Goal: Task Accomplishment & Management: Complete application form

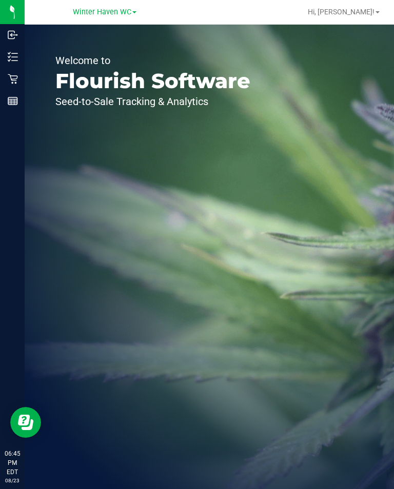
click at [5, 58] on div "Inventory" at bounding box center [14, 57] width 22 height 21
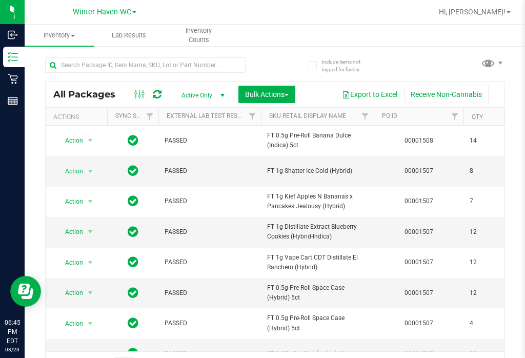
click at [200, 31] on span "Inventory Counts" at bounding box center [199, 35] width 69 height 18
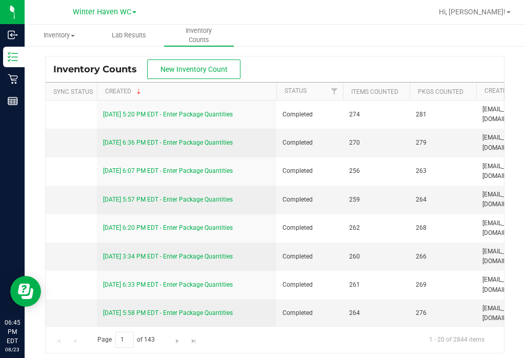
click at [202, 65] on span "New Inventory Count" at bounding box center [193, 69] width 67 height 8
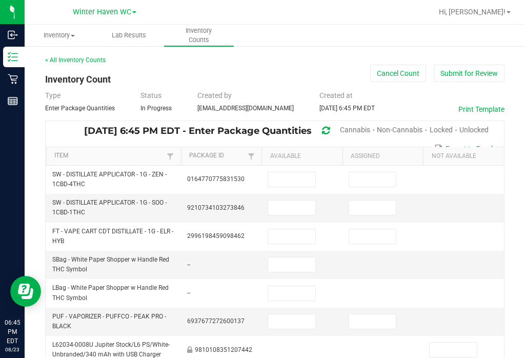
click at [393, 126] on span "Unlocked" at bounding box center [473, 130] width 29 height 8
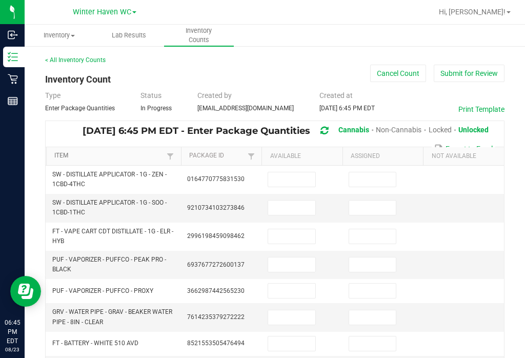
click at [75, 156] on link "Item" at bounding box center [109, 156] width 110 height 8
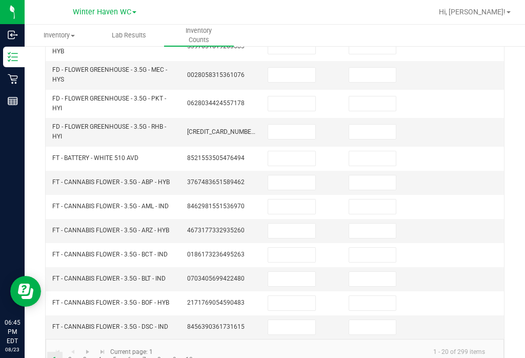
scroll to position [16, 0]
click at [202, 352] on link "..." at bounding box center [204, 359] width 15 height 15
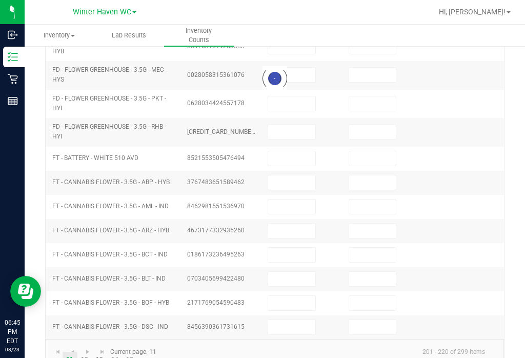
scroll to position [331, 0]
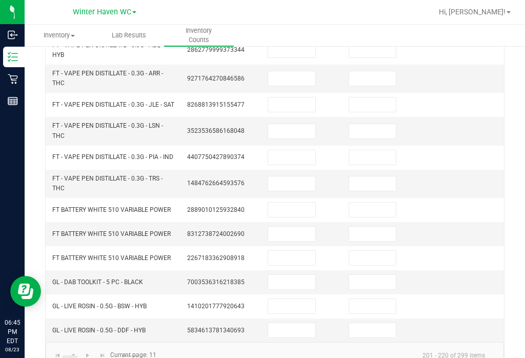
click at [130, 355] on link "15" at bounding box center [129, 362] width 15 height 15
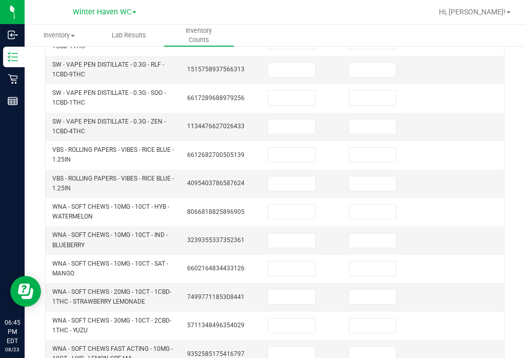
scroll to position [252, 0]
click at [295, 204] on input at bounding box center [291, 211] width 47 height 14
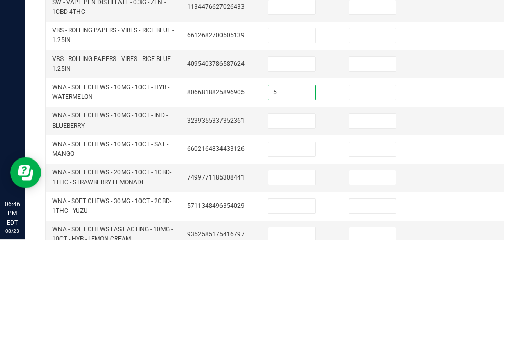
type input "5"
click at [367, 204] on input at bounding box center [372, 211] width 47 height 14
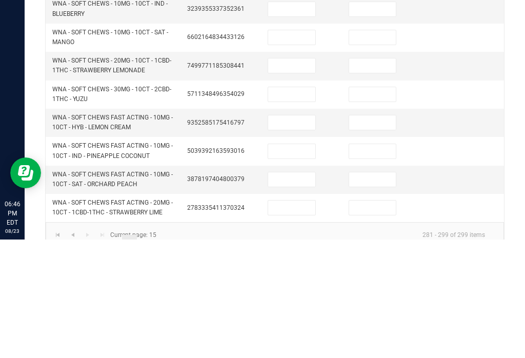
scroll to position [364, 0]
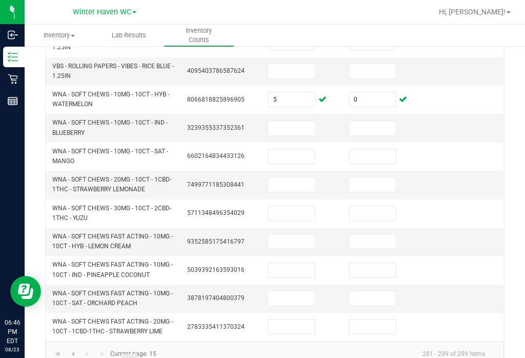
type input "0"
click at [297, 291] on input at bounding box center [291, 298] width 47 height 14
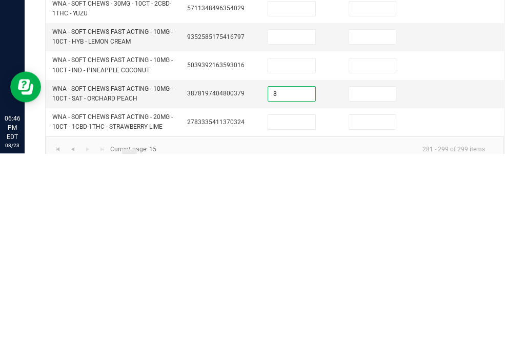
type input "8"
click at [392, 291] on input at bounding box center [372, 298] width 47 height 14
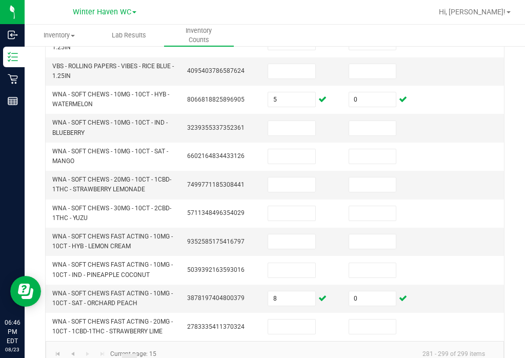
type input "0"
click at [296, 319] on input at bounding box center [291, 326] width 47 height 14
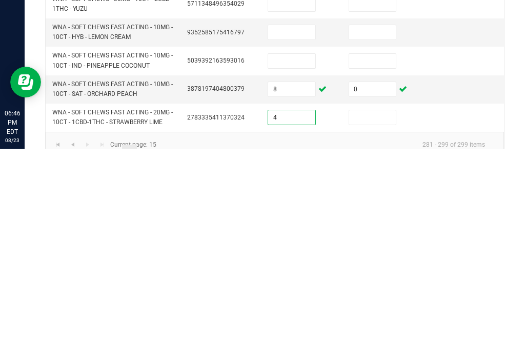
type input "4"
click at [385, 319] on input at bounding box center [372, 326] width 47 height 14
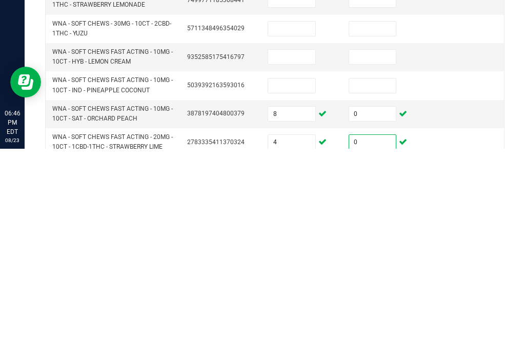
scroll to position [338, 0]
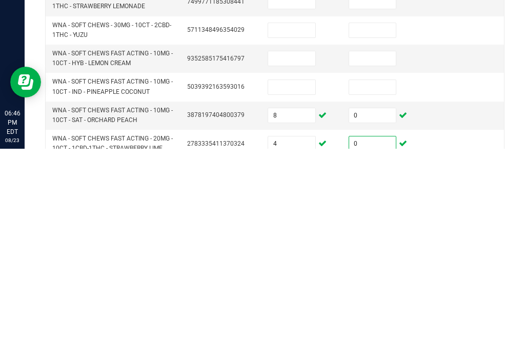
type input "0"
click at [300, 289] on input at bounding box center [291, 296] width 47 height 14
type input "22"
click at [375, 289] on input at bounding box center [372, 296] width 47 height 14
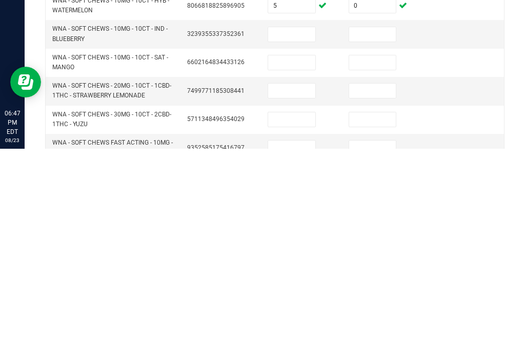
scroll to position [250, 0]
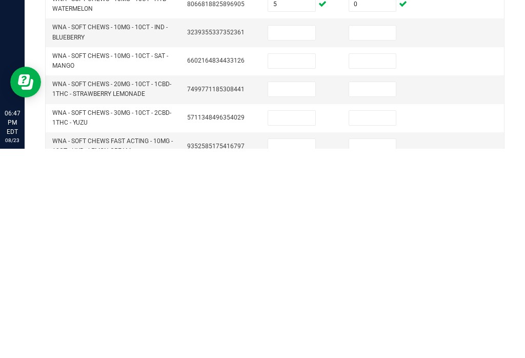
type input "0"
click at [300, 263] on input at bounding box center [291, 270] width 47 height 14
type input "10"
click at [377, 263] on input at bounding box center [372, 270] width 47 height 14
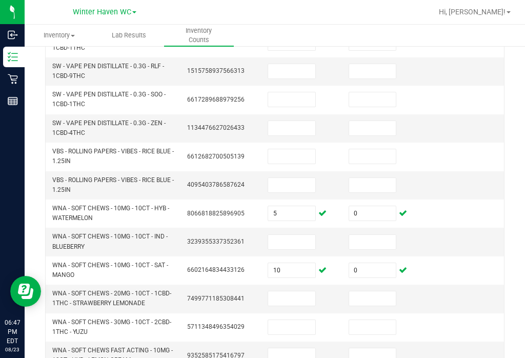
type input "0"
click at [299, 320] on input at bounding box center [291, 327] width 47 height 14
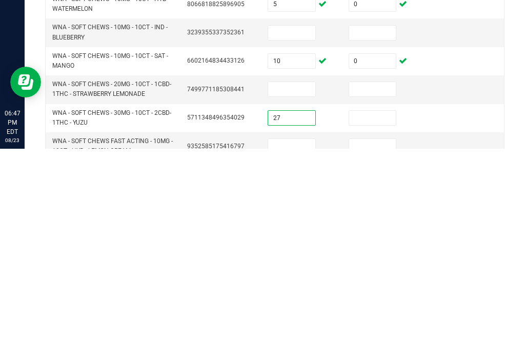
type input "27"
click at [374, 320] on input at bounding box center [372, 327] width 47 height 14
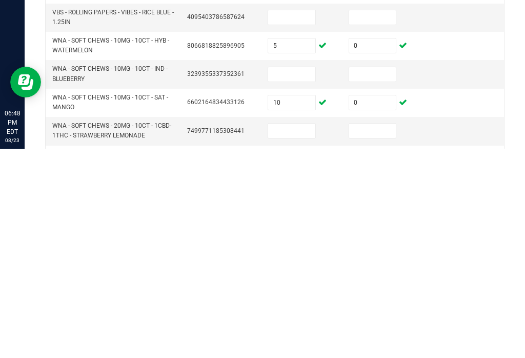
scroll to position [206, 0]
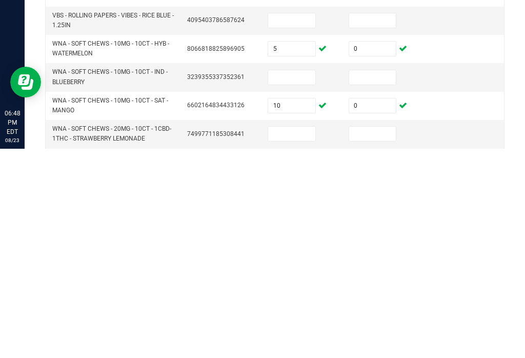
type input "0"
click at [299, 279] on input at bounding box center [291, 286] width 47 height 14
type input "21"
click at [380, 279] on input at bounding box center [372, 286] width 47 height 14
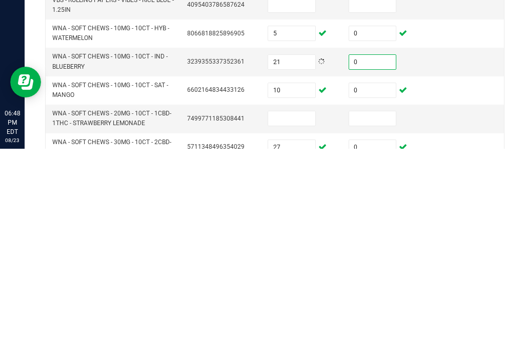
type input "0"
click at [292, 320] on input at bounding box center [291, 327] width 47 height 14
type input "37"
click at [364, 320] on input at bounding box center [372, 327] width 47 height 14
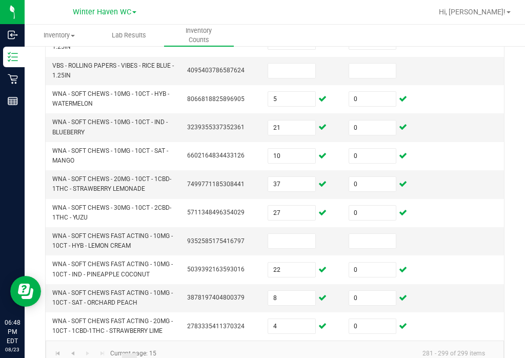
scroll to position [364, 0]
type input "0"
click at [307, 234] on input at bounding box center [291, 241] width 47 height 14
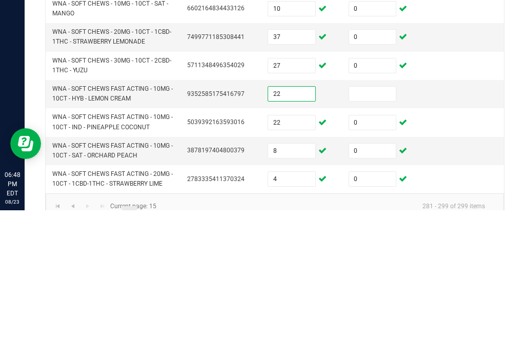
type input "22"
click at [377, 234] on input at bounding box center [372, 241] width 47 height 14
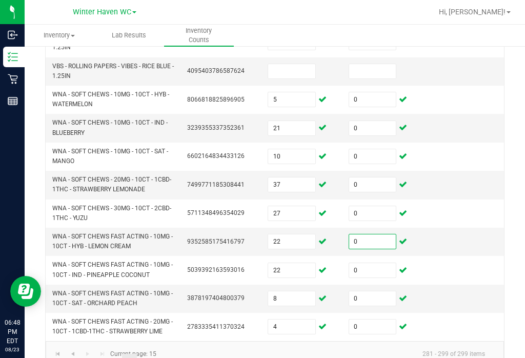
type input "0"
click at [115, 354] on link "14" at bounding box center [114, 361] width 15 height 15
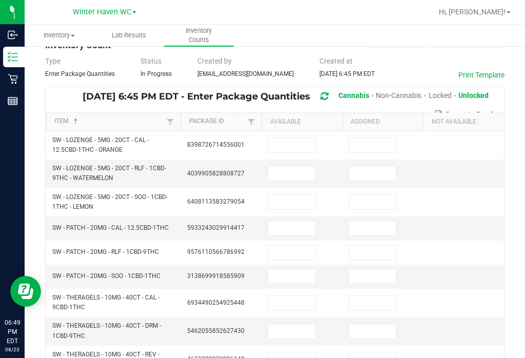
scroll to position [35, 0]
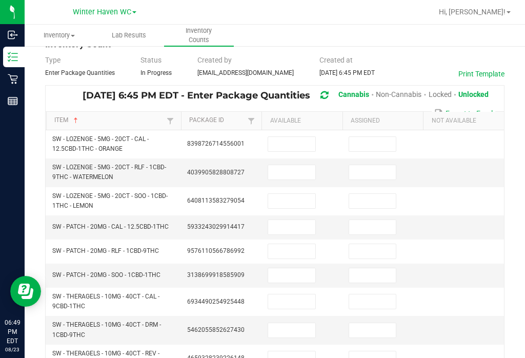
click at [295, 137] on input at bounding box center [291, 144] width 47 height 14
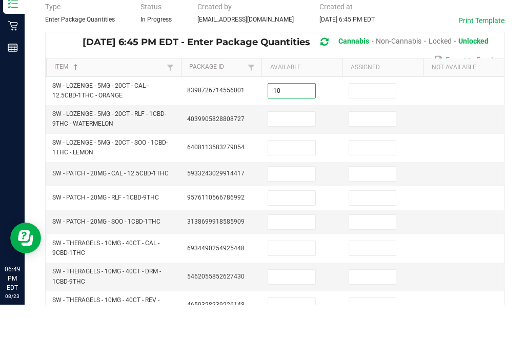
type input "10"
click at [378, 130] on td at bounding box center [383, 144] width 81 height 28
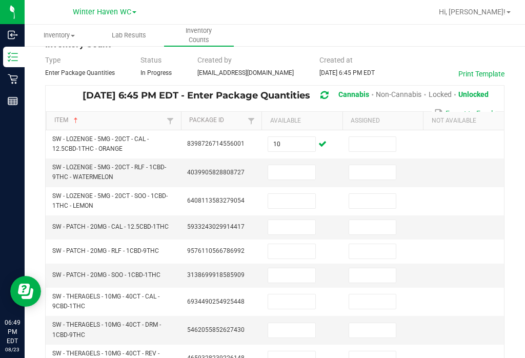
click at [368, 137] on input at bounding box center [372, 144] width 47 height 14
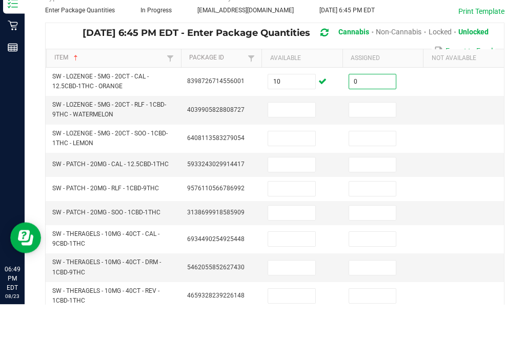
scroll to position [47, 0]
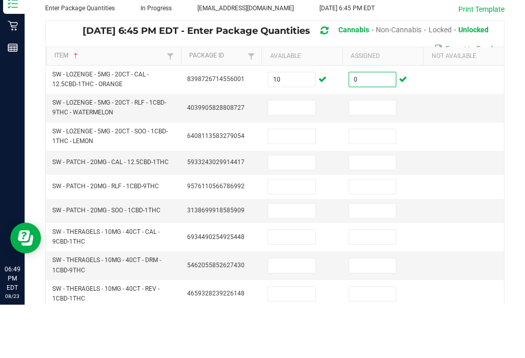
type input "0"
click at [299, 154] on input at bounding box center [291, 161] width 47 height 14
type input "7"
click at [378, 154] on input at bounding box center [372, 161] width 47 height 14
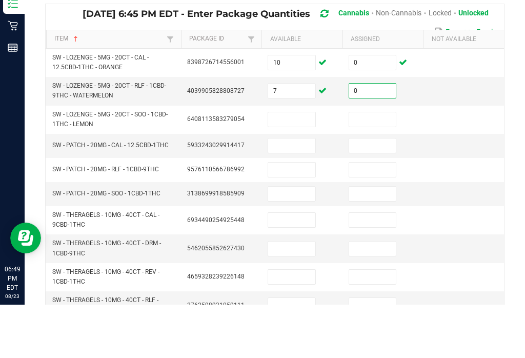
scroll to position [64, 0]
type input "0"
click at [308, 166] on input at bounding box center [291, 173] width 47 height 14
type input "14"
click at [368, 166] on input at bounding box center [372, 173] width 47 height 14
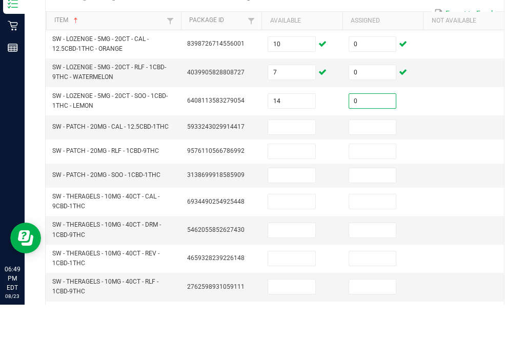
scroll to position [87, 0]
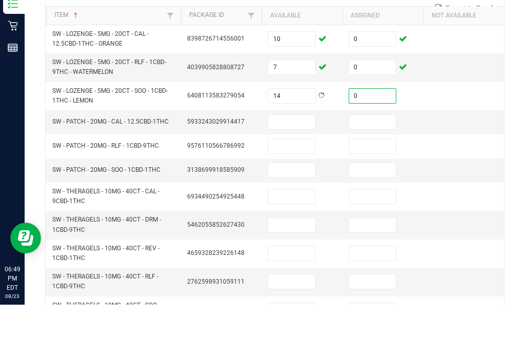
type input "0"
click at [304, 168] on input at bounding box center [291, 175] width 47 height 14
type input "14"
click at [364, 168] on input at bounding box center [372, 175] width 47 height 14
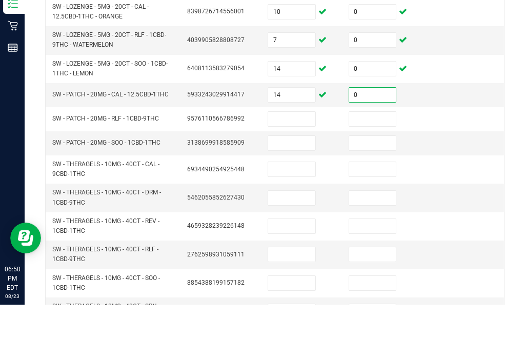
scroll to position [137, 0]
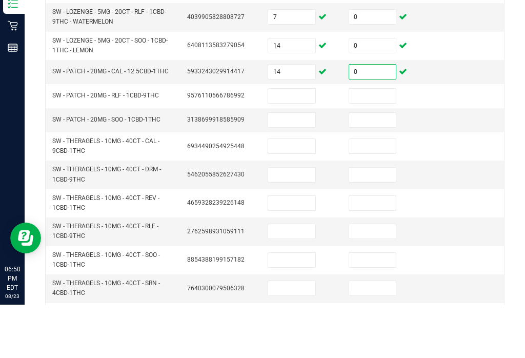
type input "0"
click at [301, 142] on input at bounding box center [291, 149] width 47 height 14
type input "13"
click at [368, 142] on input at bounding box center [372, 149] width 47 height 14
click at [373, 142] on input at bounding box center [372, 149] width 47 height 14
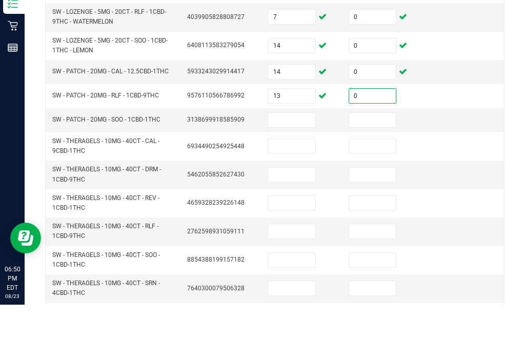
scroll to position [155, 0]
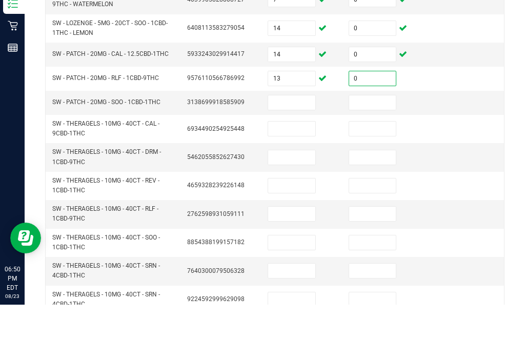
type input "0"
click at [301, 149] on input at bounding box center [291, 156] width 47 height 14
type input "4"
click at [376, 149] on input at bounding box center [372, 156] width 47 height 14
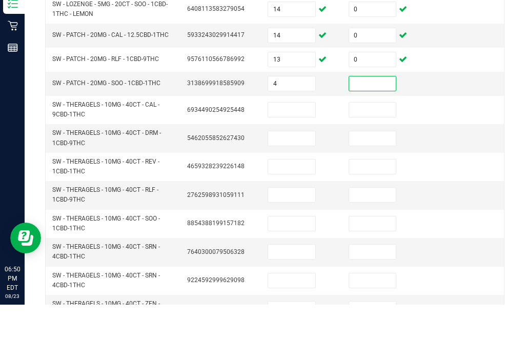
scroll to position [181, 0]
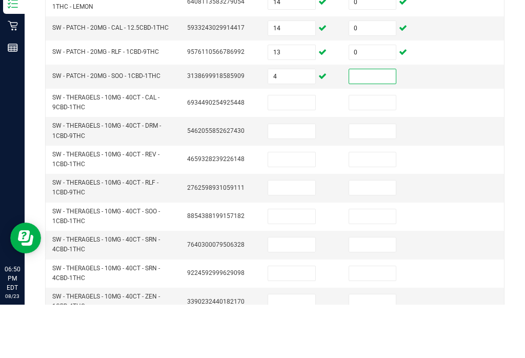
click at [385, 123] on input at bounding box center [372, 130] width 47 height 14
type input "0"
click at [303, 149] on input at bounding box center [291, 156] width 47 height 14
type input "5"
click at [372, 149] on input at bounding box center [372, 156] width 47 height 14
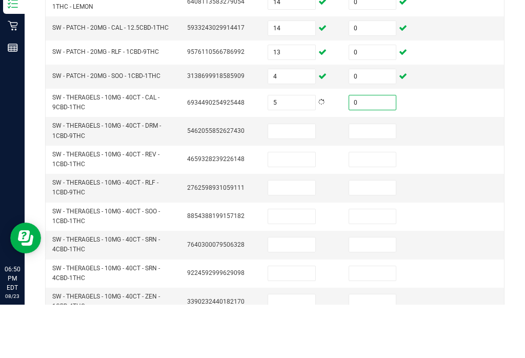
scroll to position [188, 0]
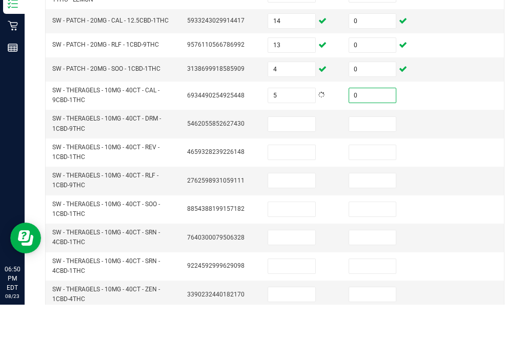
type input "0"
click at [301, 170] on input at bounding box center [291, 177] width 47 height 14
type input "4"
click at [374, 170] on input at bounding box center [372, 177] width 47 height 14
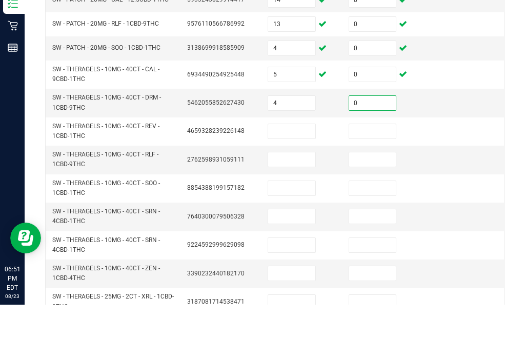
scroll to position [218, 0]
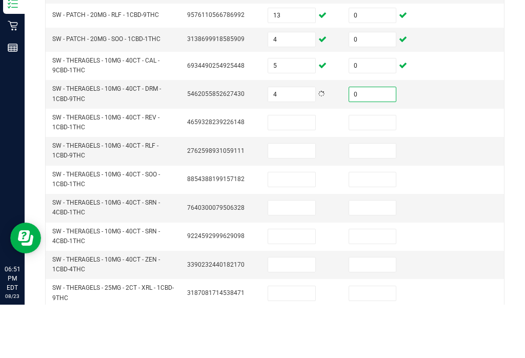
type input "0"
click at [308, 169] on input at bounding box center [291, 176] width 47 height 14
type input "2"
click at [367, 169] on input at bounding box center [372, 176] width 47 height 14
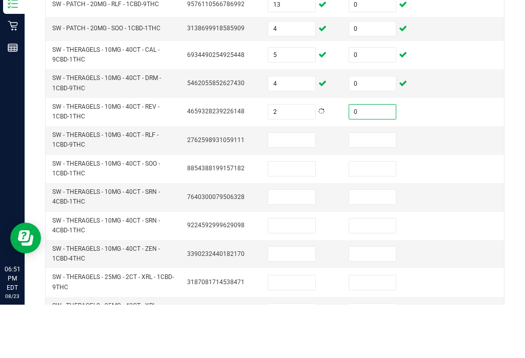
scroll to position [230, 0]
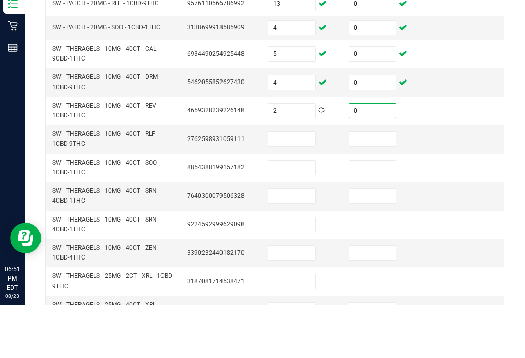
type input "0"
click at [301, 185] on input at bounding box center [291, 192] width 47 height 14
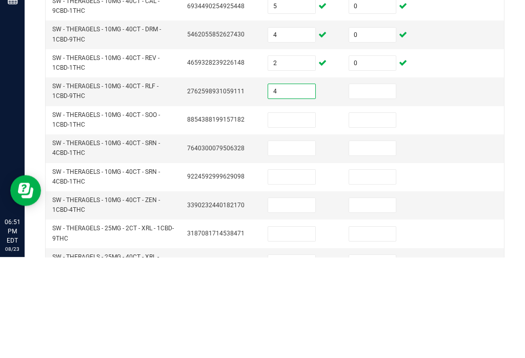
type input "4"
click at [382, 185] on input at bounding box center [372, 192] width 47 height 14
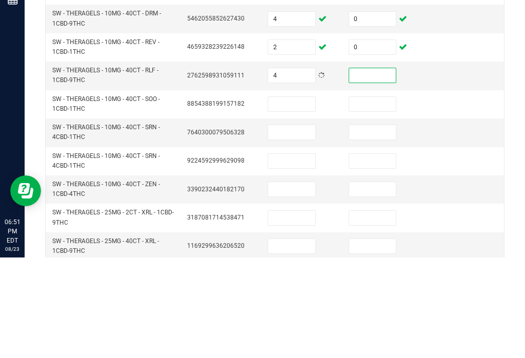
scroll to position [247, 0]
click at [380, 168] on input at bounding box center [372, 175] width 47 height 14
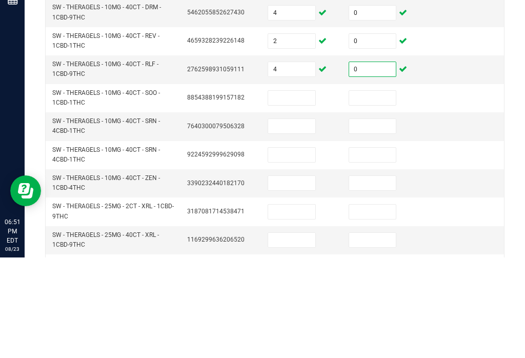
type input "0"
click at [295, 191] on input at bounding box center [291, 198] width 47 height 14
type input "3"
click at [376, 191] on input at bounding box center [372, 198] width 47 height 14
type input "0"
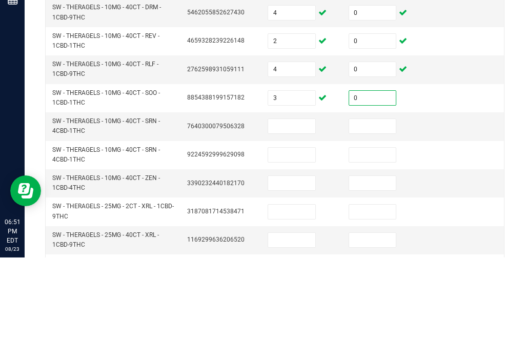
click at [307, 219] on input at bounding box center [291, 226] width 47 height 14
type input "6"
click at [376, 219] on input at bounding box center [372, 226] width 47 height 14
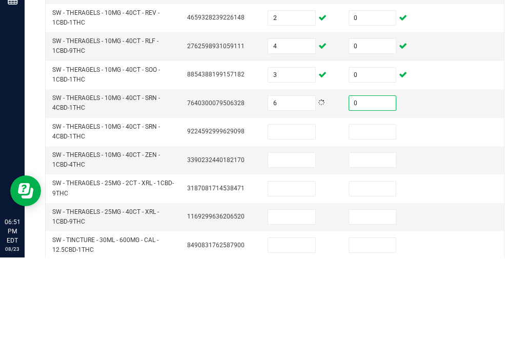
type input "0"
click at [307, 225] on input at bounding box center [291, 232] width 47 height 14
type input "6"
click at [370, 225] on input at bounding box center [372, 232] width 47 height 14
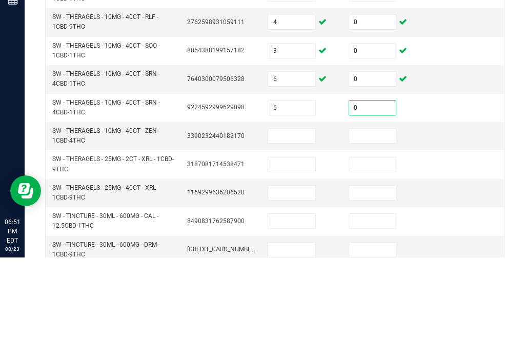
scroll to position [309, 0]
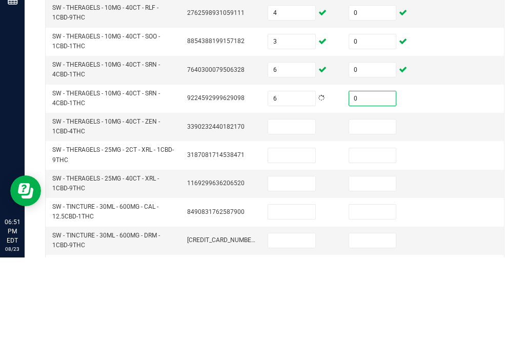
type input "0"
click at [306, 220] on input at bounding box center [291, 227] width 47 height 14
click at [292, 192] on input "6" at bounding box center [291, 199] width 47 height 14
type input "666"
click at [294, 220] on input at bounding box center [291, 227] width 47 height 14
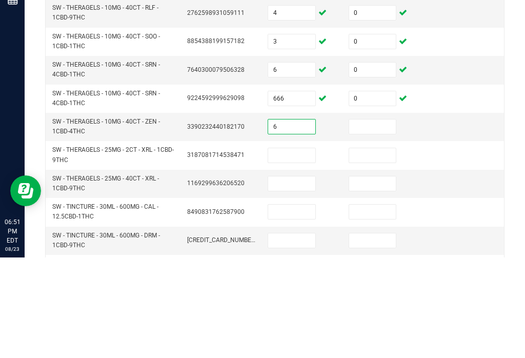
type input "6"
click at [295, 249] on input at bounding box center [291, 256] width 47 height 14
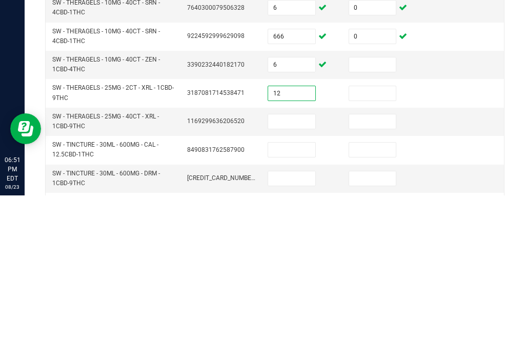
type input "12"
click at [381, 249] on input at bounding box center [372, 256] width 47 height 14
type input "0"
click at [376, 220] on input at bounding box center [372, 227] width 47 height 14
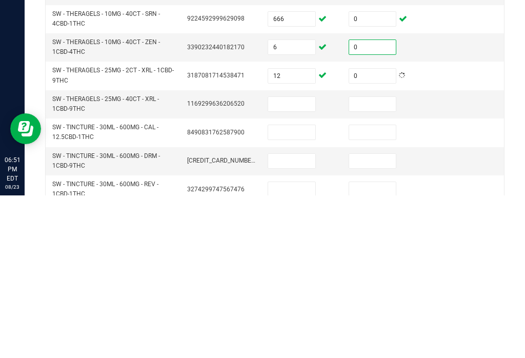
scroll to position [327, 0]
type input "0"
click at [305, 259] on input at bounding box center [291, 266] width 47 height 14
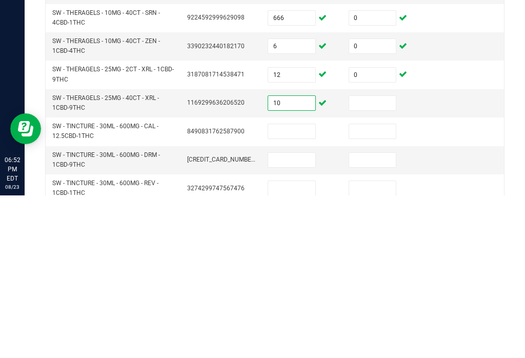
type input "10"
click at [369, 258] on input at bounding box center [372, 265] width 47 height 14
type input "0"
click at [305, 258] on input "10" at bounding box center [291, 265] width 47 height 14
type input "1"
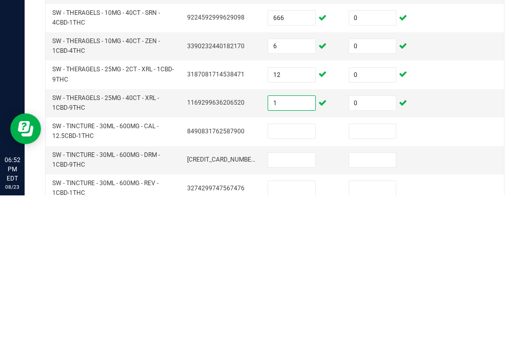
click at [290, 287] on input at bounding box center [291, 294] width 47 height 14
type input "9"
click at [381, 287] on input at bounding box center [372, 294] width 47 height 14
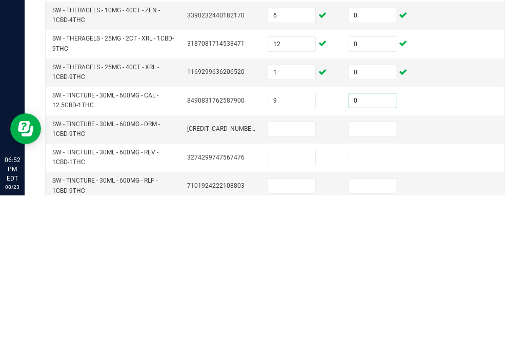
scroll to position [358, 0]
type input "0"
click at [314, 284] on input at bounding box center [291, 291] width 47 height 14
type input "11"
click at [381, 284] on input at bounding box center [372, 291] width 47 height 14
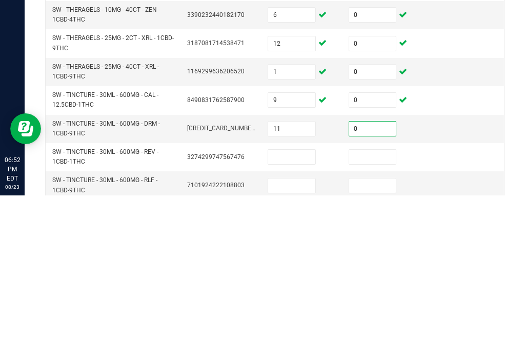
scroll to position [374, 0]
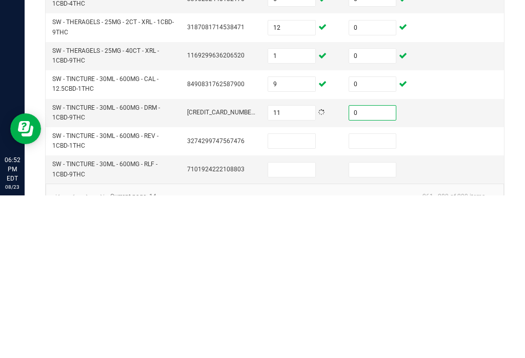
type input "0"
click at [312, 296] on input at bounding box center [291, 303] width 47 height 14
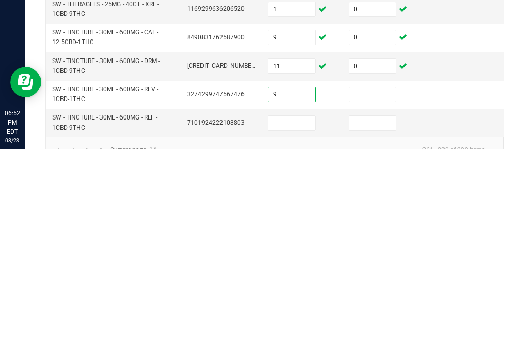
type input "9"
click at [376, 296] on input at bounding box center [372, 303] width 47 height 14
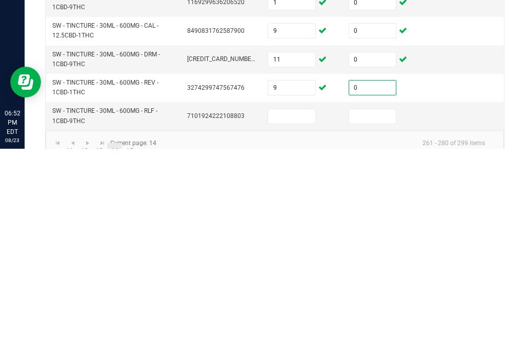
scroll to position [380, 0]
type input "0"
click at [281, 319] on input at bounding box center [291, 326] width 47 height 14
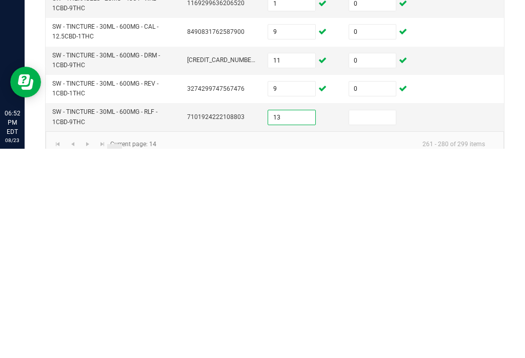
type input "13"
click at [376, 319] on input at bounding box center [372, 326] width 47 height 14
type input "0"
click at [136, 353] on link "15" at bounding box center [129, 360] width 15 height 15
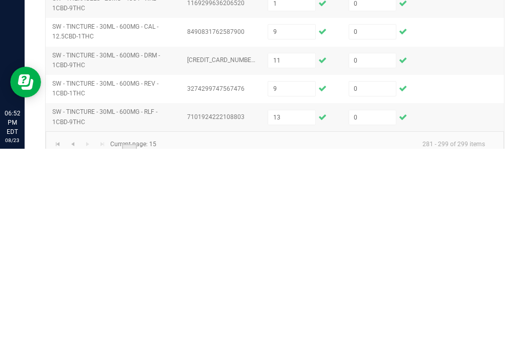
type input "5"
type input "10"
type input "22"
type input "8"
type input "4"
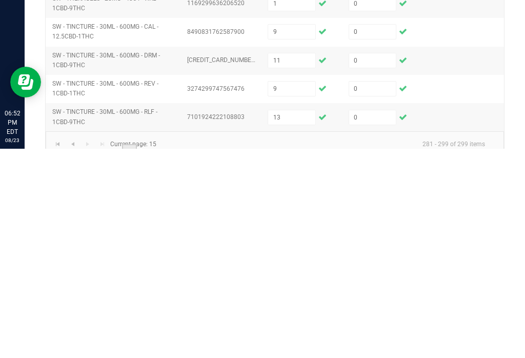
type input "21"
type input "37"
type input "27"
type input "22"
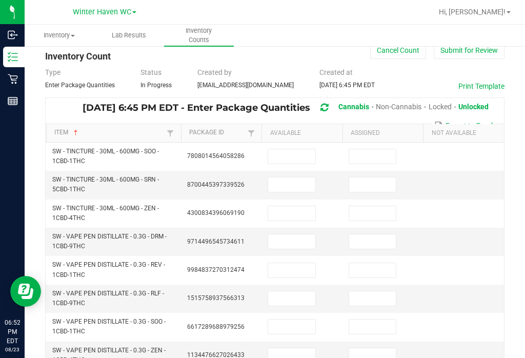
scroll to position [27, 0]
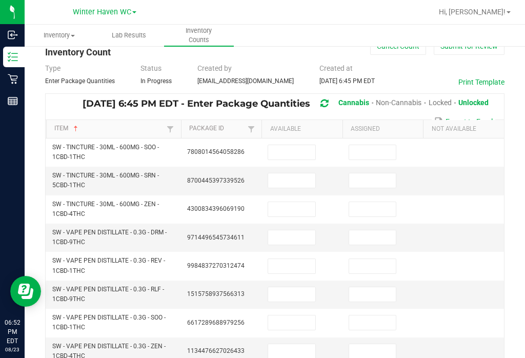
click at [297, 145] on input at bounding box center [291, 152] width 47 height 14
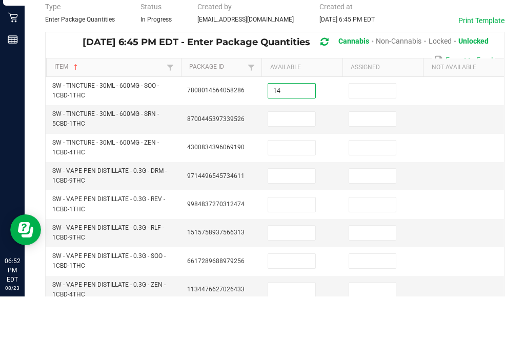
type input "14"
click at [383, 145] on input at bounding box center [372, 152] width 47 height 14
type input "0"
click at [300, 173] on input at bounding box center [291, 180] width 47 height 14
type input "16"
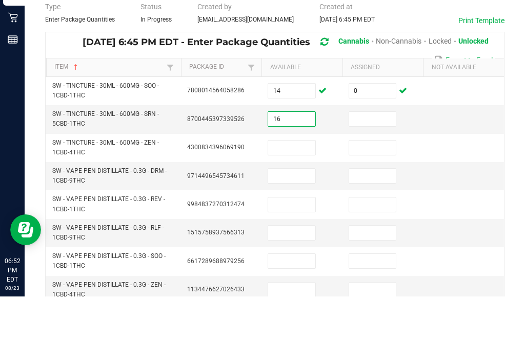
click at [375, 173] on input at bounding box center [372, 180] width 47 height 14
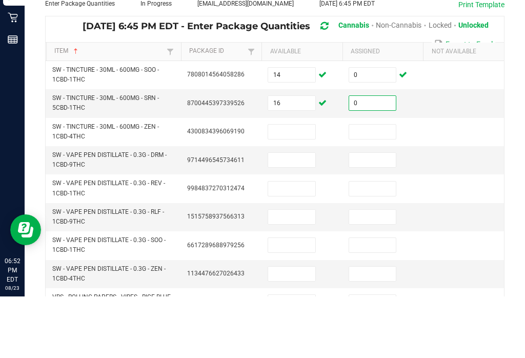
type input "0"
click at [302, 186] on input at bounding box center [291, 193] width 47 height 14
type input "10"
click at [371, 186] on input at bounding box center [372, 193] width 47 height 14
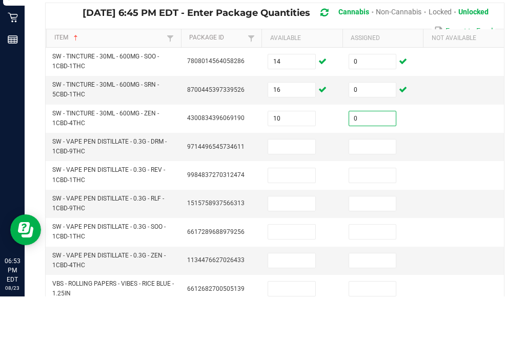
scroll to position [66, 0]
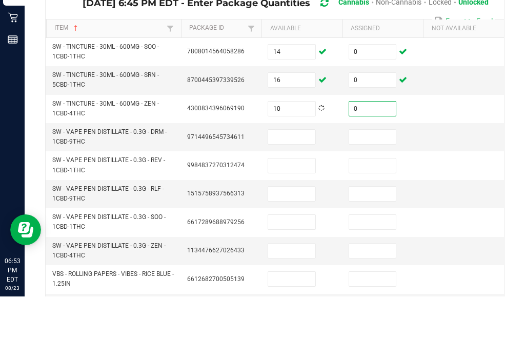
type input "0"
click at [300, 191] on input at bounding box center [291, 198] width 47 height 14
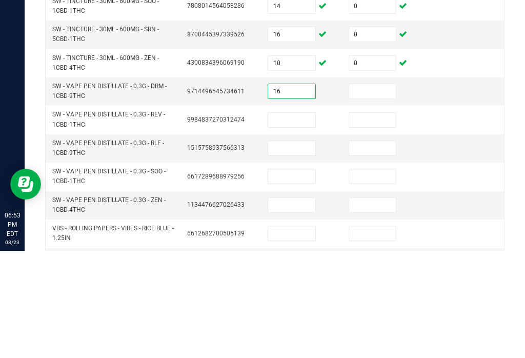
type input "16"
click at [383, 191] on input at bounding box center [372, 198] width 47 height 14
type input "0"
click at [299, 220] on input at bounding box center [291, 227] width 47 height 14
type input "18"
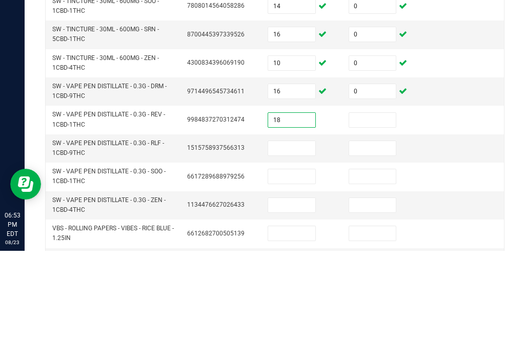
click at [369, 220] on input at bounding box center [372, 227] width 47 height 14
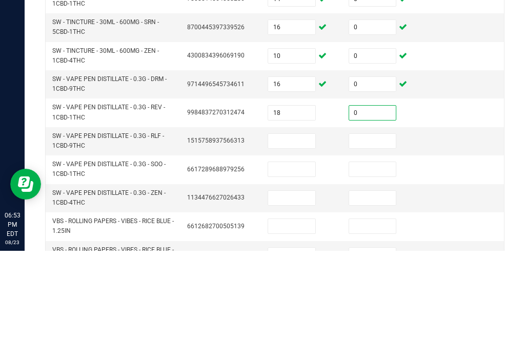
type input "0"
click at [313, 241] on input at bounding box center [291, 248] width 47 height 14
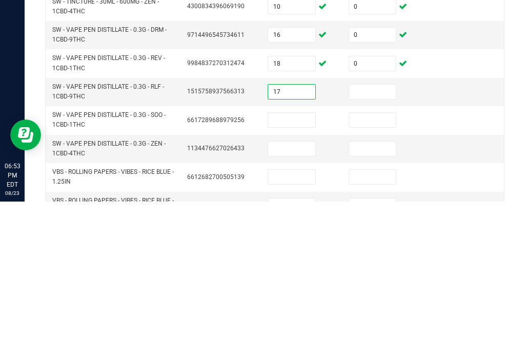
type input "17"
click at [382, 241] on input at bounding box center [372, 248] width 47 height 14
type input "0"
click at [292, 269] on input at bounding box center [291, 276] width 47 height 14
type input "1"
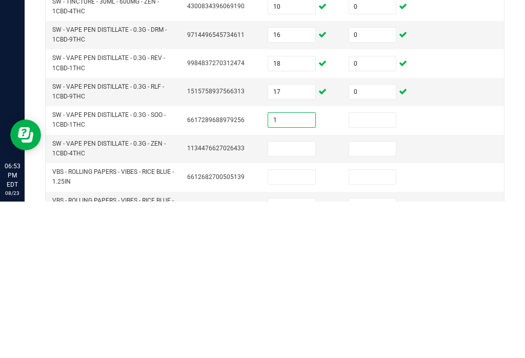
click at [379, 269] on input at bounding box center [372, 276] width 47 height 14
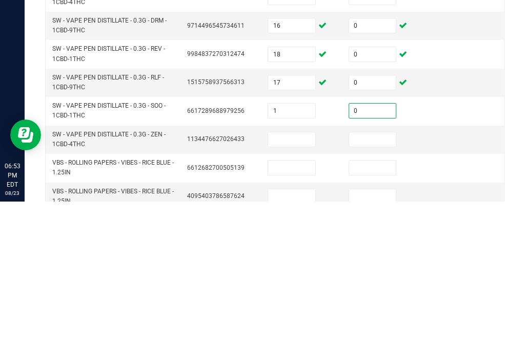
scroll to position [83, 0]
type input "0"
click at [306, 289] on input at bounding box center [291, 296] width 47 height 14
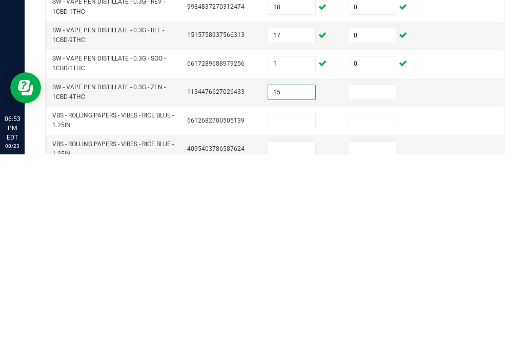
type input "15"
click at [379, 289] on input at bounding box center [372, 296] width 47 height 14
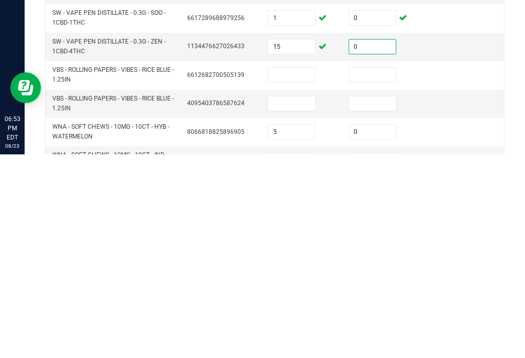
scroll to position [133, 0]
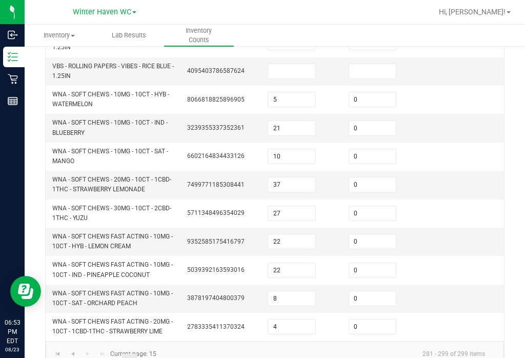
type input "0"
click at [54, 354] on link "..." at bounding box center [54, 361] width 15 height 15
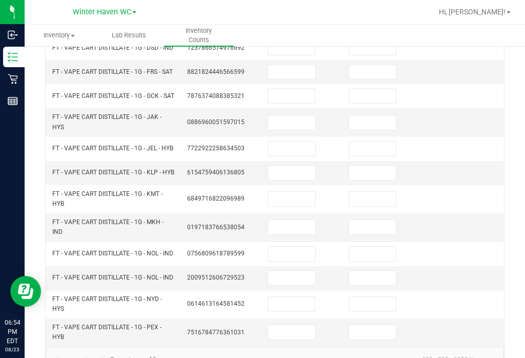
scroll to position [339, 0]
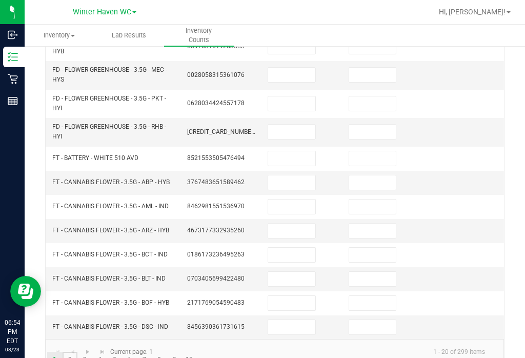
click at [72, 352] on link "2" at bounding box center [70, 359] width 15 height 15
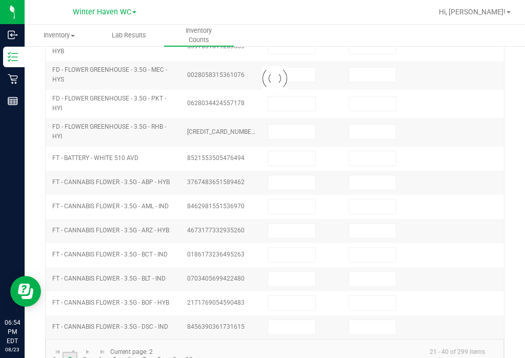
scroll to position [310, 0]
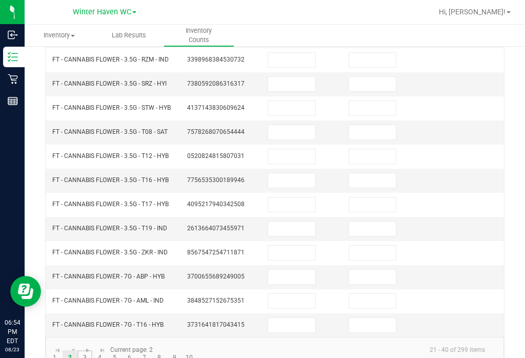
click at [89, 350] on link "3" at bounding box center [84, 357] width 15 height 15
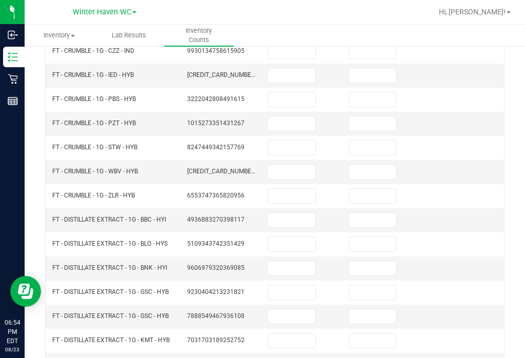
scroll to position [174, 0]
click at [298, 213] on input at bounding box center [291, 220] width 47 height 14
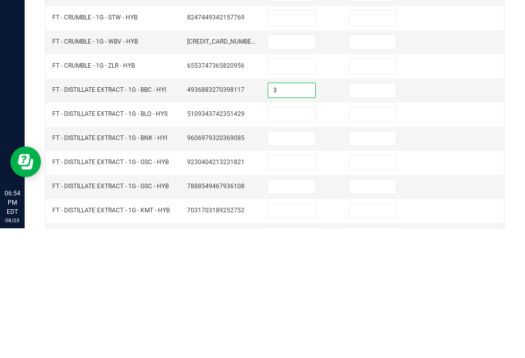
type input "3"
click at [371, 213] on input at bounding box center [372, 220] width 47 height 14
type input "0"
click at [300, 256] on td at bounding box center [302, 268] width 81 height 24
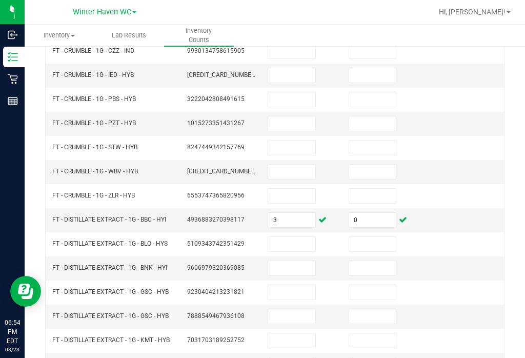
click at [303, 237] on input at bounding box center [291, 244] width 47 height 14
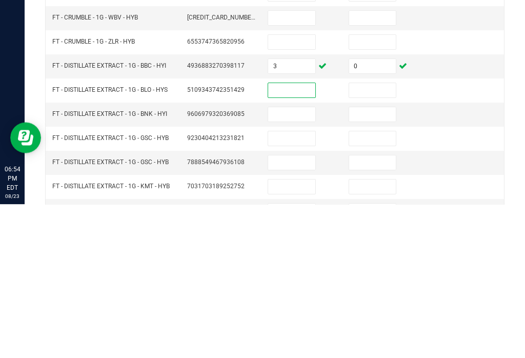
type input "6"
type input "5"
click at [384, 237] on input at bounding box center [372, 244] width 47 height 14
type input "0"
click at [303, 261] on input at bounding box center [291, 268] width 47 height 14
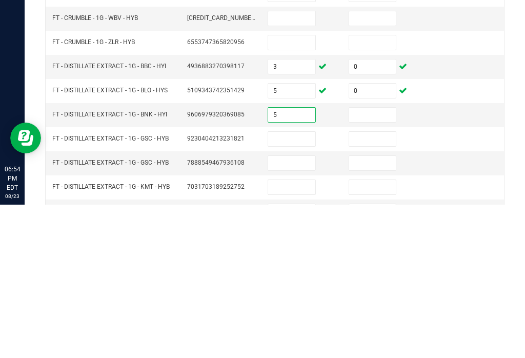
type input "5"
click at [370, 261] on input at bounding box center [372, 268] width 47 height 14
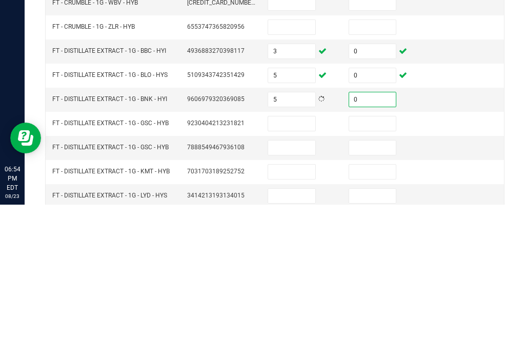
type input "0"
click at [305, 270] on input at bounding box center [291, 277] width 47 height 14
type input "12"
click at [377, 270] on input at bounding box center [372, 277] width 47 height 14
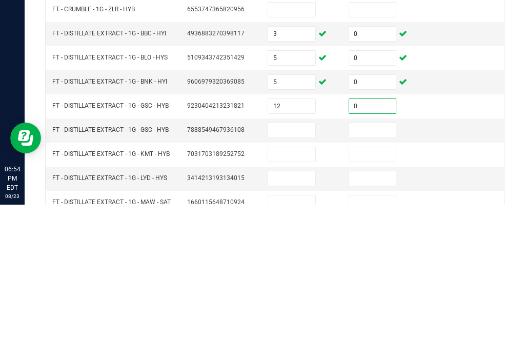
scroll to position [212, 0]
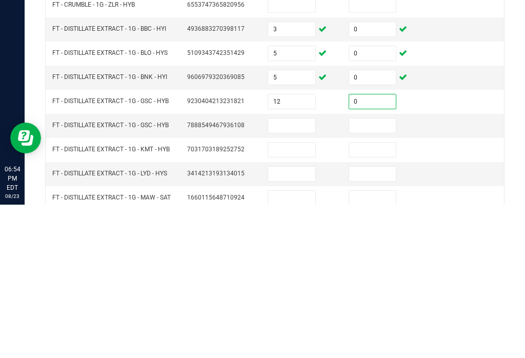
type input "0"
click at [306, 272] on input at bounding box center [291, 279] width 47 height 14
type input "666"
click at [379, 272] on input at bounding box center [372, 279] width 47 height 14
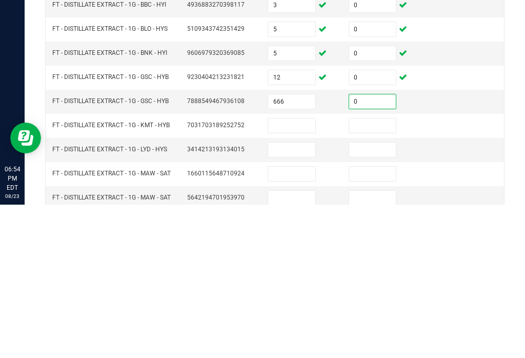
scroll to position [235, 0]
type input "0"
click at [299, 272] on input at bounding box center [291, 279] width 47 height 14
type input "6"
click at [381, 272] on input at bounding box center [372, 279] width 47 height 14
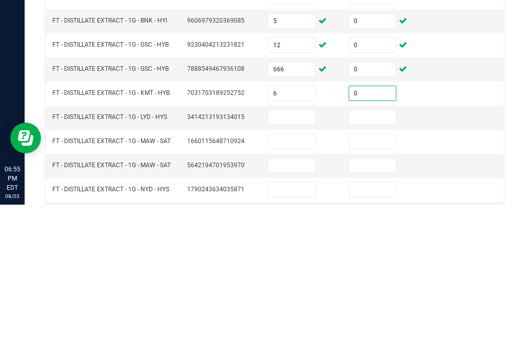
scroll to position [283, 0]
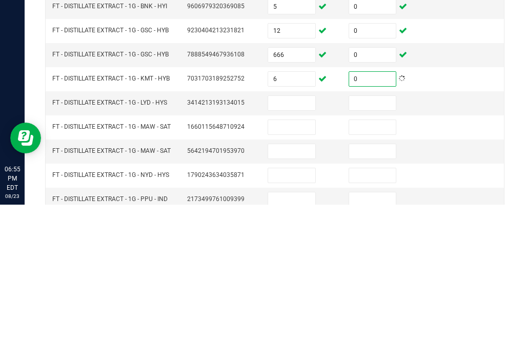
type input "0"
click at [309, 249] on input at bounding box center [291, 256] width 47 height 14
type input "9"
click at [372, 249] on input at bounding box center [372, 256] width 47 height 14
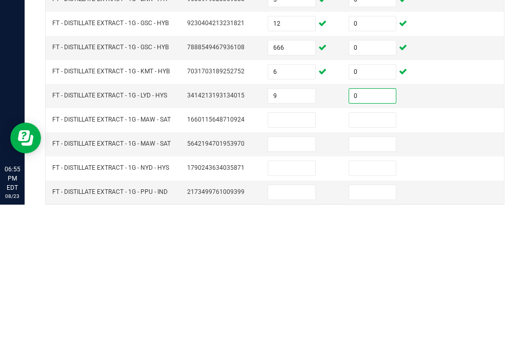
scroll to position [293, 0]
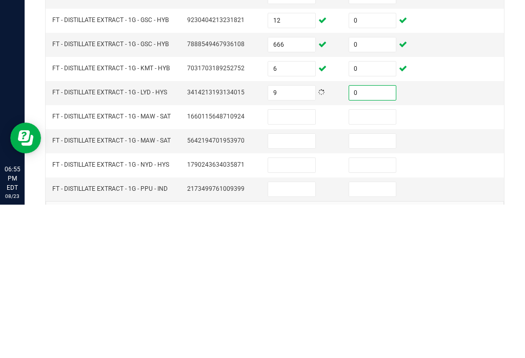
type input "0"
click at [309, 263] on input at bounding box center [291, 270] width 47 height 14
type input "13"
click at [364, 263] on input at bounding box center [372, 270] width 47 height 14
type input "0"
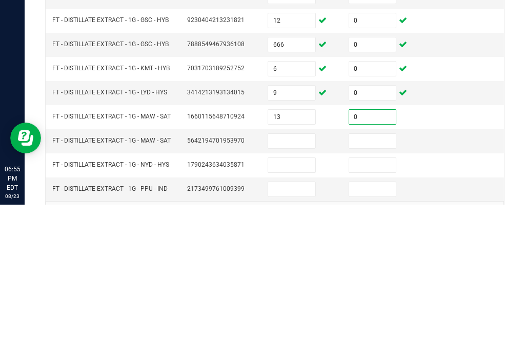
click at [293, 287] on input at bounding box center [291, 294] width 47 height 14
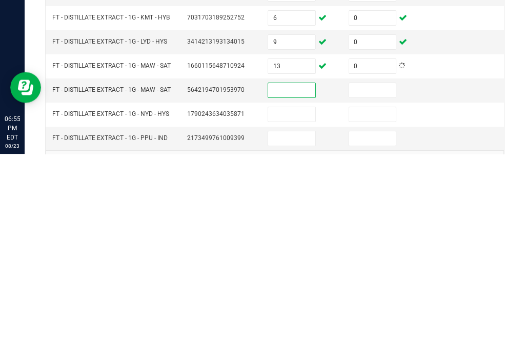
type input "1"
type input "666"
click at [380, 287] on input at bounding box center [372, 294] width 47 height 14
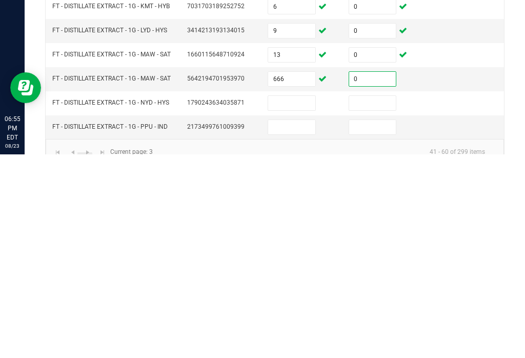
type input "0"
click at [301, 299] on input at bounding box center [291, 306] width 47 height 14
type input "10"
click at [378, 299] on input at bounding box center [372, 306] width 47 height 14
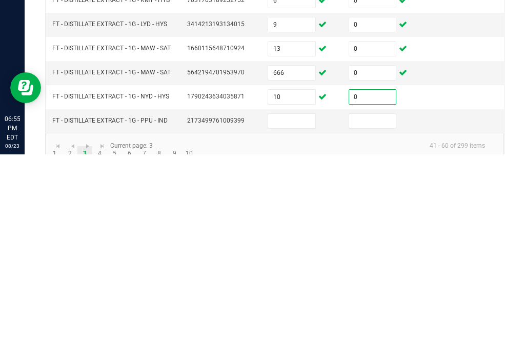
scroll to position [310, 0]
type input "0"
click at [296, 318] on input at bounding box center [291, 325] width 47 height 14
type input "5"
click at [371, 318] on input at bounding box center [372, 325] width 47 height 14
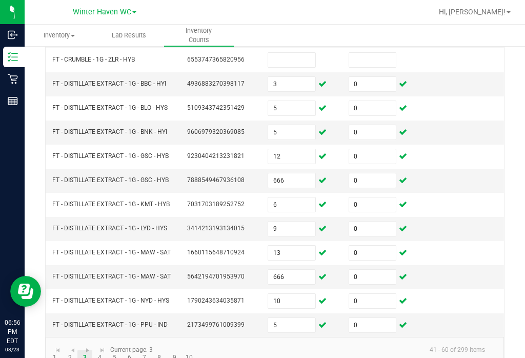
type input "0"
click at [100, 350] on link "4" at bounding box center [99, 357] width 15 height 15
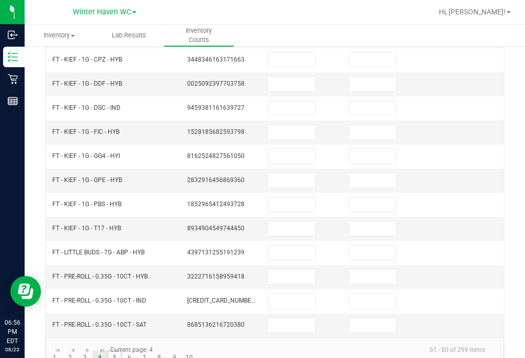
click at [117, 350] on link "5" at bounding box center [114, 357] width 15 height 15
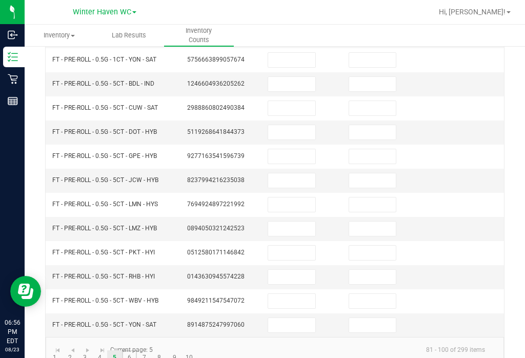
click at [132, 350] on link "6" at bounding box center [129, 357] width 15 height 15
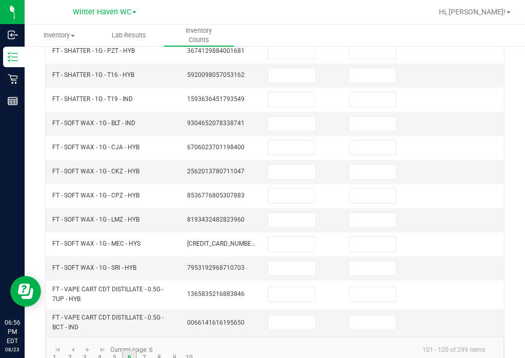
scroll to position [318, 0]
click at [145, 350] on link "7" at bounding box center [144, 357] width 15 height 15
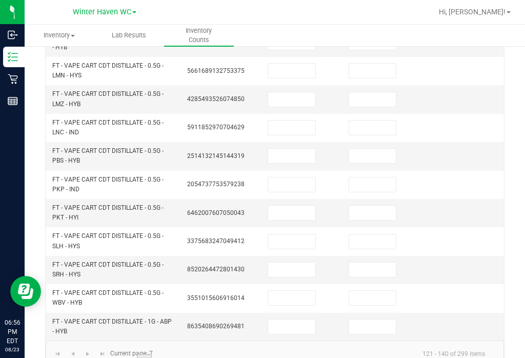
scroll to position [392, 0]
click at [160, 354] on link "8" at bounding box center [159, 361] width 15 height 15
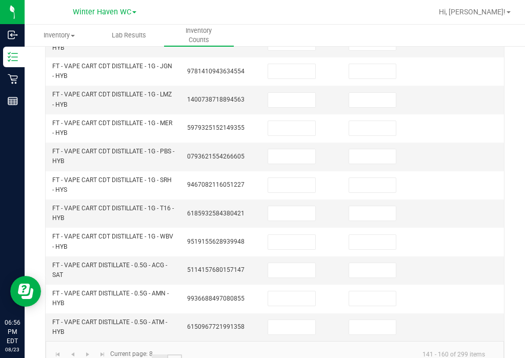
click at [177, 354] on link "9" at bounding box center [174, 361] width 15 height 15
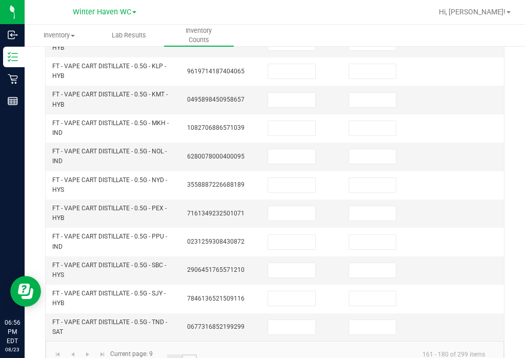
click at [193, 354] on link "10" at bounding box center [189, 361] width 15 height 15
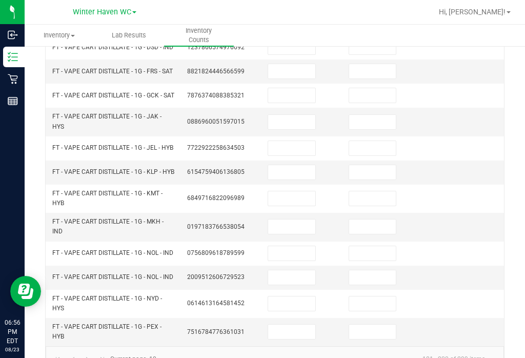
scroll to position [339, 0]
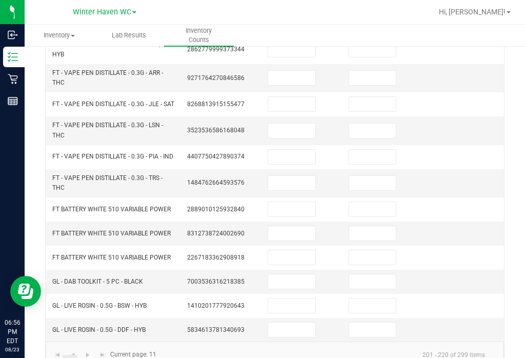
scroll to position [331, 0]
click at [88, 355] on link "12" at bounding box center [84, 362] width 15 height 15
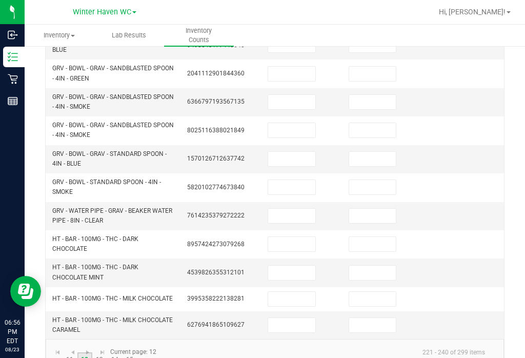
scroll to position [364, 0]
click at [100, 353] on link "13" at bounding box center [99, 360] width 15 height 15
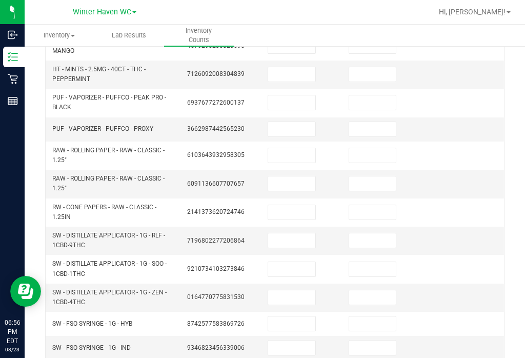
scroll to position [248, 0]
click at [310, 233] on input at bounding box center [291, 240] width 47 height 14
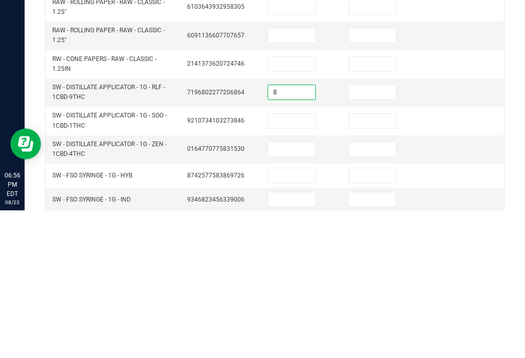
click at [366, 254] on td at bounding box center [383, 268] width 81 height 28
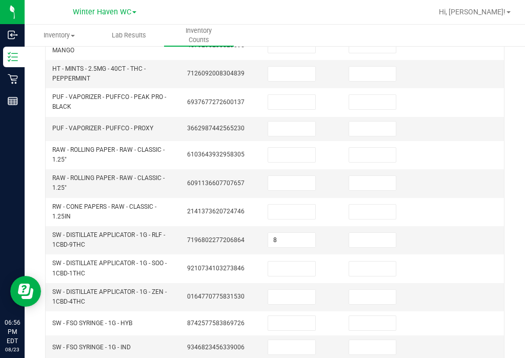
click at [384, 233] on input at bounding box center [372, 240] width 47 height 14
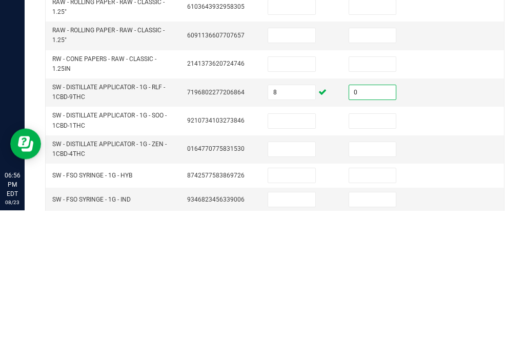
click at [300, 262] on input at bounding box center [291, 269] width 47 height 14
click at [380, 262] on input at bounding box center [372, 269] width 47 height 14
click at [299, 290] on input at bounding box center [291, 297] width 47 height 14
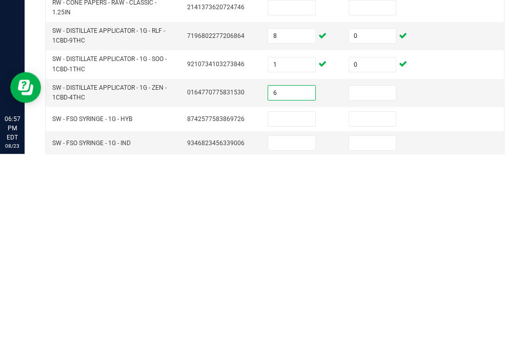
click at [390, 290] on input at bounding box center [372, 297] width 47 height 14
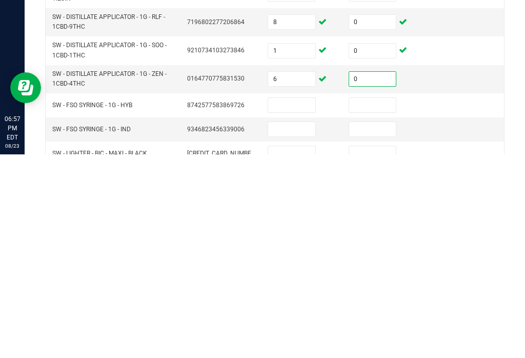
click at [298, 301] on input at bounding box center [291, 308] width 47 height 14
click at [373, 301] on input at bounding box center [372, 308] width 47 height 14
click at [293, 326] on input at bounding box center [291, 333] width 47 height 14
click at [378, 326] on input at bounding box center [372, 333] width 47 height 14
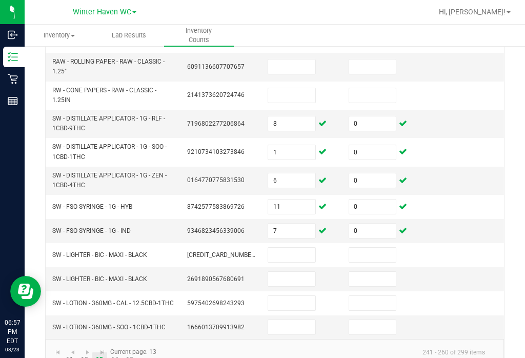
scroll to position [364, 0]
click at [300, 296] on input at bounding box center [291, 303] width 47 height 14
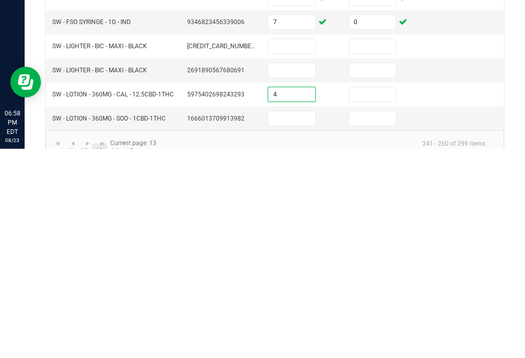
click at [378, 296] on input at bounding box center [372, 303] width 47 height 14
click at [284, 320] on input at bounding box center [291, 327] width 47 height 14
click at [380, 320] on input at bounding box center [372, 327] width 47 height 14
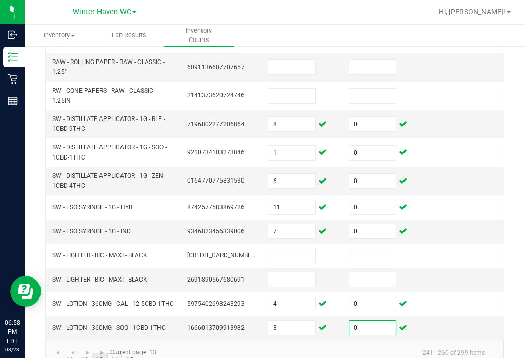
click at [119, 353] on link "14" at bounding box center [114, 360] width 15 height 15
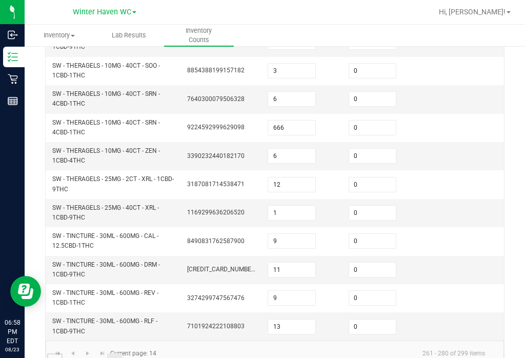
click at [58, 353] on link "..." at bounding box center [54, 360] width 15 height 15
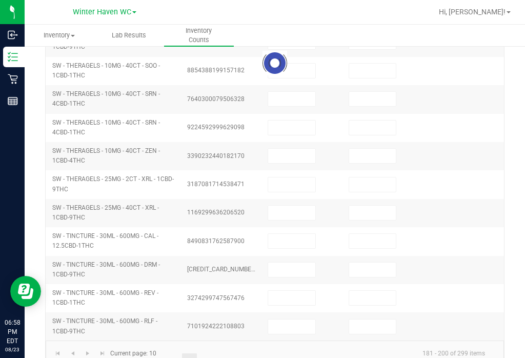
scroll to position [339, 0]
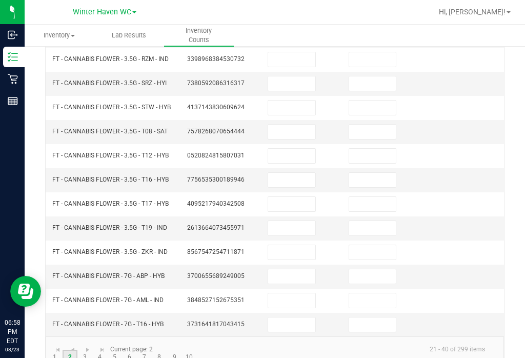
scroll to position [310, 0]
click at [88, 350] on link "3" at bounding box center [84, 357] width 15 height 15
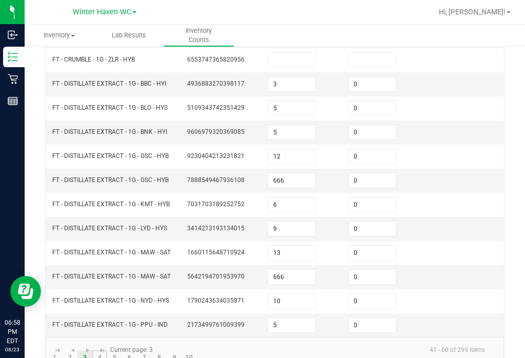
click at [100, 350] on link "4" at bounding box center [99, 357] width 15 height 15
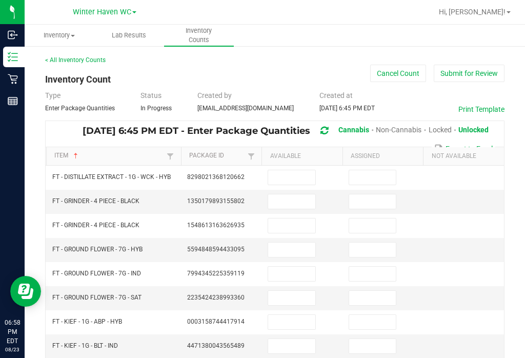
scroll to position [0, 0]
click at [300, 170] on input at bounding box center [291, 177] width 47 height 14
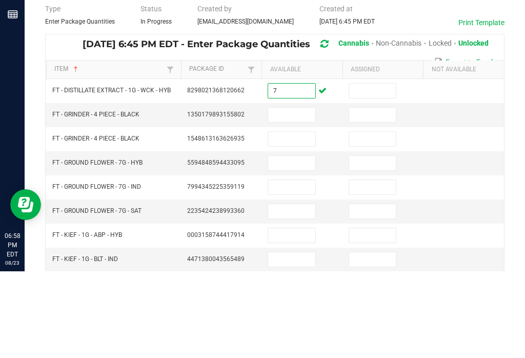
click at [380, 170] on input at bounding box center [372, 177] width 47 height 14
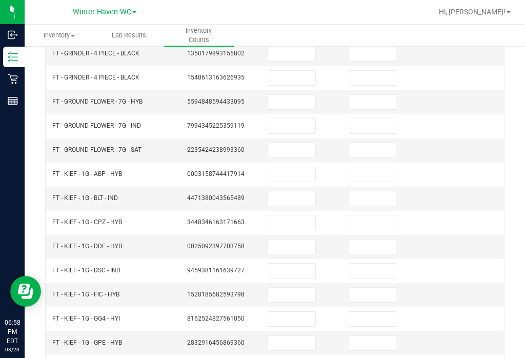
scroll to position [148, 0]
click at [303, 167] on input at bounding box center [291, 174] width 47 height 14
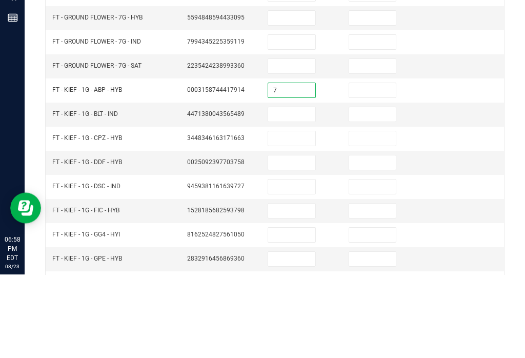
click at [375, 167] on input at bounding box center [372, 174] width 47 height 14
click at [285, 191] on input at bounding box center [291, 198] width 47 height 14
click at [385, 191] on input at bounding box center [372, 198] width 47 height 14
click at [285, 215] on input at bounding box center [291, 222] width 47 height 14
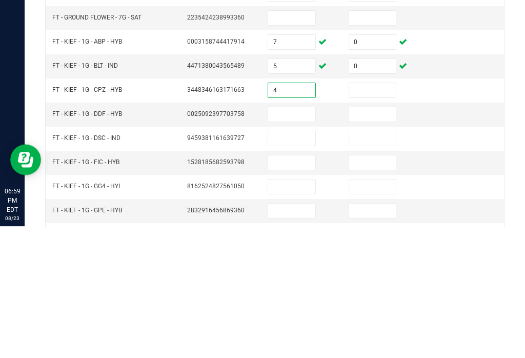
click at [380, 215] on input at bounding box center [372, 222] width 47 height 14
click at [282, 239] on input at bounding box center [291, 246] width 47 height 14
click at [370, 239] on input at bounding box center [372, 246] width 47 height 14
click at [290, 263] on input at bounding box center [291, 270] width 47 height 14
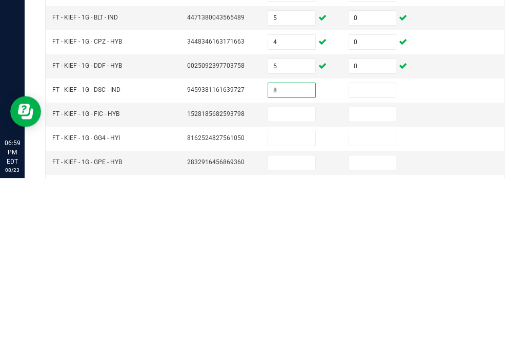
click at [386, 263] on input at bounding box center [372, 270] width 47 height 14
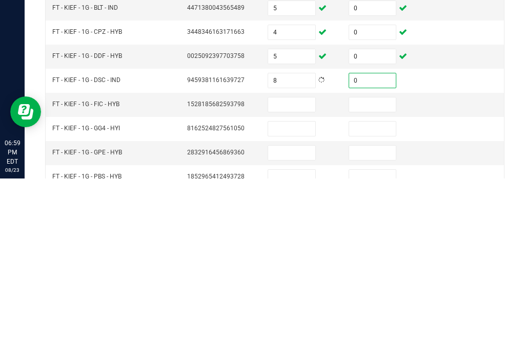
scroll to position [159, 0]
click at [300, 276] on input at bounding box center [291, 283] width 47 height 14
click at [384, 276] on input at bounding box center [372, 283] width 47 height 14
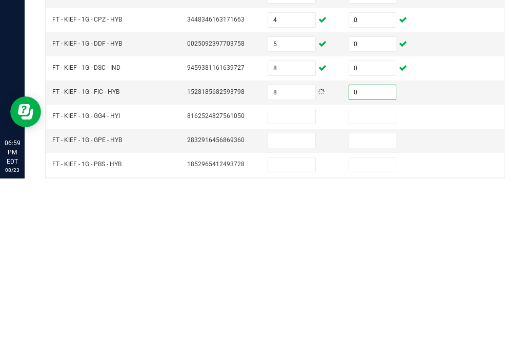
click at [298, 289] on input at bounding box center [291, 296] width 47 height 14
click at [382, 289] on input at bounding box center [372, 296] width 47 height 14
click at [291, 313] on input at bounding box center [291, 320] width 47 height 14
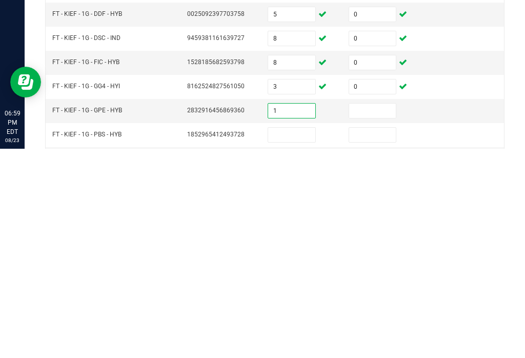
click at [380, 313] on input at bounding box center [372, 320] width 47 height 14
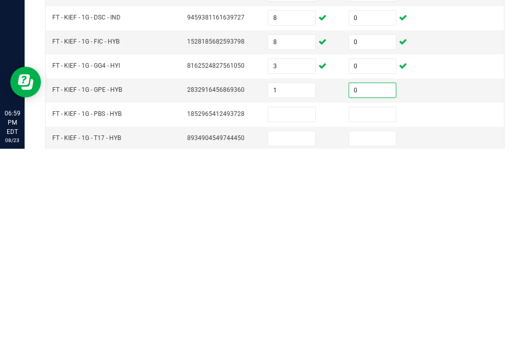
scroll to position [191, 0]
click at [299, 316] on input at bounding box center [291, 323] width 47 height 14
click at [372, 316] on input at bounding box center [372, 323] width 47 height 14
click at [297, 340] on input at bounding box center [291, 347] width 47 height 14
click at [363, 340] on input at bounding box center [372, 347] width 47 height 14
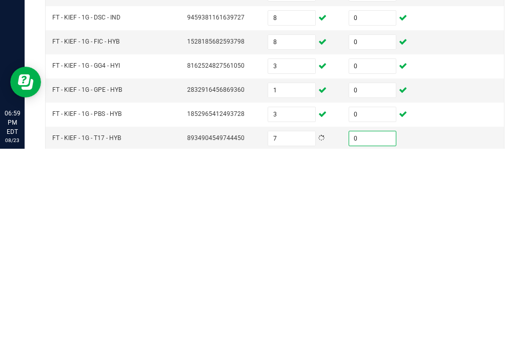
click at [303, 340] on input "7" at bounding box center [291, 347] width 47 height 14
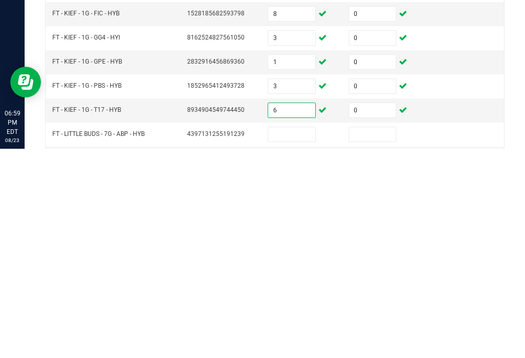
click at [292, 336] on input at bounding box center [291, 343] width 47 height 14
click at [299, 312] on input "6" at bounding box center [291, 319] width 47 height 14
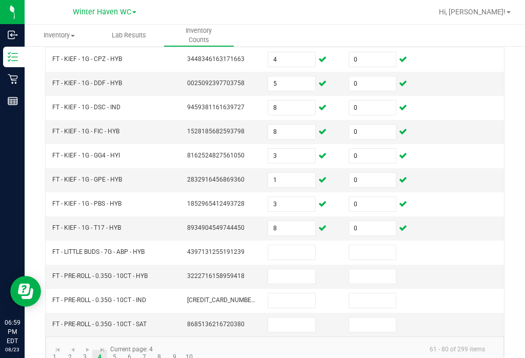
scroll to position [310, 0]
click at [117, 350] on link "5" at bounding box center [114, 357] width 15 height 15
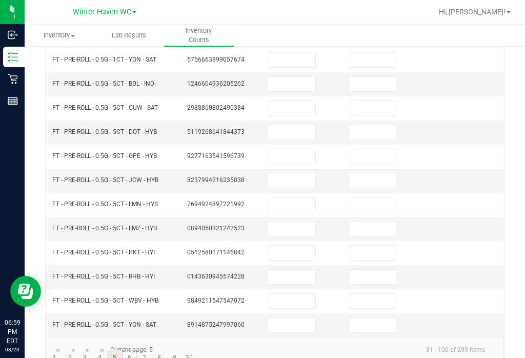
click at [131, 350] on link "6" at bounding box center [129, 357] width 15 height 15
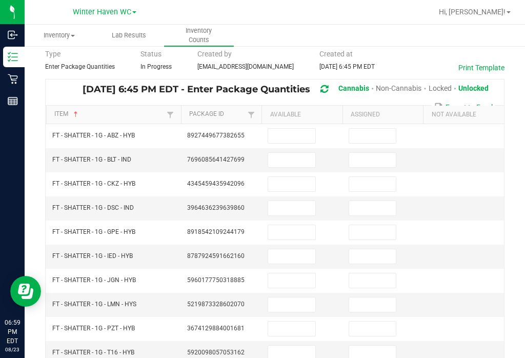
scroll to position [46, 0]
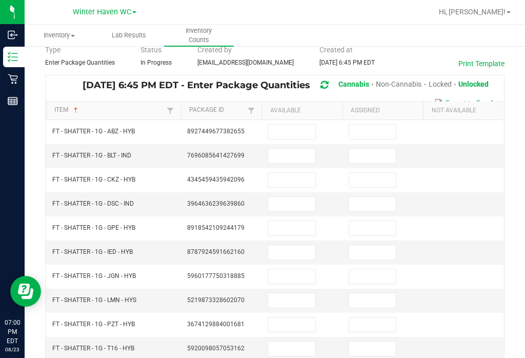
click at [296, 125] on input at bounding box center [291, 132] width 47 height 14
click at [384, 125] on input at bounding box center [372, 132] width 47 height 14
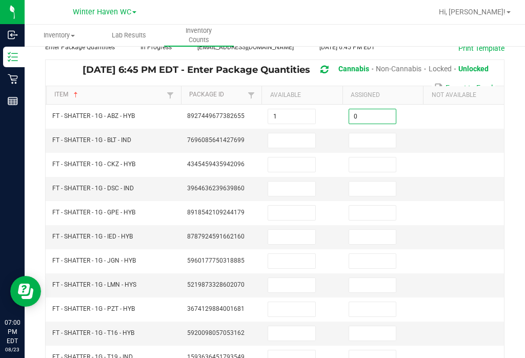
scroll to position [62, 0]
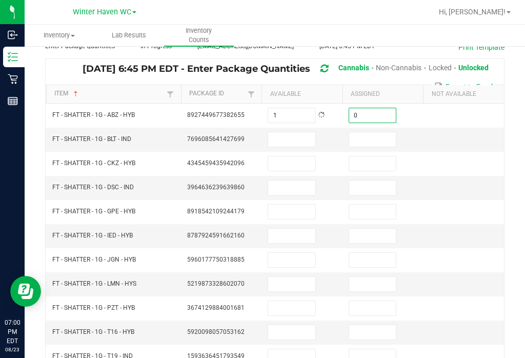
click at [300, 132] on input at bounding box center [291, 139] width 47 height 14
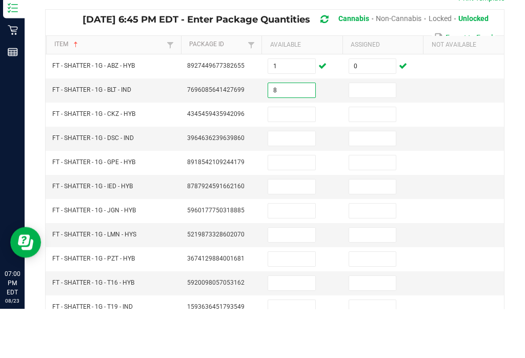
click at [382, 132] on input at bounding box center [372, 139] width 47 height 14
click at [295, 156] on input at bounding box center [291, 163] width 47 height 14
click at [377, 156] on input at bounding box center [372, 163] width 47 height 14
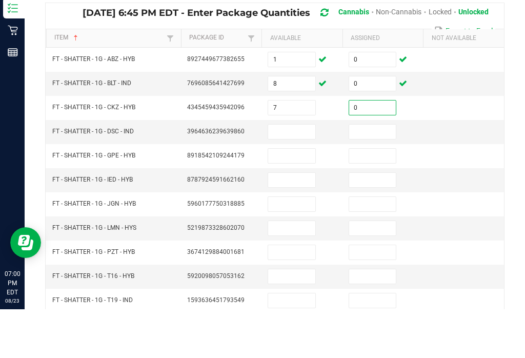
scroll to position [69, 0]
click at [299, 173] on input at bounding box center [291, 180] width 47 height 14
click at [368, 173] on input at bounding box center [372, 180] width 47 height 14
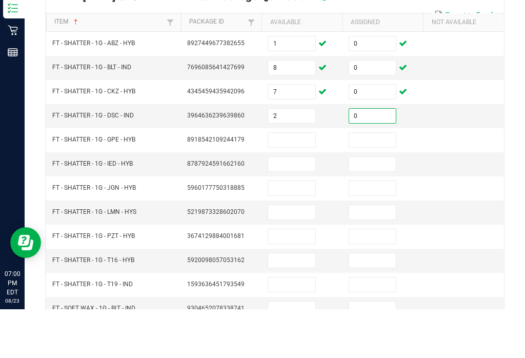
scroll to position [86, 0]
click at [296, 180] on input at bounding box center [291, 187] width 47 height 14
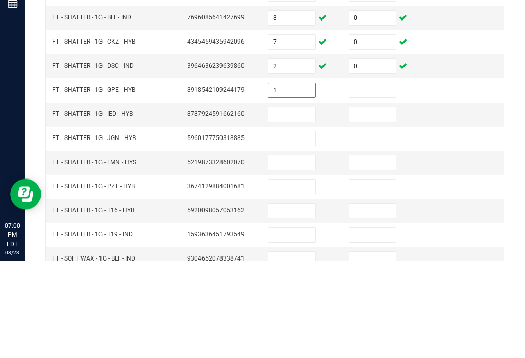
click at [371, 180] on input at bounding box center [372, 187] width 47 height 14
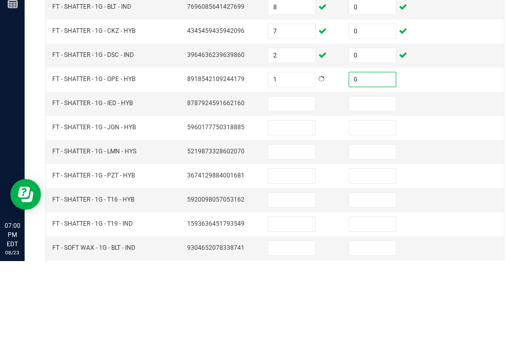
click at [296, 193] on input at bounding box center [291, 200] width 47 height 14
click at [373, 193] on input at bounding box center [372, 200] width 47 height 14
click at [295, 217] on input at bounding box center [291, 224] width 47 height 14
click at [371, 217] on input at bounding box center [372, 224] width 47 height 14
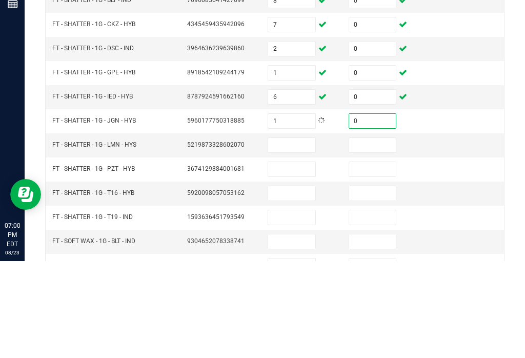
click at [296, 235] on input at bounding box center [291, 242] width 47 height 14
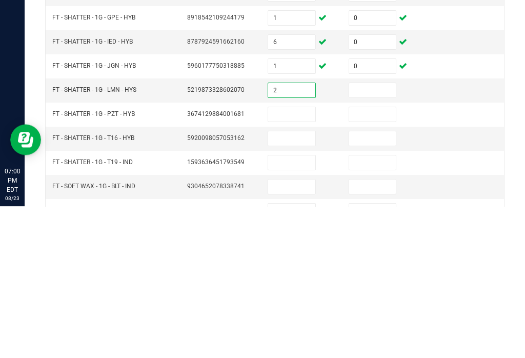
click at [379, 235] on input at bounding box center [372, 242] width 47 height 14
click at [297, 259] on input at bounding box center [291, 266] width 47 height 14
click at [387, 259] on input at bounding box center [372, 266] width 47 height 14
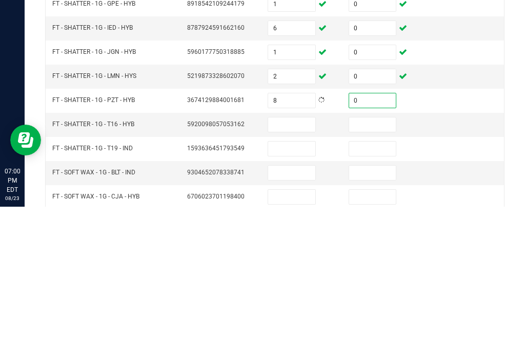
click at [295, 269] on input at bounding box center [291, 276] width 47 height 14
click at [369, 269] on input at bounding box center [372, 276] width 47 height 14
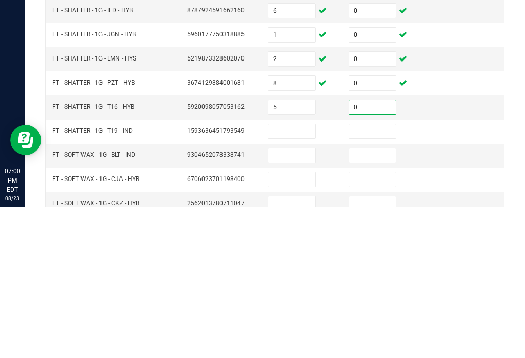
scroll to position [140, 0]
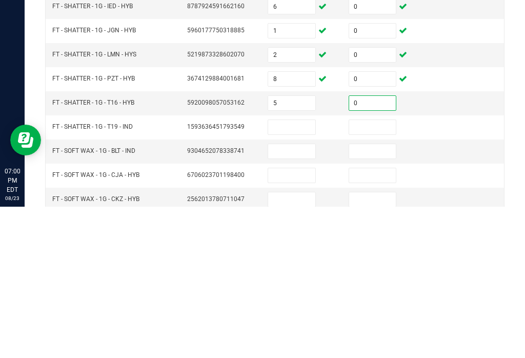
click at [296, 271] on input at bounding box center [291, 278] width 47 height 14
click at [380, 271] on input at bounding box center [372, 278] width 47 height 14
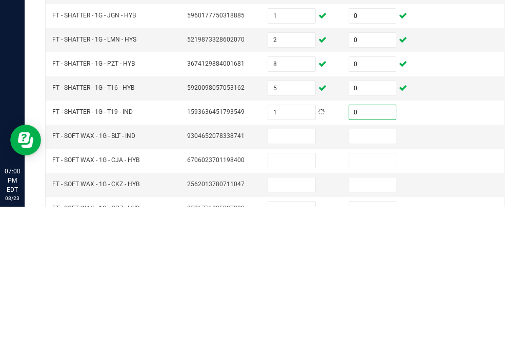
scroll to position [155, 0]
click at [307, 280] on input at bounding box center [291, 287] width 47 height 14
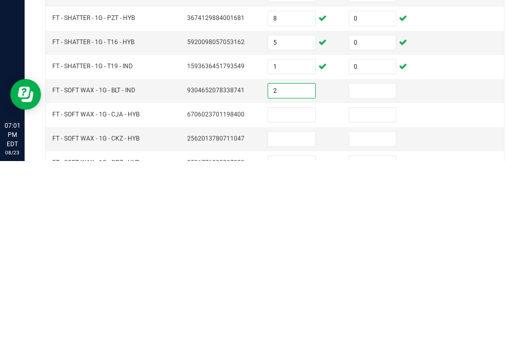
click at [367, 280] on input at bounding box center [372, 287] width 47 height 14
click at [290, 305] on input at bounding box center [291, 312] width 47 height 14
click at [371, 305] on input at bounding box center [372, 312] width 47 height 14
click at [291, 329] on input at bounding box center [291, 336] width 47 height 14
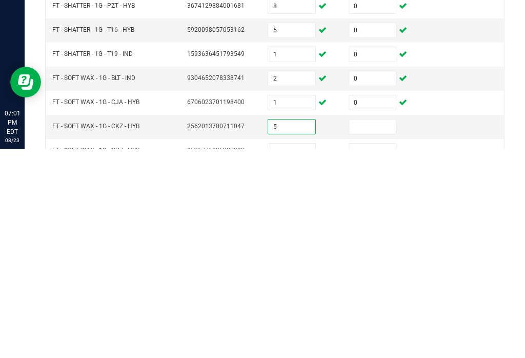
click at [390, 329] on input at bounding box center [372, 336] width 47 height 14
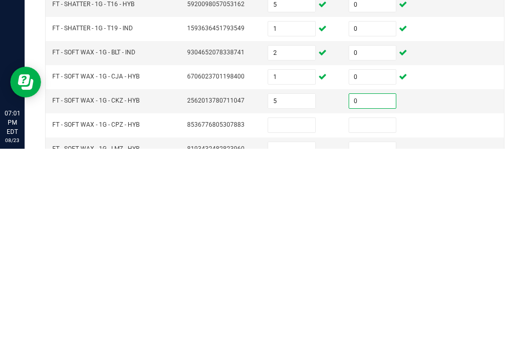
scroll to position [190, 0]
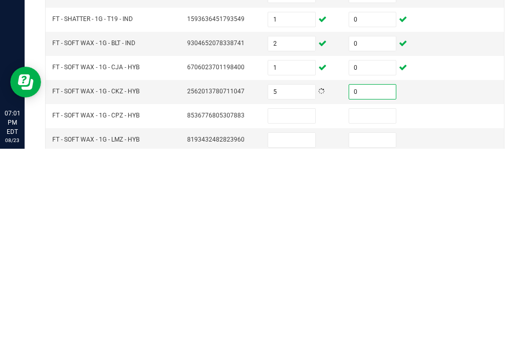
click at [295, 318] on input at bounding box center [291, 325] width 47 height 14
click at [383, 318] on input at bounding box center [372, 325] width 47 height 14
click at [295, 318] on input at bounding box center [291, 325] width 47 height 14
click at [379, 318] on input at bounding box center [372, 325] width 47 height 14
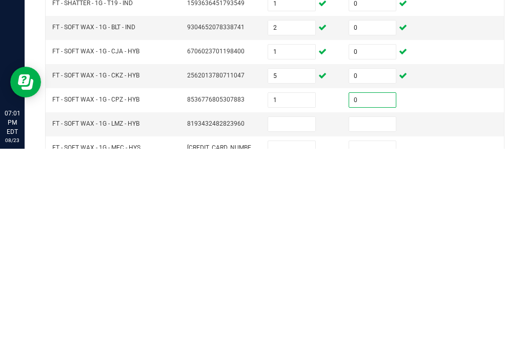
scroll to position [208, 0]
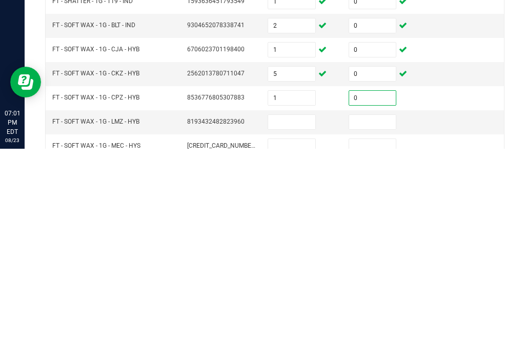
click at [286, 324] on input at bounding box center [291, 331] width 47 height 14
click at [370, 324] on input at bounding box center [372, 331] width 47 height 14
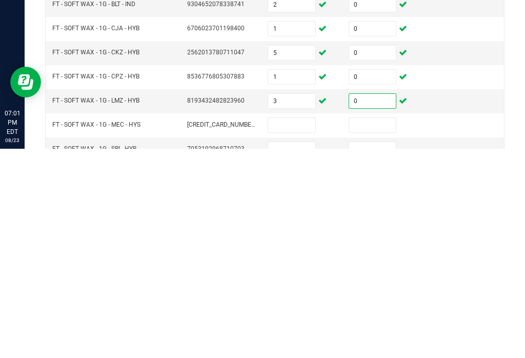
scroll to position [227, 0]
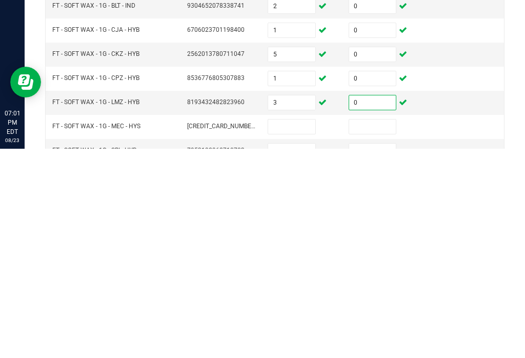
click at [299, 329] on input at bounding box center [291, 336] width 47 height 14
click at [374, 329] on input at bounding box center [372, 336] width 47 height 14
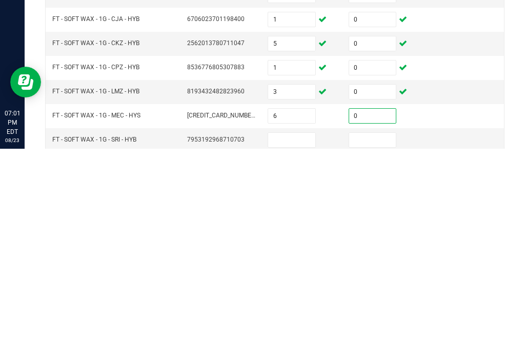
scroll to position [238, 0]
click at [301, 342] on input at bounding box center [291, 349] width 47 height 14
click at [376, 342] on input at bounding box center [372, 349] width 47 height 14
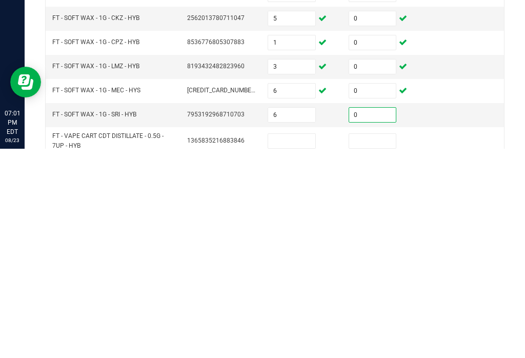
scroll to position [272, 0]
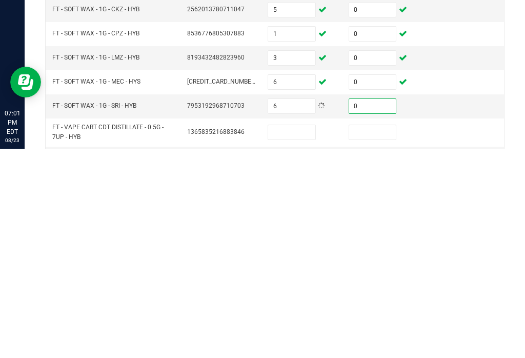
click at [307, 334] on input at bounding box center [291, 341] width 47 height 14
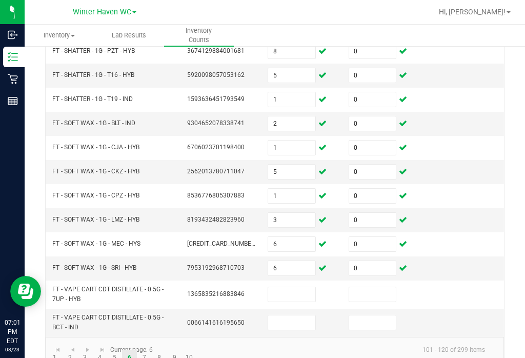
scroll to position [318, 0]
click at [175, 350] on link "9" at bounding box center [174, 357] width 15 height 15
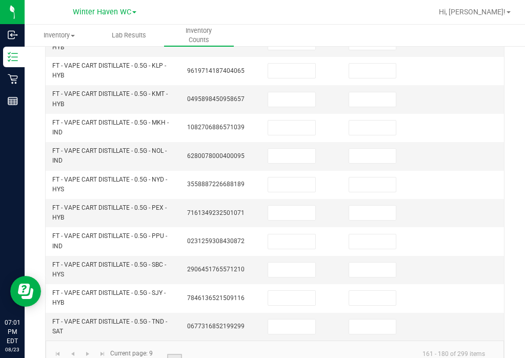
scroll to position [392, 0]
click at [190, 354] on link "10" at bounding box center [189, 361] width 15 height 15
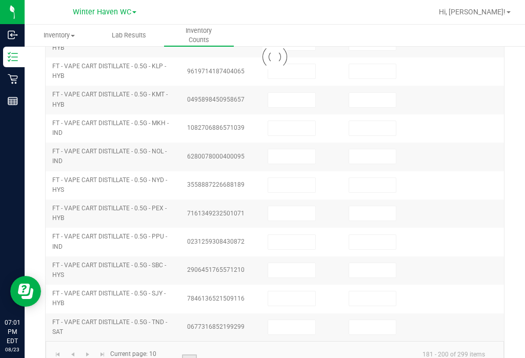
scroll to position [339, 0]
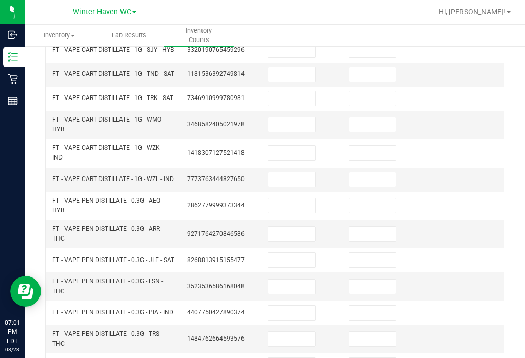
scroll to position [176, 0]
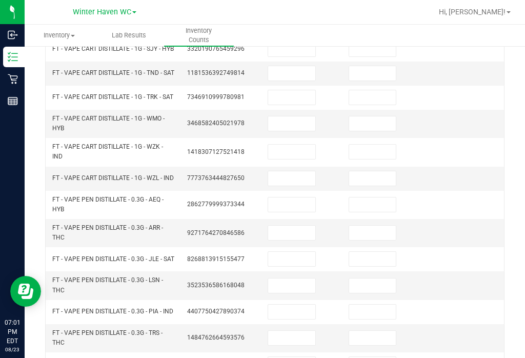
click at [304, 197] on input at bounding box center [291, 204] width 47 height 14
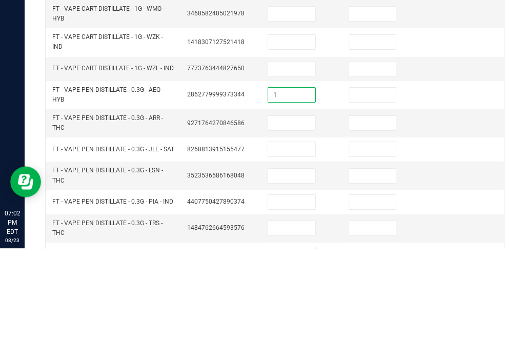
click at [389, 197] on input at bounding box center [372, 204] width 47 height 14
click at [283, 226] on input at bounding box center [291, 233] width 47 height 14
click at [377, 226] on input at bounding box center [372, 233] width 47 height 14
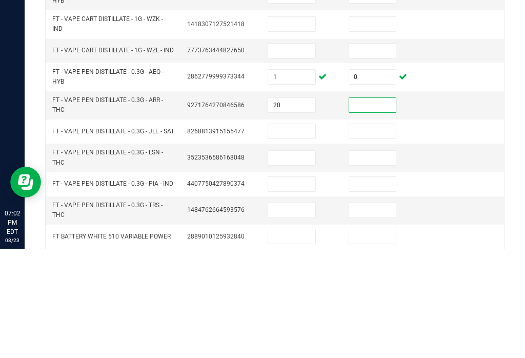
scroll to position [195, 0]
click at [375, 207] on input at bounding box center [372, 214] width 47 height 14
click at [294, 233] on input at bounding box center [291, 240] width 47 height 14
click at [377, 233] on input at bounding box center [372, 240] width 47 height 14
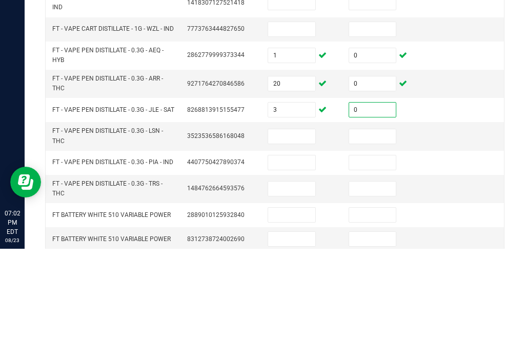
scroll to position [222, 0]
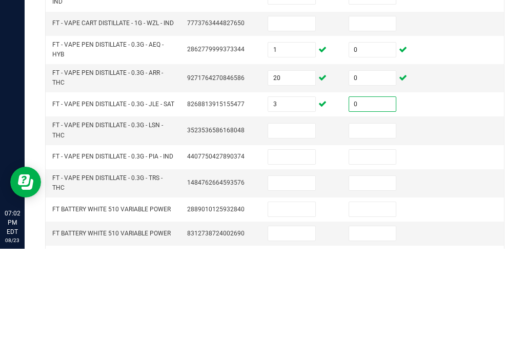
click at [297, 233] on input at bounding box center [291, 240] width 47 height 14
click at [371, 233] on input at bounding box center [372, 240] width 47 height 14
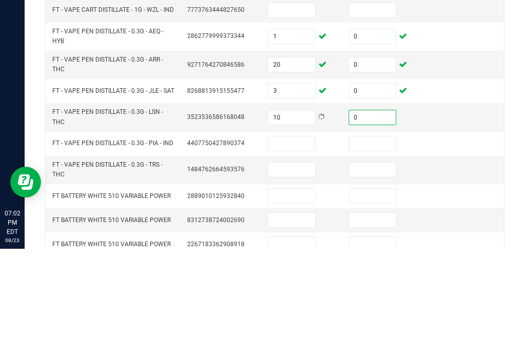
scroll to position [239, 0]
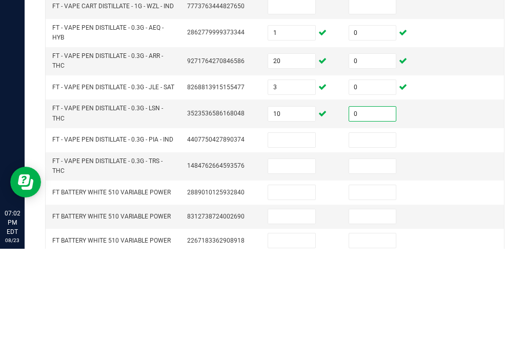
click at [307, 242] on input at bounding box center [291, 249] width 47 height 14
click at [381, 242] on input at bounding box center [372, 249] width 47 height 14
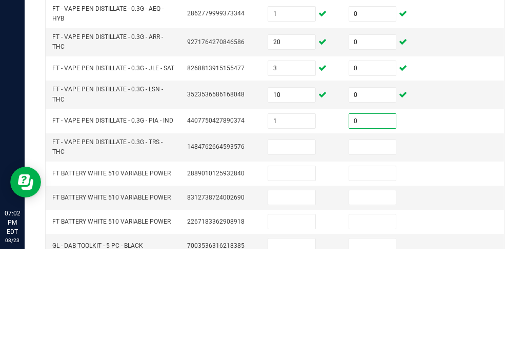
scroll to position [262, 0]
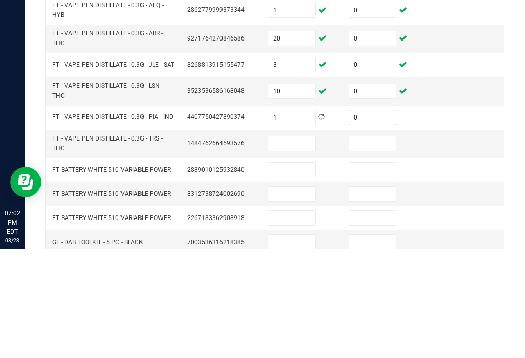
click at [310, 246] on input at bounding box center [291, 253] width 47 height 14
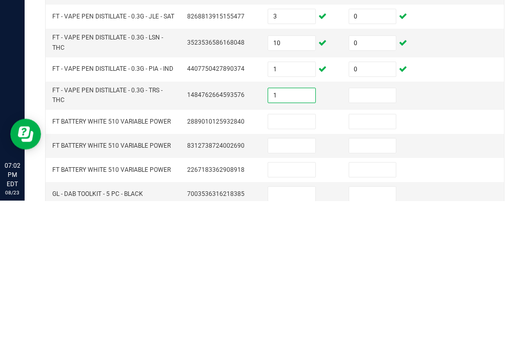
click at [367, 246] on input at bounding box center [372, 253] width 47 height 14
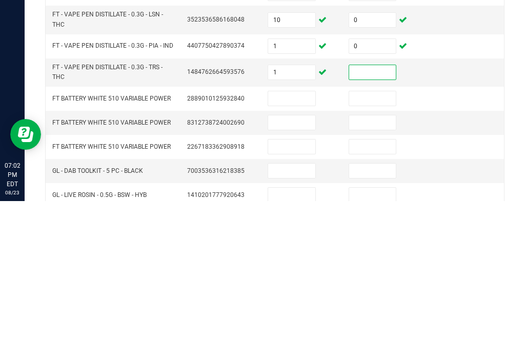
scroll to position [286, 0]
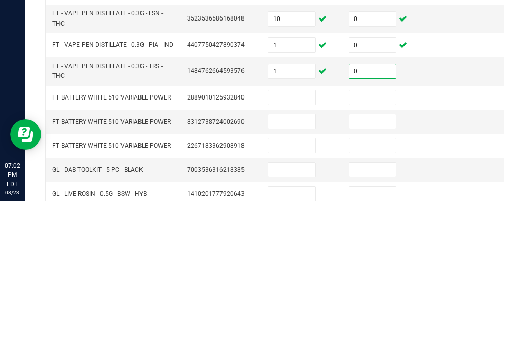
click at [297, 247] on input at bounding box center [291, 254] width 47 height 14
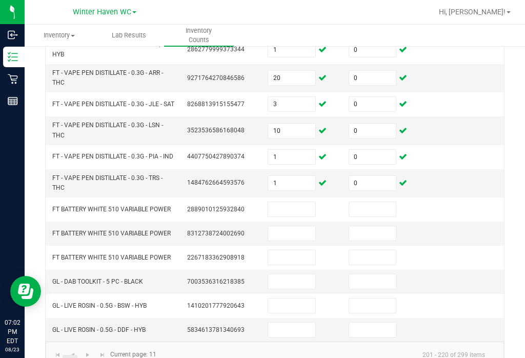
scroll to position [331, 0]
click at [90, 355] on link "12" at bounding box center [84, 362] width 15 height 15
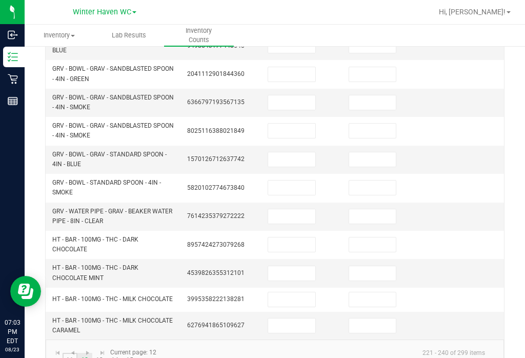
click at [74, 353] on link "11" at bounding box center [70, 360] width 15 height 15
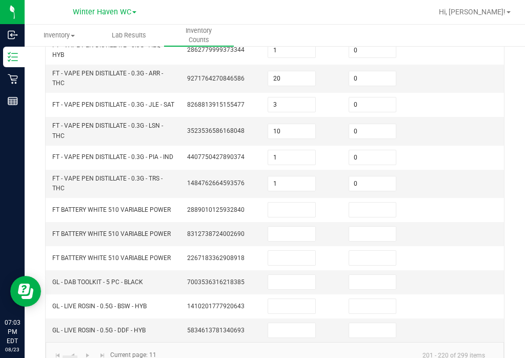
click at [303, 299] on input at bounding box center [291, 306] width 47 height 14
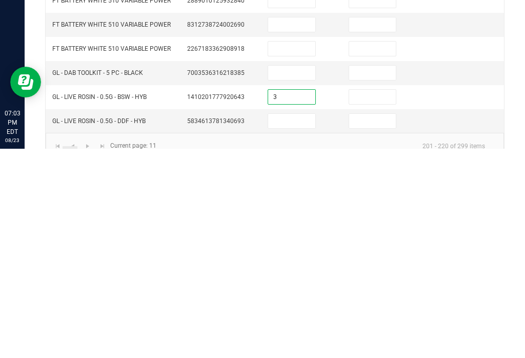
click at [370, 299] on input at bounding box center [372, 306] width 47 height 14
click at [300, 323] on input at bounding box center [291, 330] width 47 height 14
click at [368, 323] on input at bounding box center [372, 330] width 47 height 14
click at [87, 355] on link "12" at bounding box center [84, 362] width 15 height 15
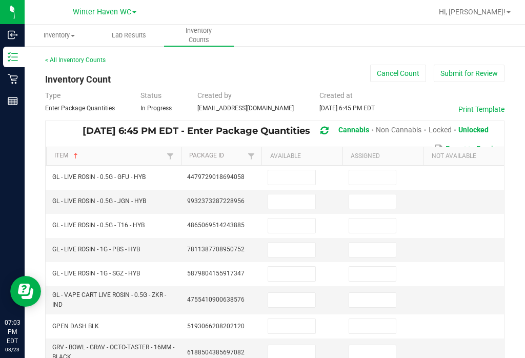
scroll to position [0, 0]
click at [305, 170] on input at bounding box center [291, 177] width 47 height 14
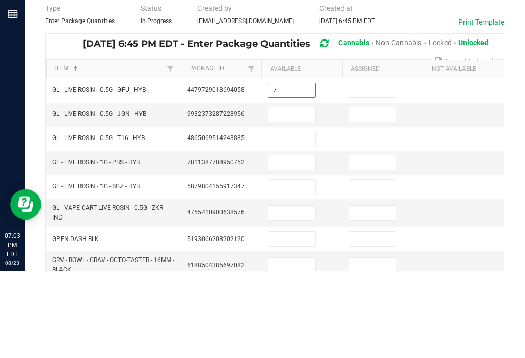
click at [371, 170] on input at bounding box center [372, 177] width 47 height 14
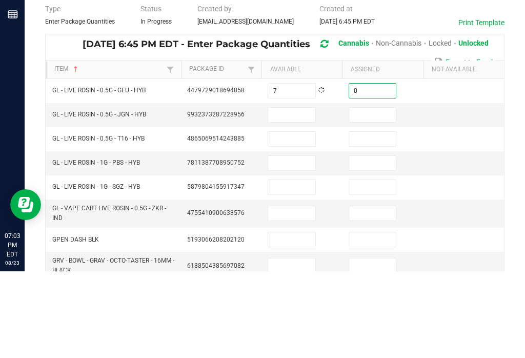
click at [300, 194] on input at bounding box center [291, 201] width 47 height 14
click at [373, 194] on input at bounding box center [372, 201] width 47 height 14
click at [298, 218] on input at bounding box center [291, 225] width 47 height 14
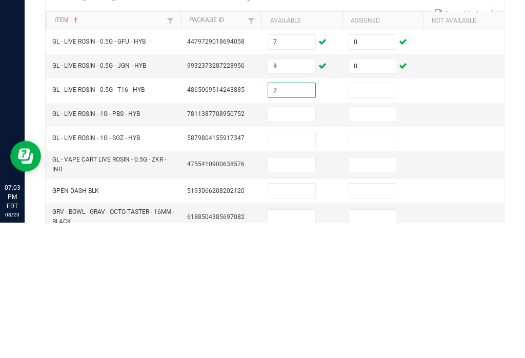
click at [371, 218] on input at bounding box center [372, 225] width 47 height 14
click at [296, 243] on input at bounding box center [291, 250] width 47 height 14
click at [375, 243] on input at bounding box center [372, 250] width 47 height 14
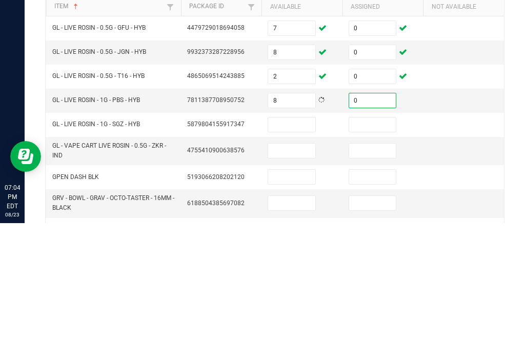
click at [298, 252] on input at bounding box center [291, 259] width 47 height 14
click at [384, 252] on input at bounding box center [372, 259] width 47 height 14
click at [300, 278] on input at bounding box center [291, 285] width 47 height 14
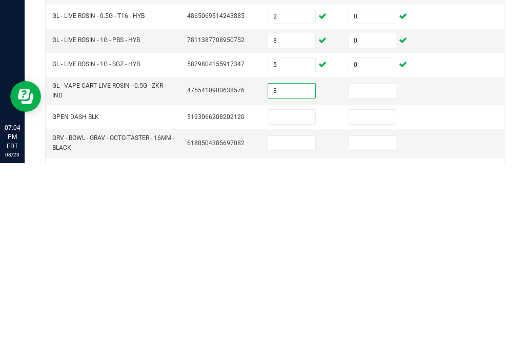
click at [375, 278] on input at bounding box center [372, 285] width 47 height 14
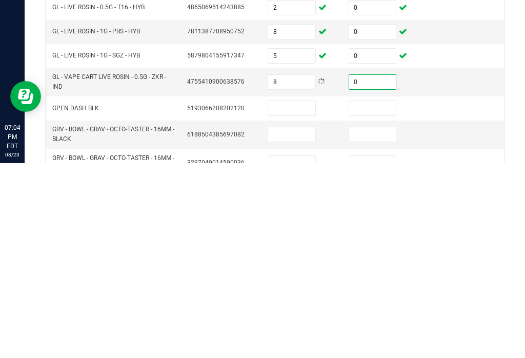
click at [307, 296] on input at bounding box center [291, 303] width 47 height 14
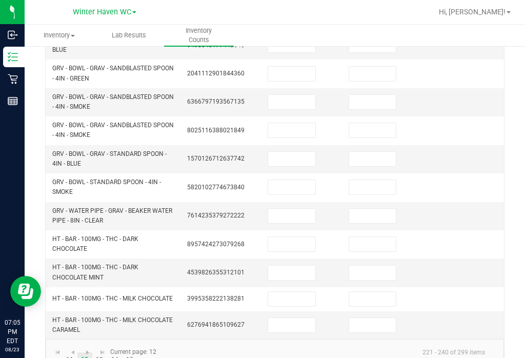
scroll to position [364, 0]
click at [298, 237] on input at bounding box center [291, 244] width 47 height 14
click at [102, 353] on link "13" at bounding box center [99, 360] width 15 height 15
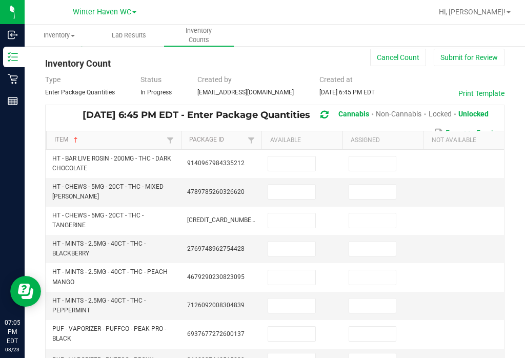
scroll to position [15, 0]
click at [304, 185] on input at bounding box center [291, 192] width 47 height 14
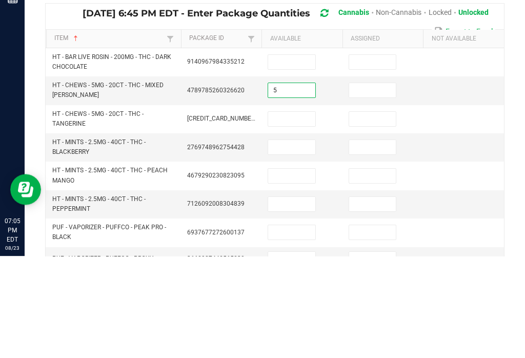
click at [379, 185] on input at bounding box center [372, 192] width 47 height 14
click at [288, 214] on input at bounding box center [291, 221] width 47 height 14
click at [369, 214] on input at bounding box center [372, 221] width 47 height 14
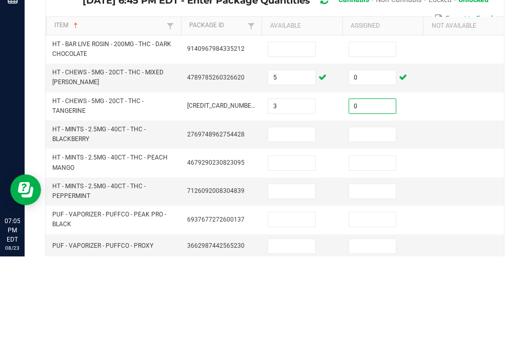
scroll to position [29, 0]
click at [292, 228] on input at bounding box center [291, 235] width 47 height 14
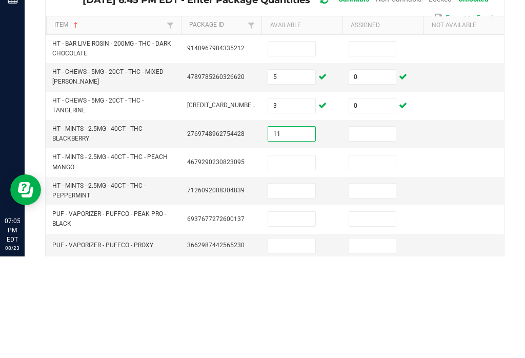
click at [371, 228] on input at bounding box center [372, 235] width 47 height 14
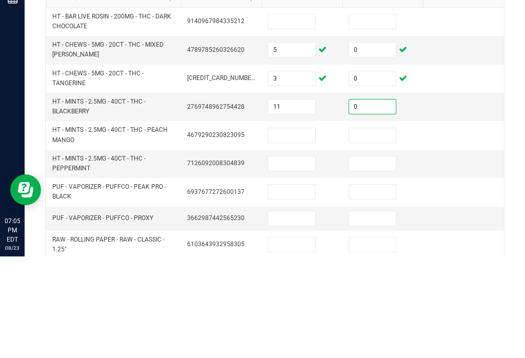
scroll to position [59, 0]
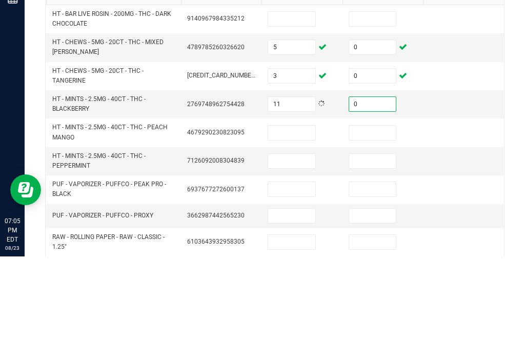
click at [294, 227] on input at bounding box center [291, 234] width 47 height 14
click at [375, 227] on input at bounding box center [372, 234] width 47 height 14
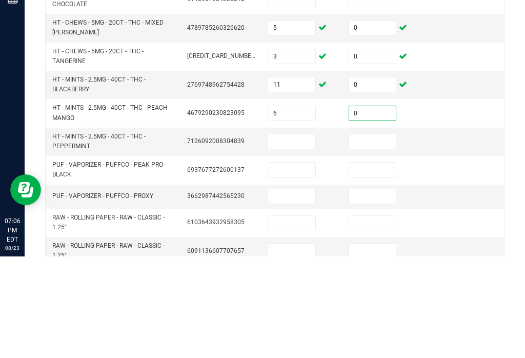
scroll to position [86, 0]
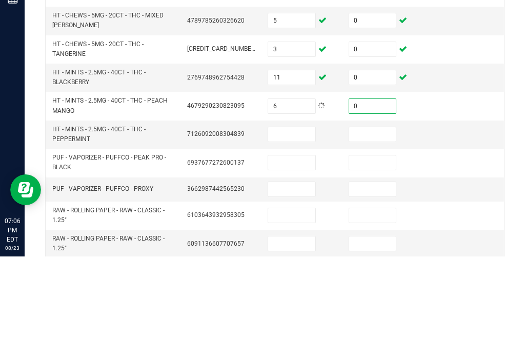
click at [296, 229] on input at bounding box center [291, 236] width 47 height 14
click at [364, 229] on input at bounding box center [372, 236] width 47 height 14
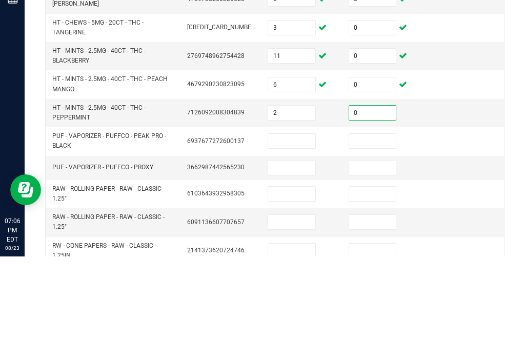
scroll to position [110, 0]
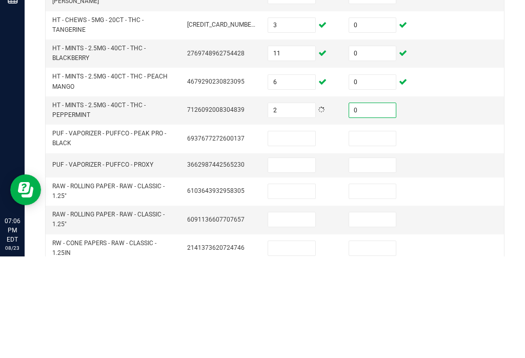
click at [293, 233] on input at bounding box center [291, 240] width 47 height 14
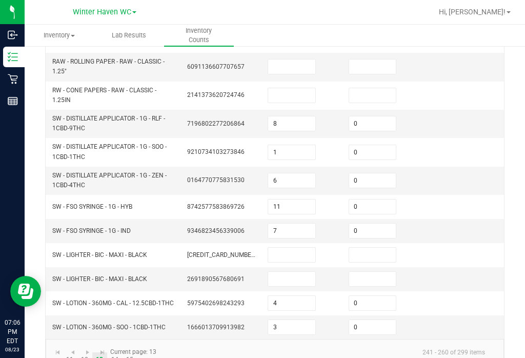
scroll to position [364, 0]
click at [132, 353] on link "15" at bounding box center [129, 360] width 15 height 15
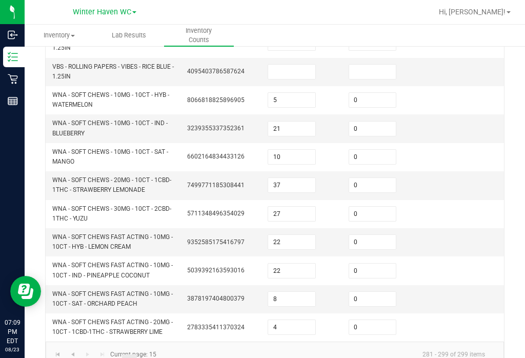
click at [298, 178] on input "37" at bounding box center [291, 185] width 47 height 14
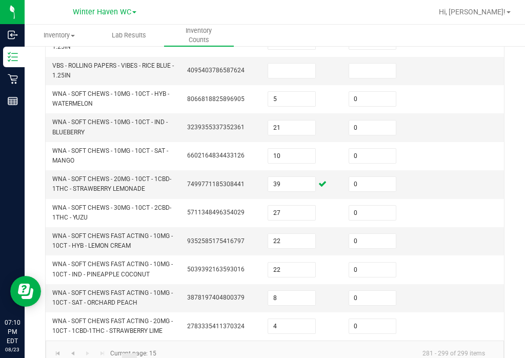
scroll to position [364, 0]
click at [116, 354] on link "14" at bounding box center [114, 361] width 15 height 15
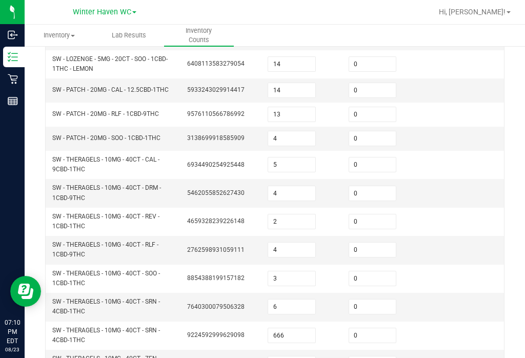
scroll to position [171, 0]
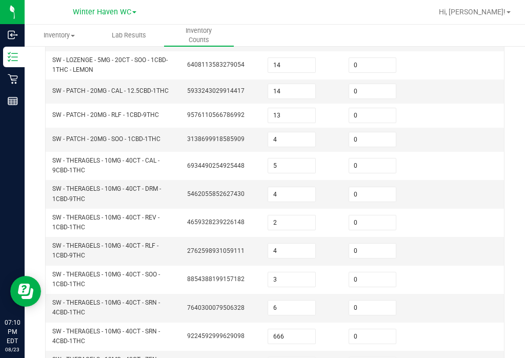
click at [295, 187] on input "4" at bounding box center [291, 194] width 47 height 14
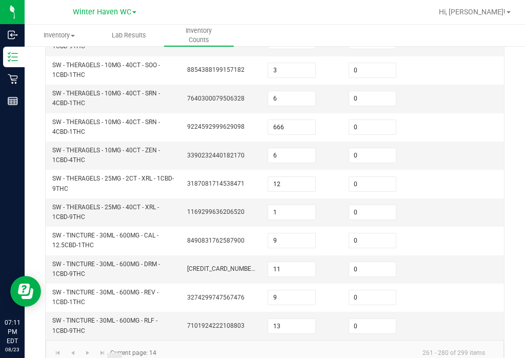
scroll to position [379, 0]
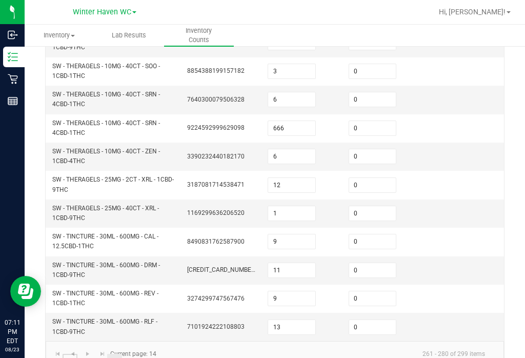
click at [72, 354] on link "11" at bounding box center [70, 361] width 15 height 15
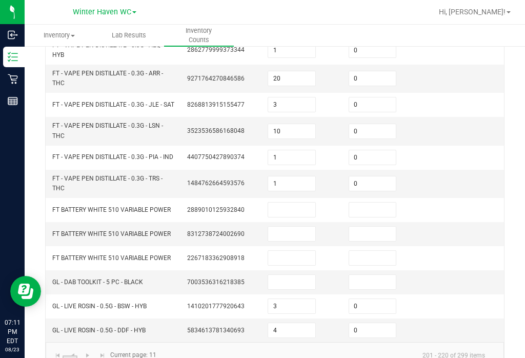
scroll to position [330, 0]
click at [56, 356] on link "..." at bounding box center [54, 363] width 15 height 15
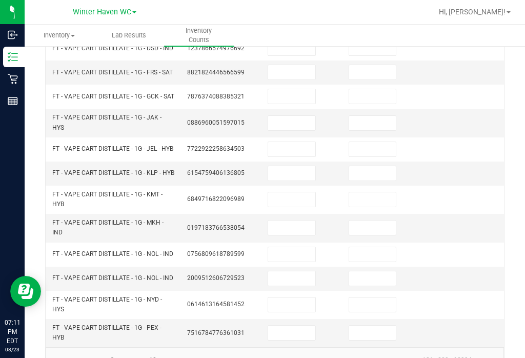
scroll to position [338, 0]
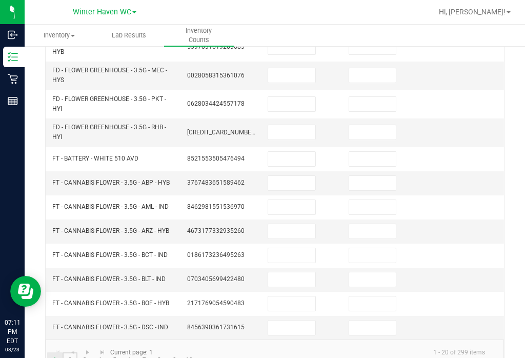
click at [70, 352] on link "2" at bounding box center [70, 359] width 15 height 15
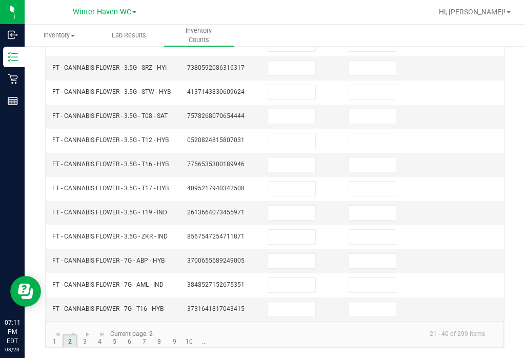
scroll to position [310, 0]
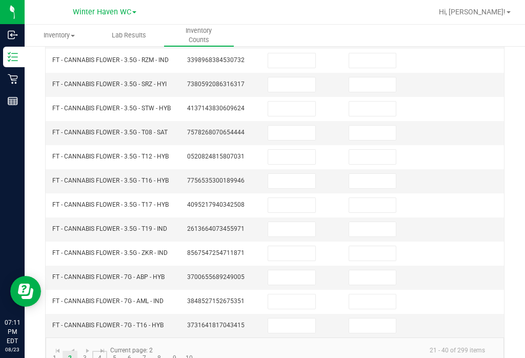
click at [100, 351] on link "4" at bounding box center [99, 358] width 15 height 15
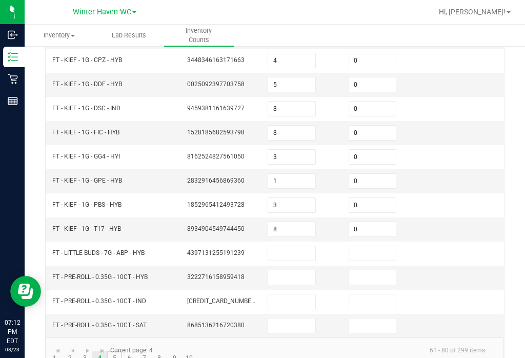
click at [116, 351] on link "5" at bounding box center [114, 358] width 15 height 15
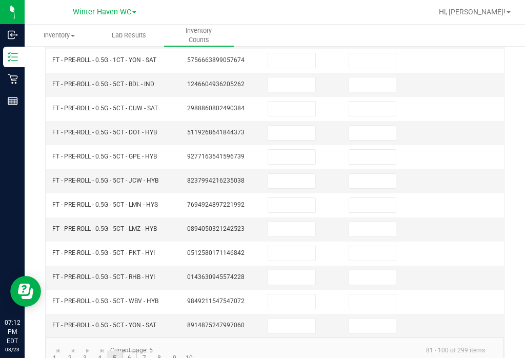
click at [132, 351] on link "6" at bounding box center [129, 358] width 15 height 15
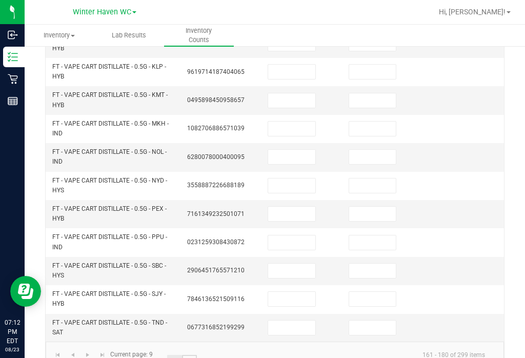
click at [190, 355] on link "10" at bounding box center [189, 362] width 15 height 15
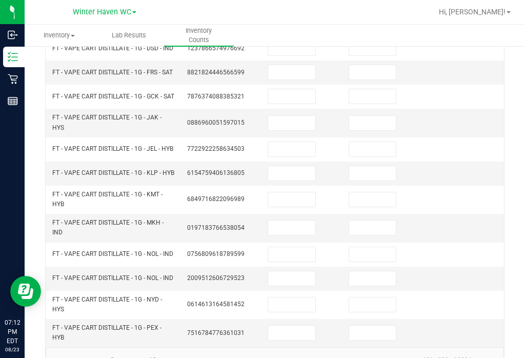
scroll to position [338, 0]
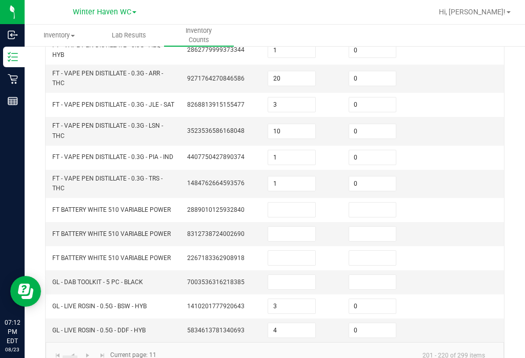
scroll to position [330, 0]
click at [88, 356] on link "12" at bounding box center [84, 363] width 15 height 15
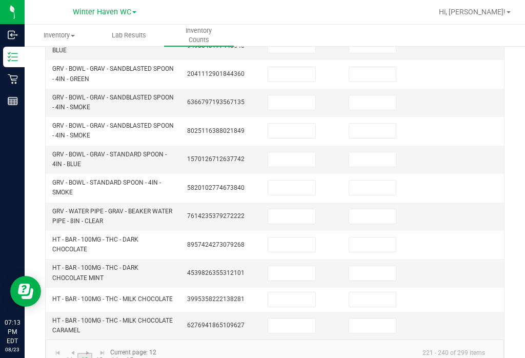
scroll to position [363, 0]
click at [302, 238] on input at bounding box center [291, 245] width 47 height 14
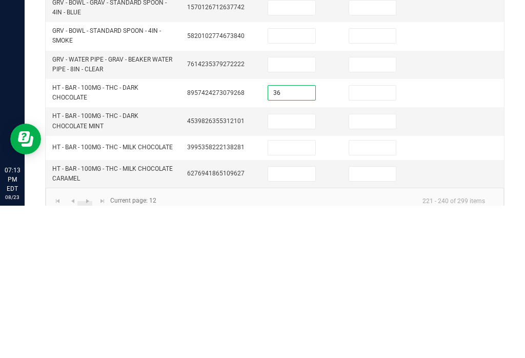
click at [370, 238] on input at bounding box center [372, 245] width 47 height 14
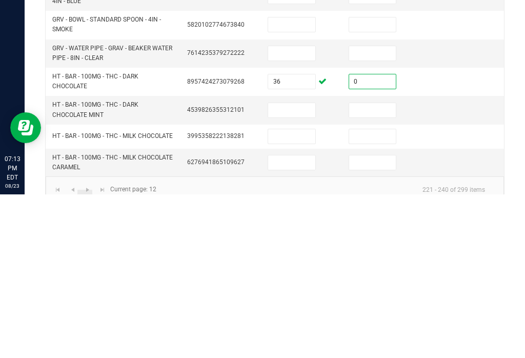
click at [298, 267] on input at bounding box center [291, 274] width 47 height 14
click at [296, 293] on input at bounding box center [291, 300] width 47 height 14
click at [372, 293] on input at bounding box center [372, 300] width 47 height 14
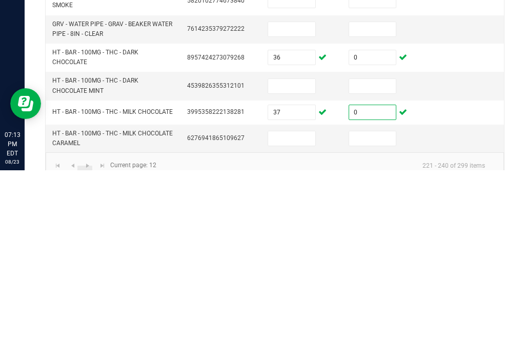
click at [288, 267] on input at bounding box center [291, 274] width 47 height 14
click at [366, 267] on input at bounding box center [372, 274] width 47 height 14
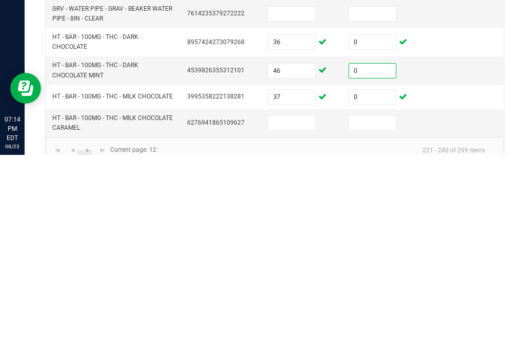
click at [291, 319] on input at bounding box center [291, 326] width 47 height 14
click at [367, 319] on input at bounding box center [372, 326] width 47 height 14
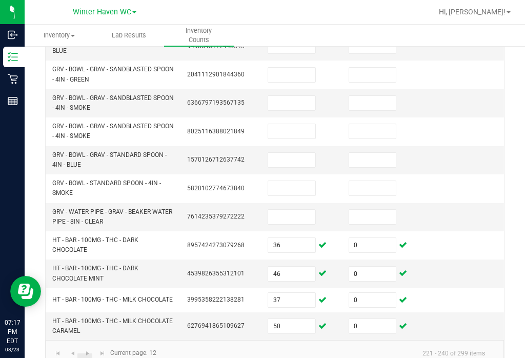
click at [375, 238] on input "0" at bounding box center [372, 245] width 47 height 14
click at [135, 353] on link "15" at bounding box center [129, 360] width 15 height 15
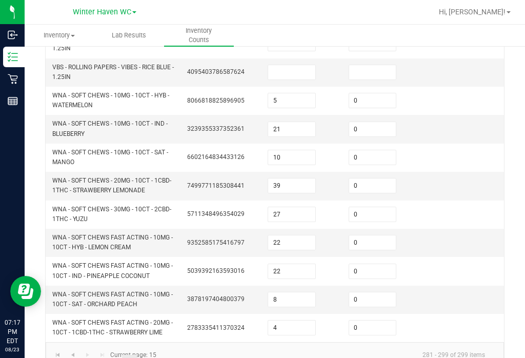
click at [376, 264] on input "0" at bounding box center [372, 271] width 47 height 14
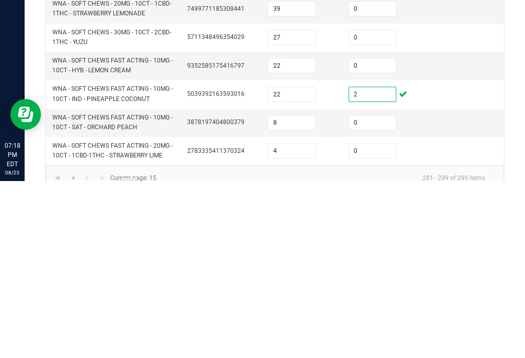
click at [376, 320] on input "0" at bounding box center [372, 327] width 47 height 14
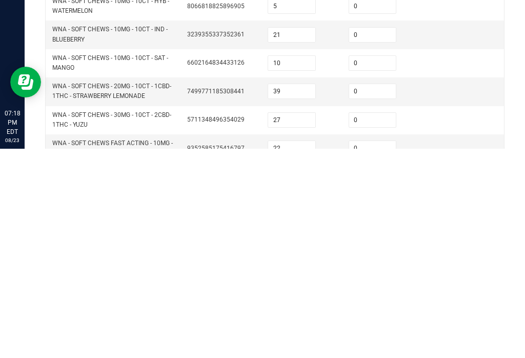
scroll to position [244, 0]
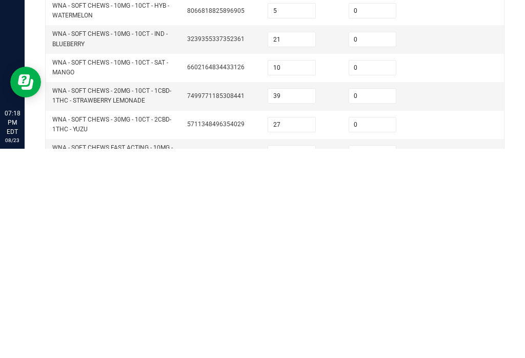
click at [377, 327] on input "0" at bounding box center [372, 334] width 47 height 14
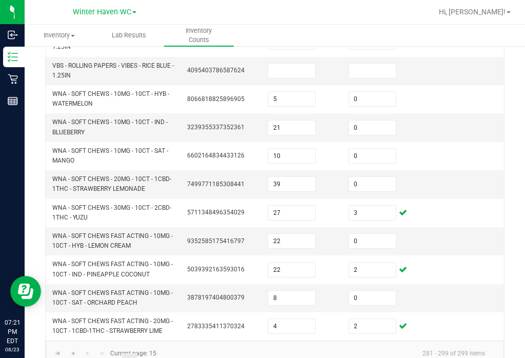
scroll to position [364, 0]
click at [101, 354] on link "13" at bounding box center [99, 361] width 15 height 15
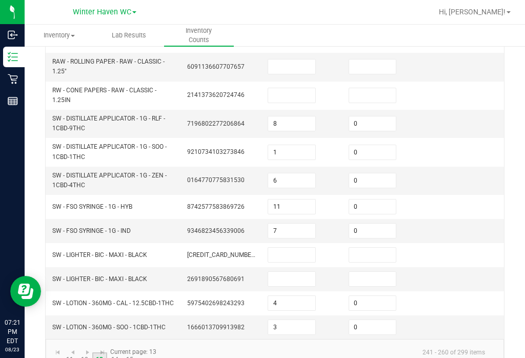
scroll to position [364, 0]
click at [79, 353] on link "12" at bounding box center [84, 360] width 15 height 15
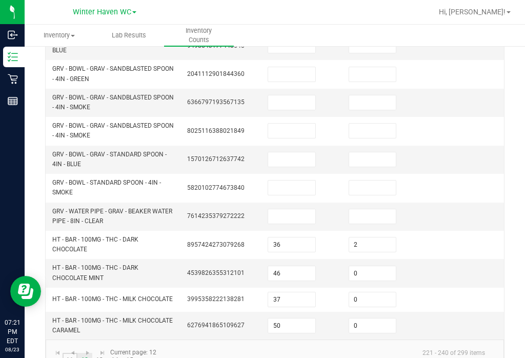
click at [67, 353] on link "11" at bounding box center [70, 360] width 15 height 15
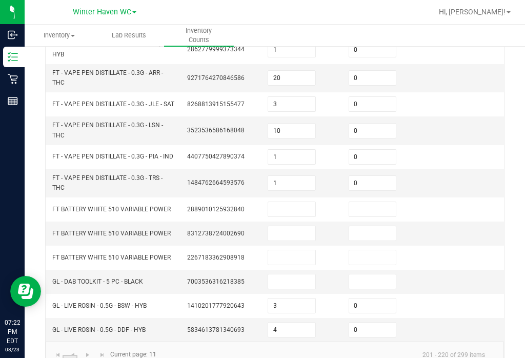
scroll to position [331, 0]
click at [55, 355] on link "..." at bounding box center [54, 362] width 15 height 15
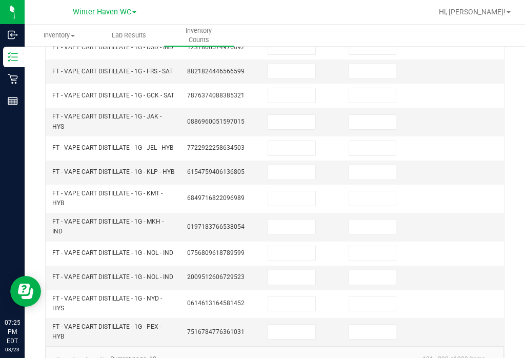
scroll to position [339, 0]
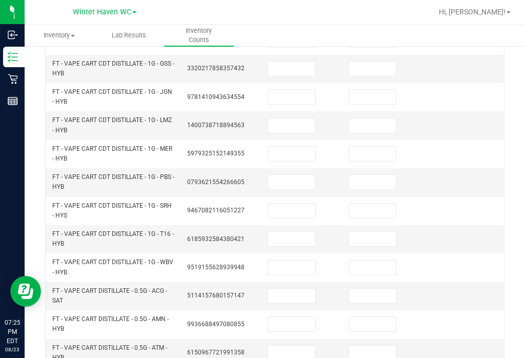
scroll to position [379, 0]
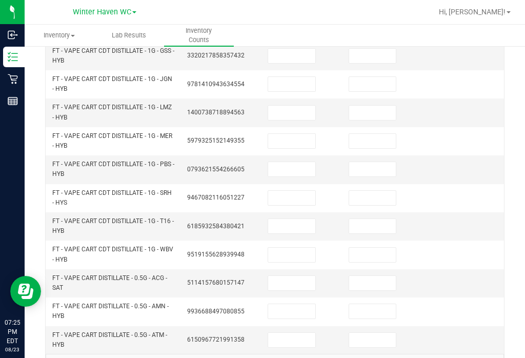
click at [303, 276] on input at bounding box center [291, 283] width 47 height 14
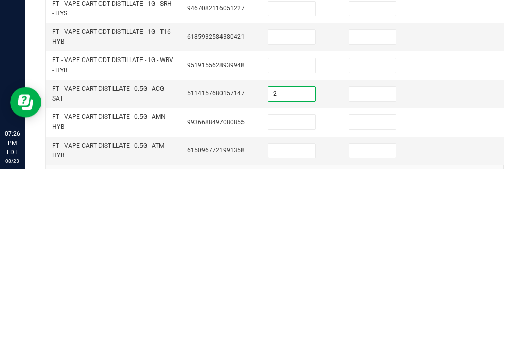
click at [372, 276] on input at bounding box center [372, 283] width 47 height 14
click at [290, 304] on input at bounding box center [291, 311] width 47 height 14
click at [365, 304] on input at bounding box center [372, 311] width 47 height 14
click at [298, 333] on input at bounding box center [291, 340] width 47 height 14
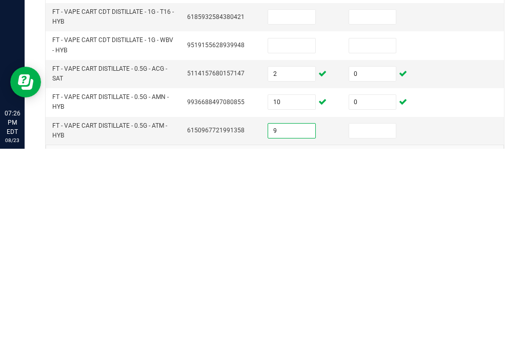
click at [363, 333] on input at bounding box center [372, 340] width 47 height 14
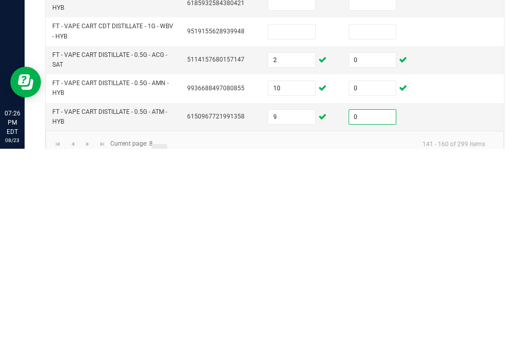
scroll to position [392, 0]
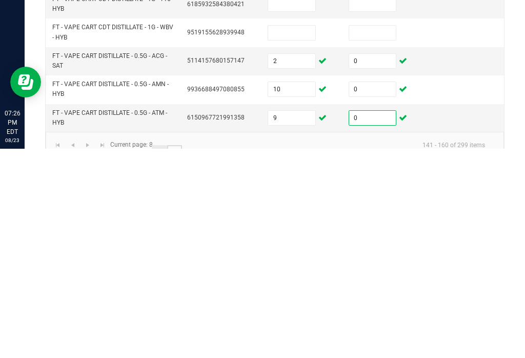
click at [177, 354] on link "9" at bounding box center [174, 361] width 15 height 15
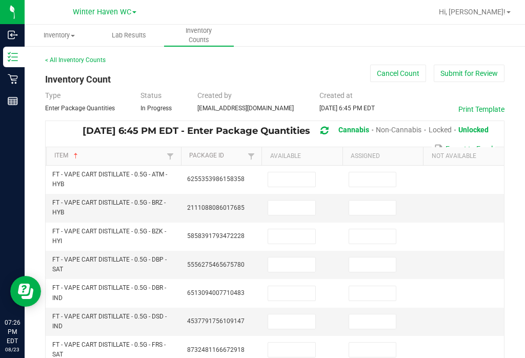
scroll to position [0, 0]
click at [290, 172] on input at bounding box center [291, 179] width 47 height 14
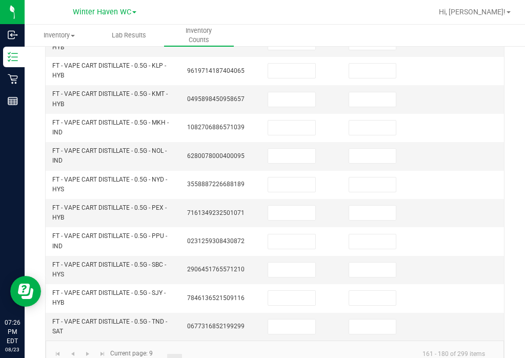
scroll to position [392, 0]
click at [167, 354] on link "9" at bounding box center [174, 361] width 15 height 15
click at [162, 354] on link "8" at bounding box center [159, 361] width 15 height 15
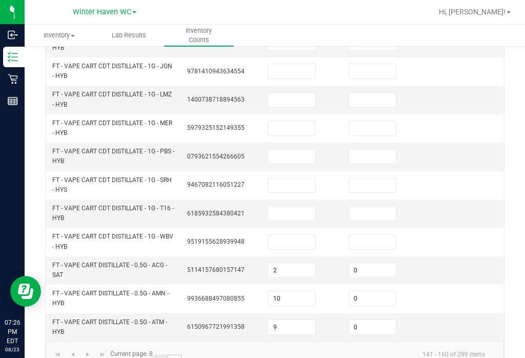
click at [177, 354] on link "9" at bounding box center [174, 361] width 15 height 15
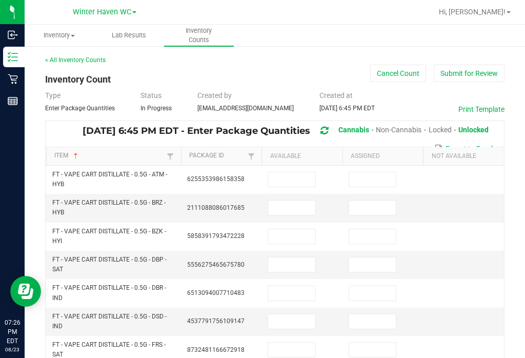
scroll to position [-1, 0]
click at [300, 172] on input at bounding box center [291, 179] width 47 height 14
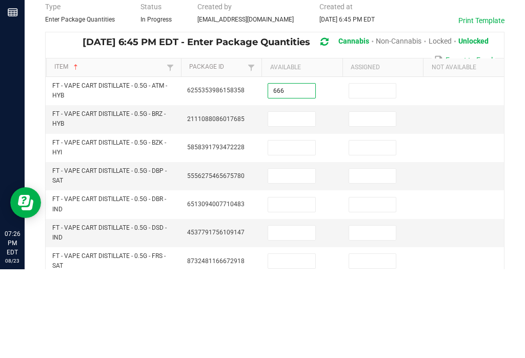
click at [379, 172] on input at bounding box center [372, 179] width 47 height 14
click at [295, 200] on input at bounding box center [291, 207] width 47 height 14
click at [376, 200] on input at bounding box center [372, 207] width 47 height 14
click at [289, 229] on input at bounding box center [291, 236] width 47 height 14
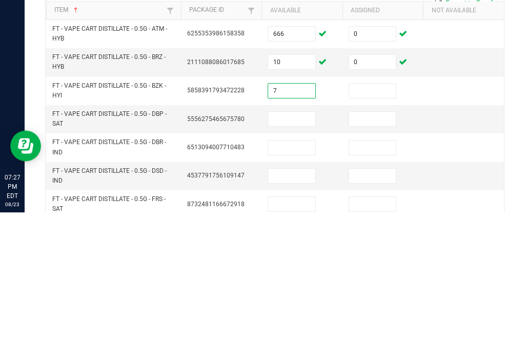
click at [381, 229] on input at bounding box center [372, 236] width 47 height 14
click at [300, 257] on input at bounding box center [291, 264] width 47 height 14
click at [365, 257] on input at bounding box center [372, 264] width 47 height 14
click at [295, 286] on input at bounding box center [291, 293] width 47 height 14
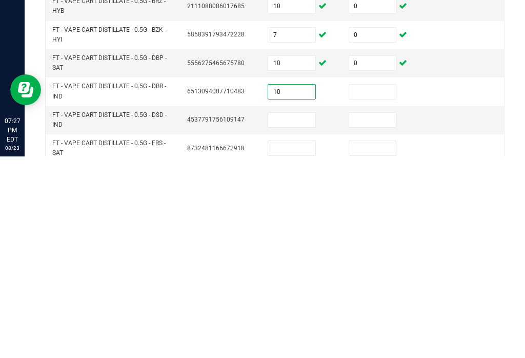
click at [373, 286] on input at bounding box center [372, 293] width 47 height 14
click at [303, 314] on input at bounding box center [291, 321] width 47 height 14
click at [383, 314] on input at bounding box center [372, 321] width 47 height 14
click at [305, 343] on input at bounding box center [291, 350] width 47 height 14
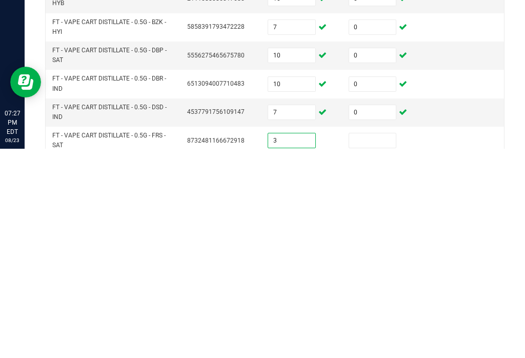
click at [380, 343] on input at bounding box center [372, 350] width 47 height 14
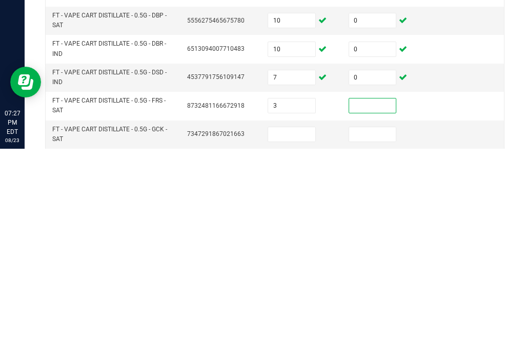
scroll to position [38, 0]
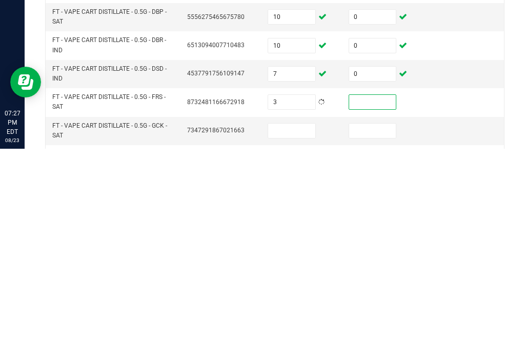
click at [374, 304] on input at bounding box center [372, 311] width 47 height 14
click at [298, 333] on input at bounding box center [291, 340] width 47 height 14
click at [374, 333] on input at bounding box center [372, 340] width 47 height 14
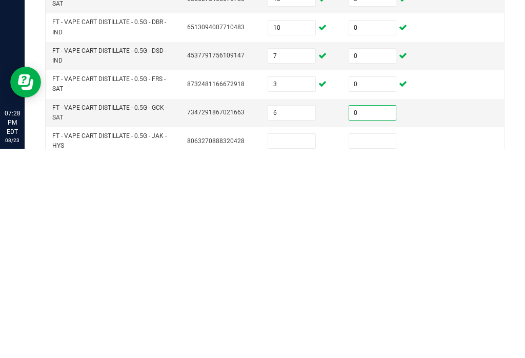
scroll to position [61, 0]
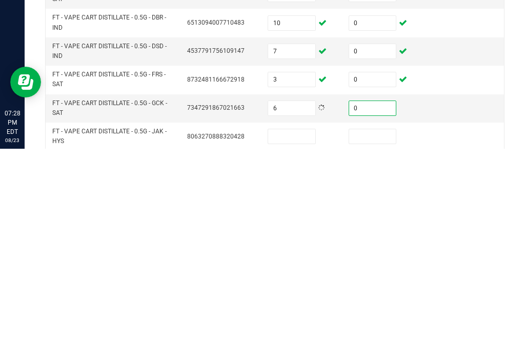
click at [293, 338] on input at bounding box center [291, 345] width 47 height 14
click at [383, 338] on input at bounding box center [372, 345] width 47 height 14
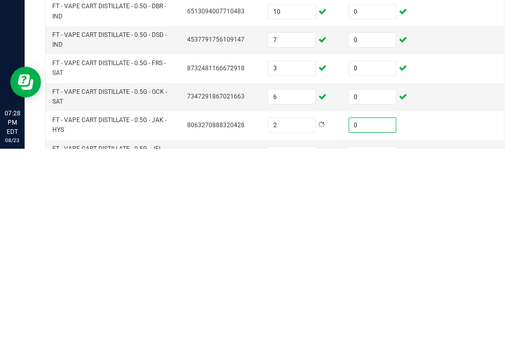
click at [303, 356] on input at bounding box center [291, 363] width 47 height 14
click at [376, 356] on input at bounding box center [372, 363] width 47 height 14
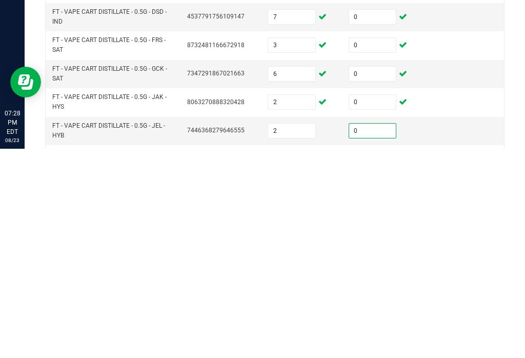
scroll to position [100, 0]
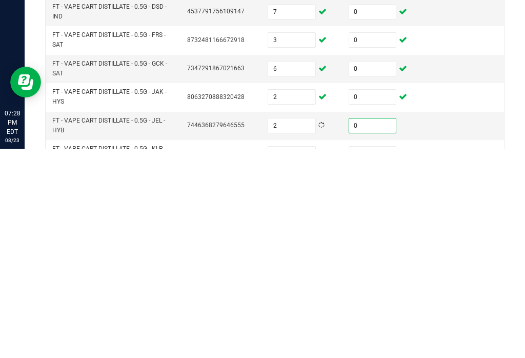
click at [294, 356] on input at bounding box center [291, 363] width 47 height 14
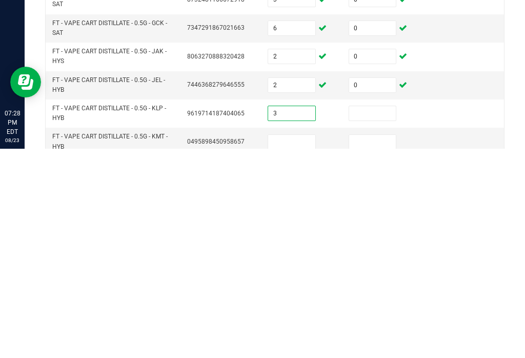
scroll to position [140, 0]
click at [381, 316] on input at bounding box center [372, 323] width 47 height 14
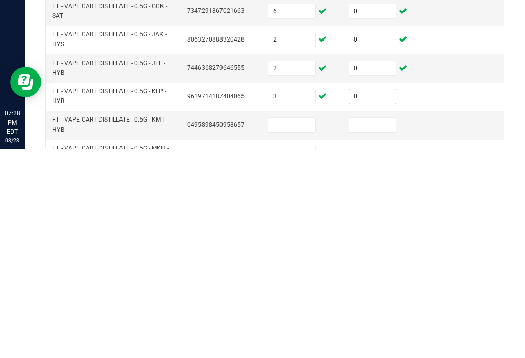
scroll to position [162, 0]
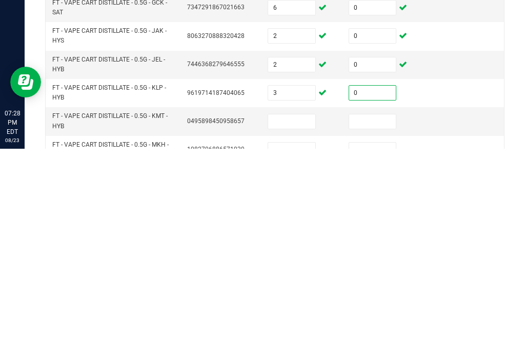
click at [300, 324] on input at bounding box center [291, 331] width 47 height 14
click at [385, 324] on input at bounding box center [372, 331] width 47 height 14
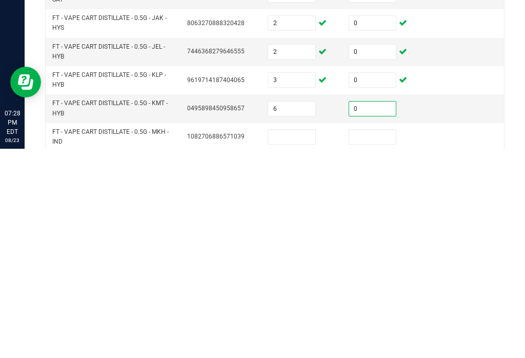
scroll to position [175, 0]
click at [282, 338] on input at bounding box center [291, 345] width 47 height 14
click at [369, 338] on input at bounding box center [372, 345] width 47 height 14
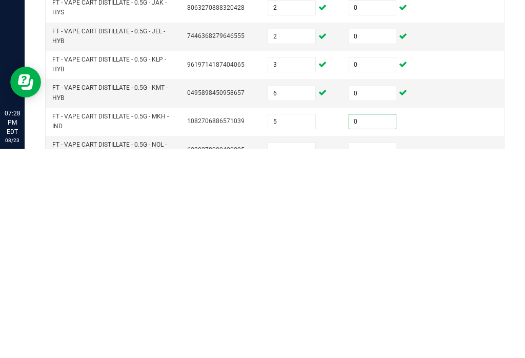
scroll to position [194, 0]
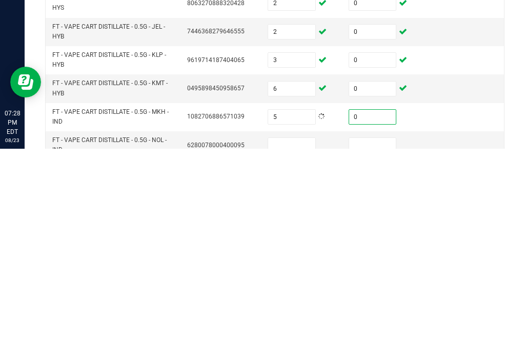
click at [303, 347] on input at bounding box center [291, 354] width 47 height 14
click at [383, 347] on input at bounding box center [372, 354] width 47 height 14
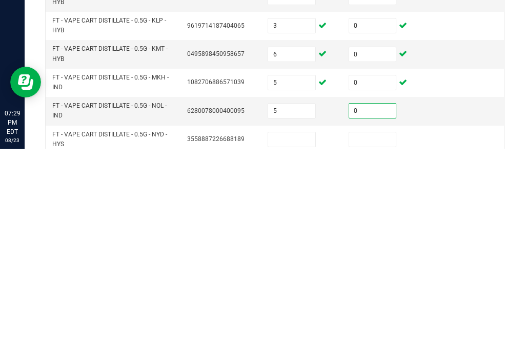
scroll to position [233, 0]
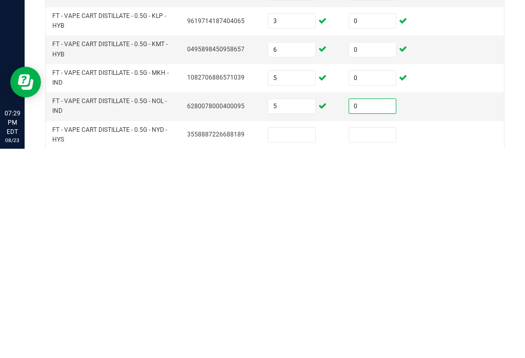
click at [290, 337] on input at bounding box center [291, 344] width 47 height 14
click at [393, 337] on input at bounding box center [372, 344] width 47 height 14
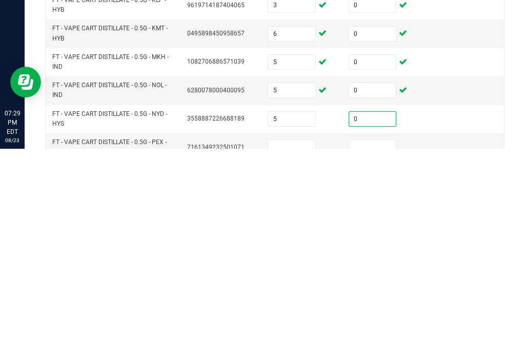
scroll to position [253, 0]
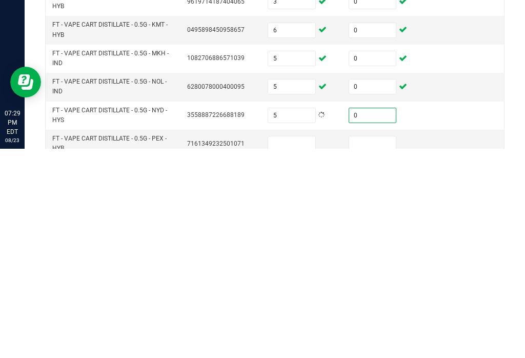
click at [307, 346] on input at bounding box center [291, 353] width 47 height 14
click at [375, 346] on input at bounding box center [372, 353] width 47 height 14
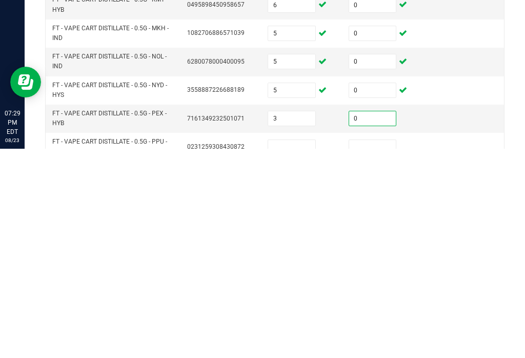
scroll to position [281, 0]
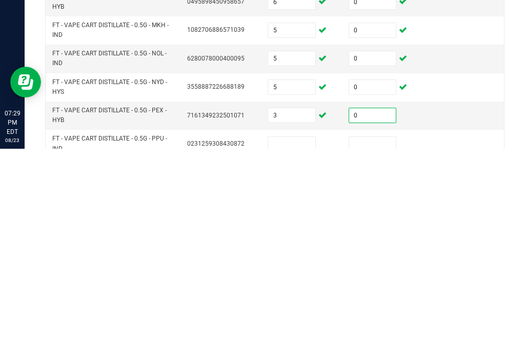
click at [307, 346] on input at bounding box center [291, 353] width 47 height 14
click at [384, 346] on input at bounding box center [372, 353] width 47 height 14
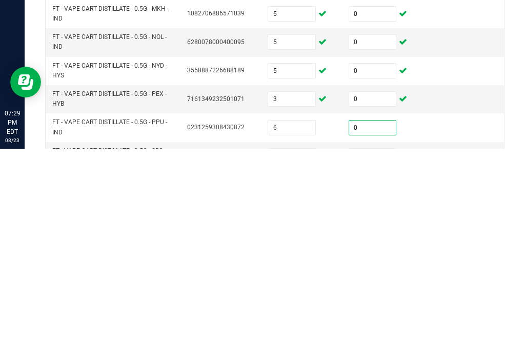
scroll to position [303, 0]
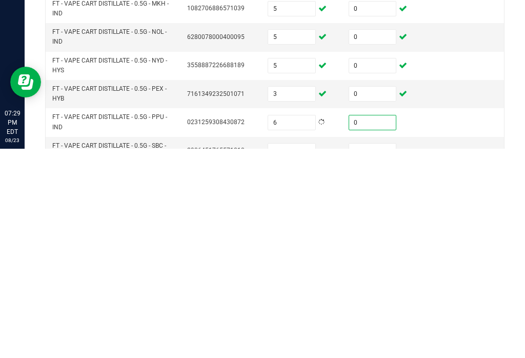
click at [295, 353] on input at bounding box center [291, 360] width 47 height 14
click at [374, 353] on input at bounding box center [372, 360] width 47 height 14
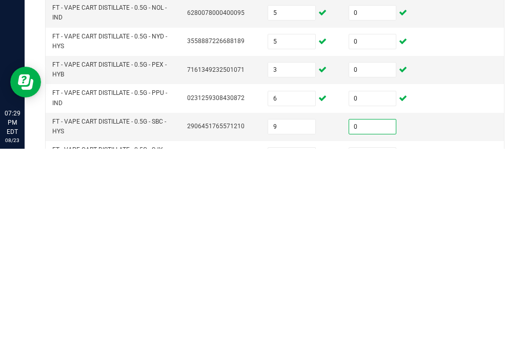
scroll to position [333, 0]
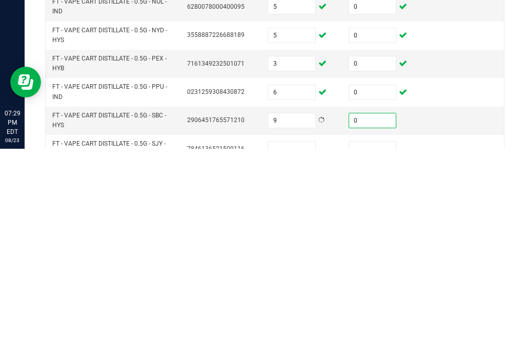
click at [299, 351] on input at bounding box center [291, 358] width 47 height 14
click at [373, 351] on input at bounding box center [372, 358] width 47 height 14
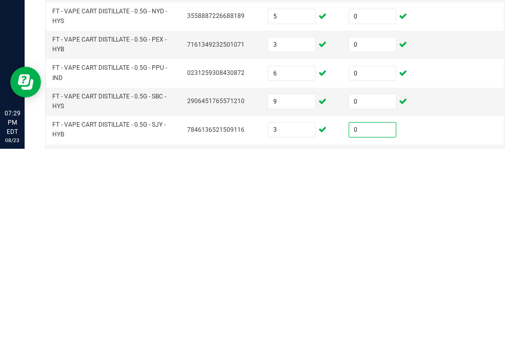
scroll to position [367, 0]
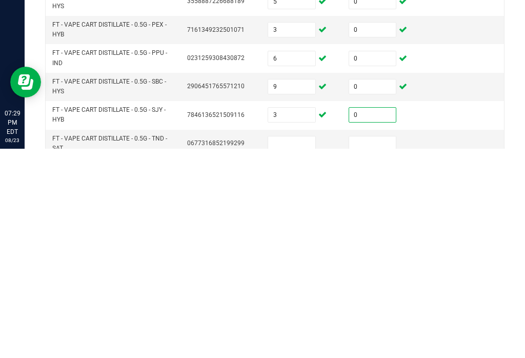
click at [302, 346] on input at bounding box center [291, 353] width 47 height 14
click at [378, 346] on input at bounding box center [372, 353] width 47 height 14
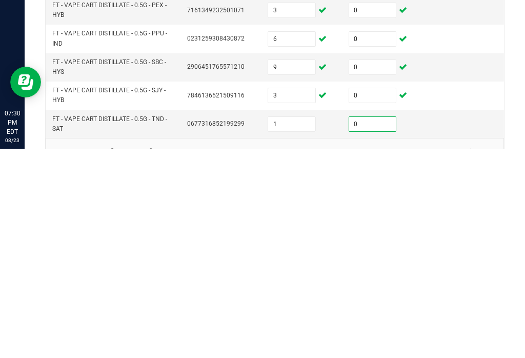
scroll to position [390, 0]
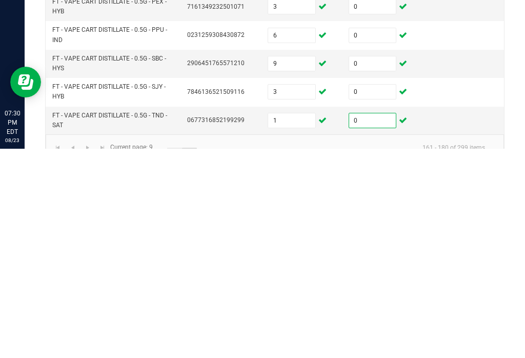
click at [194, 357] on link "10" at bounding box center [189, 364] width 15 height 15
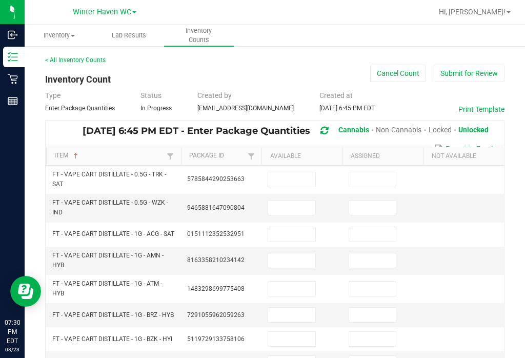
scroll to position [0, 0]
click at [295, 172] on input at bounding box center [291, 179] width 47 height 14
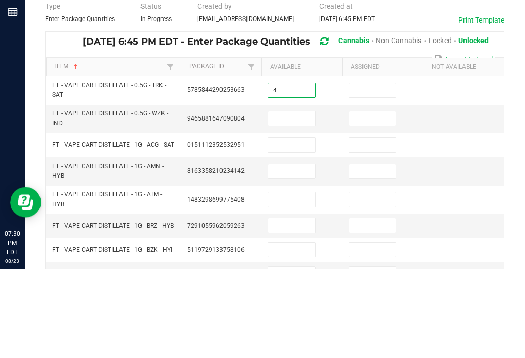
click at [389, 172] on input at bounding box center [372, 179] width 47 height 14
click at [300, 200] on input at bounding box center [291, 207] width 47 height 14
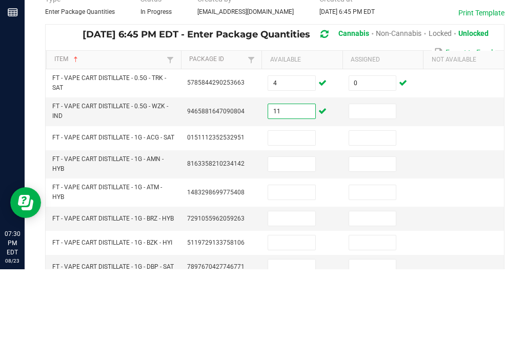
click at [365, 193] on input at bounding box center [372, 200] width 47 height 14
click at [294, 219] on input at bounding box center [291, 226] width 47 height 14
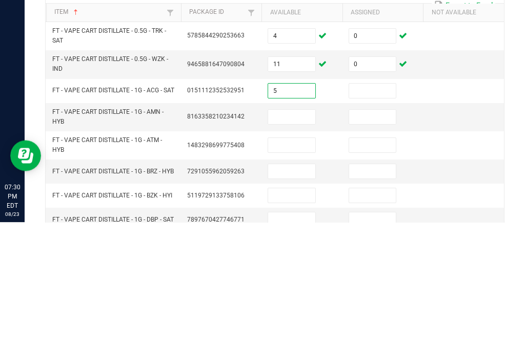
click at [388, 219] on input at bounding box center [372, 226] width 47 height 14
click at [300, 246] on input at bounding box center [291, 253] width 47 height 14
click at [384, 246] on input at bounding box center [372, 253] width 47 height 14
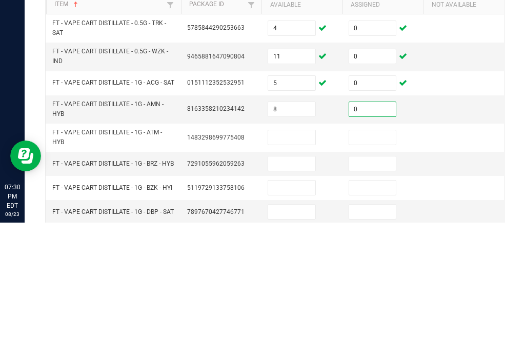
scroll to position [16, 0]
click at [309, 266] on input at bounding box center [291, 273] width 47 height 14
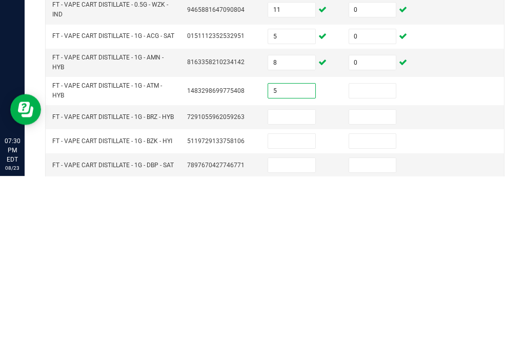
click at [378, 266] on input at bounding box center [372, 273] width 47 height 14
click at [295, 292] on input at bounding box center [291, 299] width 47 height 14
click at [379, 292] on input at bounding box center [372, 299] width 47 height 14
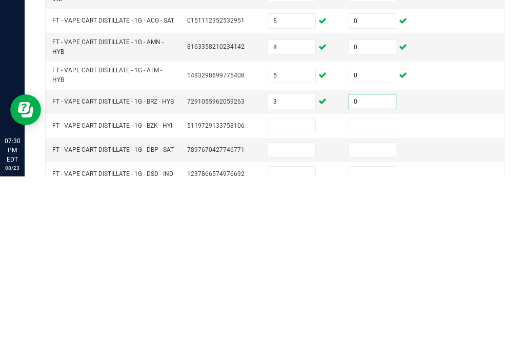
click at [299, 300] on input at bounding box center [291, 307] width 47 height 14
click at [376, 295] on td at bounding box center [383, 307] width 81 height 24
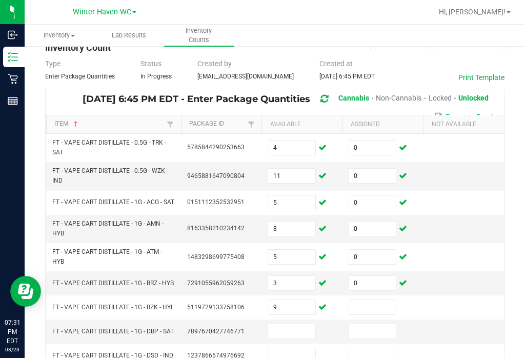
click at [378, 300] on input at bounding box center [372, 307] width 47 height 14
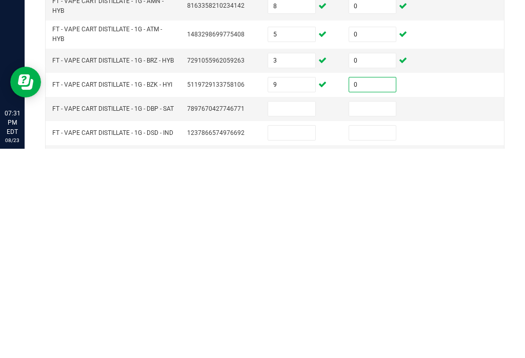
scroll to position [48, 0]
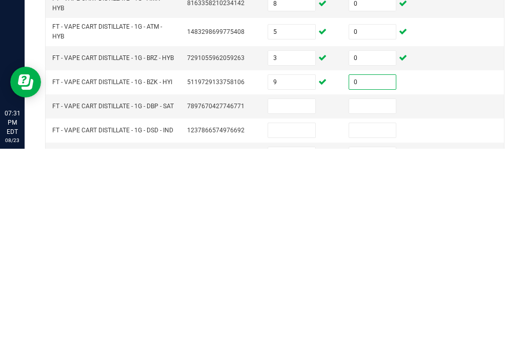
click at [310, 308] on input at bounding box center [291, 315] width 47 height 14
click at [378, 308] on input at bounding box center [372, 315] width 47 height 14
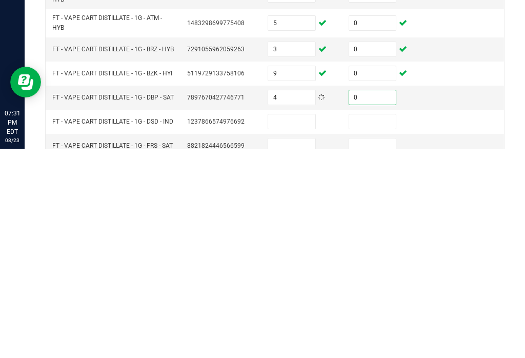
click at [295, 324] on input at bounding box center [291, 331] width 47 height 14
click at [370, 324] on input at bounding box center [372, 331] width 47 height 14
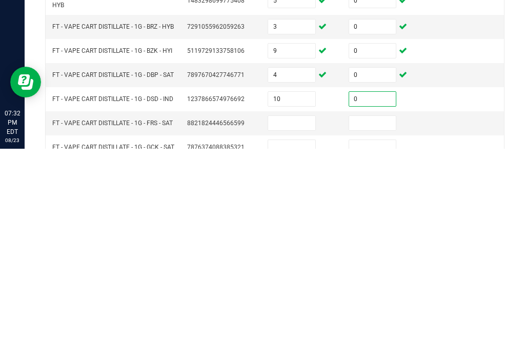
scroll to position [91, 0]
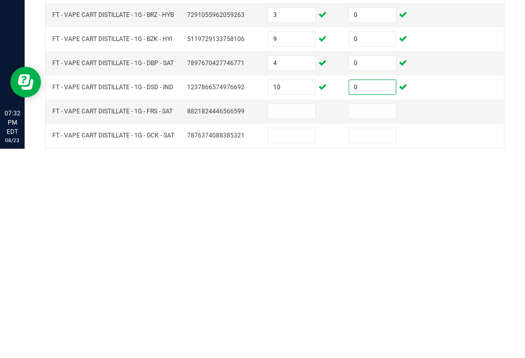
click at [294, 313] on input at bounding box center [291, 320] width 47 height 14
click at [386, 313] on input at bounding box center [372, 320] width 47 height 14
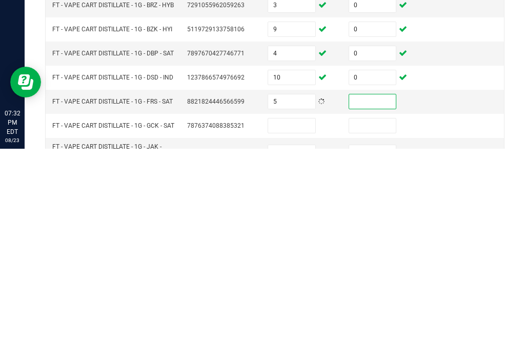
scroll to position [102, 0]
click at [376, 303] on input at bounding box center [372, 310] width 47 height 14
click at [294, 327] on input at bounding box center [291, 334] width 47 height 14
click at [373, 327] on input at bounding box center [372, 334] width 47 height 14
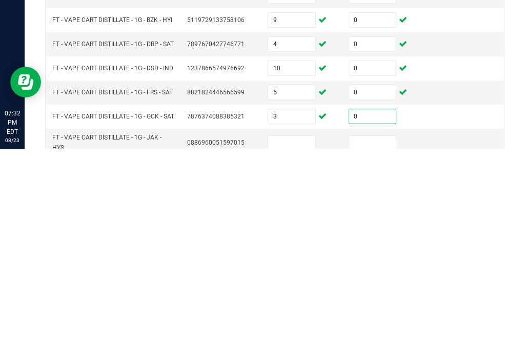
click at [306, 345] on input at bounding box center [291, 352] width 47 height 14
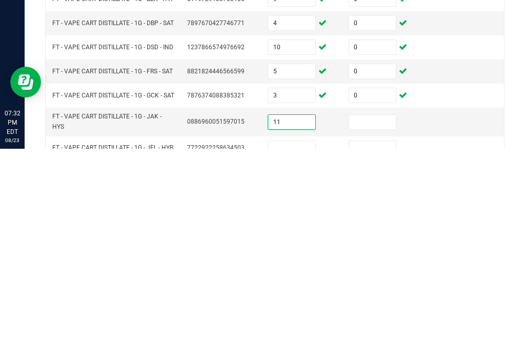
scroll to position [132, 0]
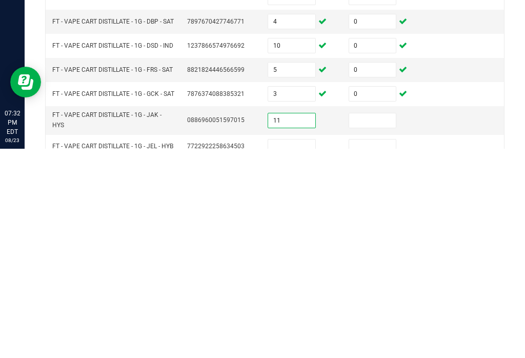
click at [370, 323] on input at bounding box center [372, 330] width 47 height 14
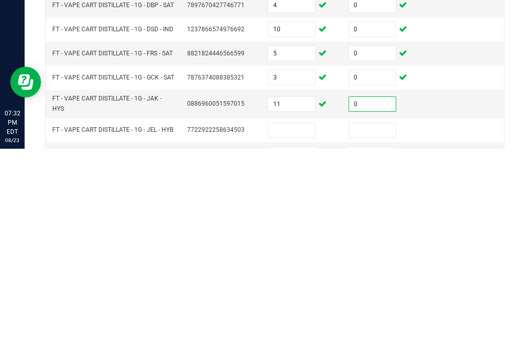
scroll to position [150, 0]
click at [301, 331] on input at bounding box center [291, 338] width 47 height 14
click at [375, 331] on input at bounding box center [372, 338] width 47 height 14
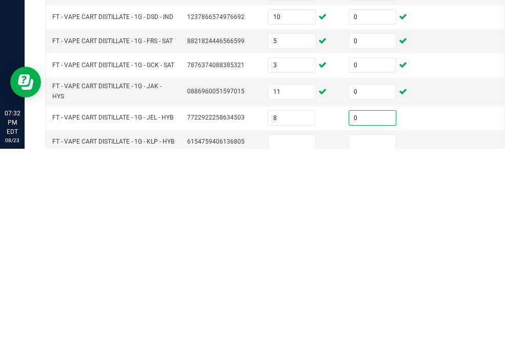
scroll to position [162, 0]
click at [295, 344] on input at bounding box center [291, 351] width 47 height 14
click at [389, 344] on input at bounding box center [372, 351] width 47 height 14
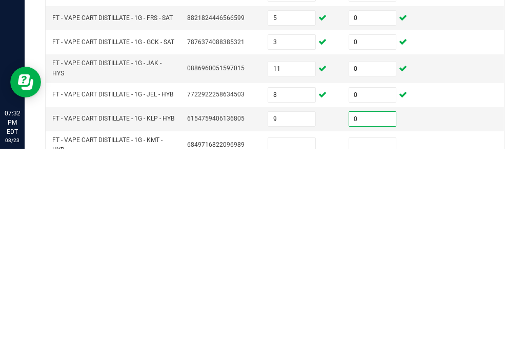
scroll to position [190, 0]
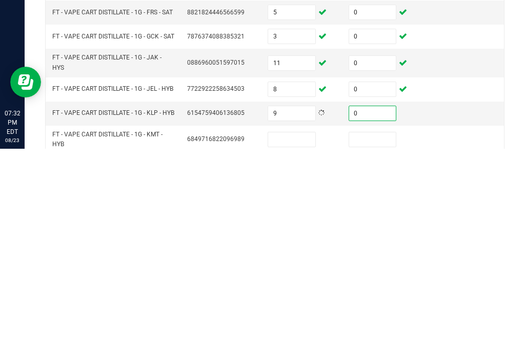
click at [299, 341] on input at bounding box center [291, 348] width 47 height 14
click at [379, 341] on input at bounding box center [372, 348] width 47 height 14
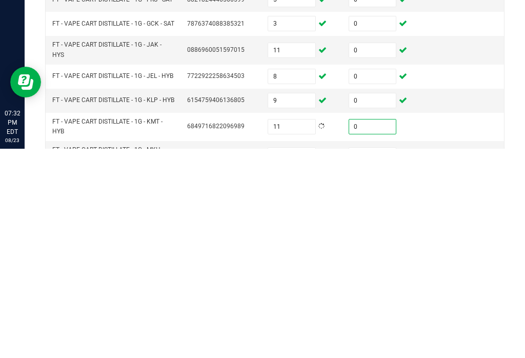
click at [302, 357] on input at bounding box center [291, 364] width 47 height 14
click at [379, 357] on input at bounding box center [372, 364] width 47 height 14
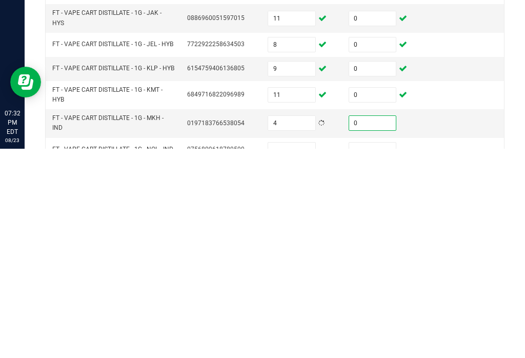
scroll to position [238, 0]
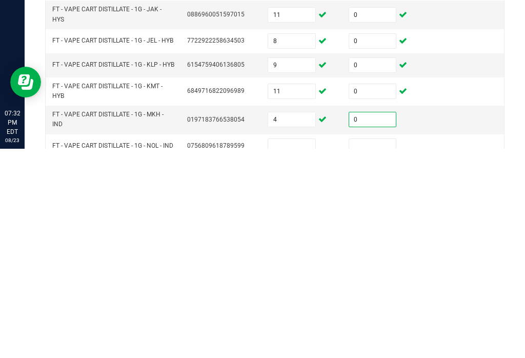
click at [300, 348] on input at bounding box center [291, 355] width 47 height 14
click at [381, 348] on input at bounding box center [372, 355] width 47 height 14
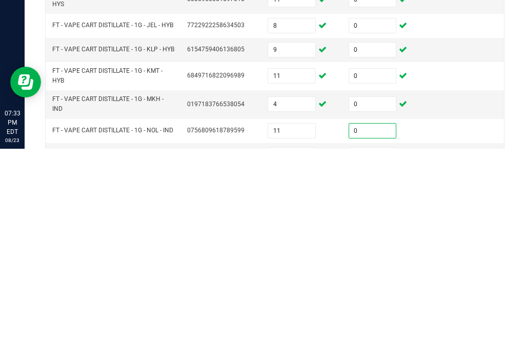
scroll to position [253, 0]
click at [314, 357] on input at bounding box center [291, 364] width 47 height 14
click at [384, 357] on input at bounding box center [372, 364] width 47 height 14
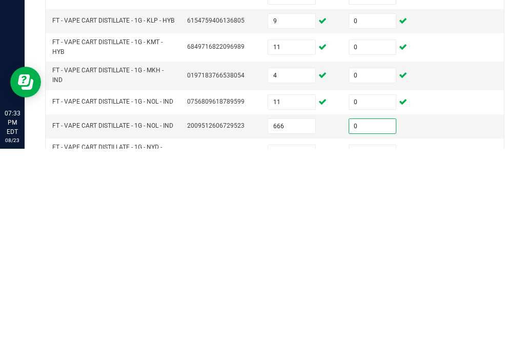
scroll to position [287, 0]
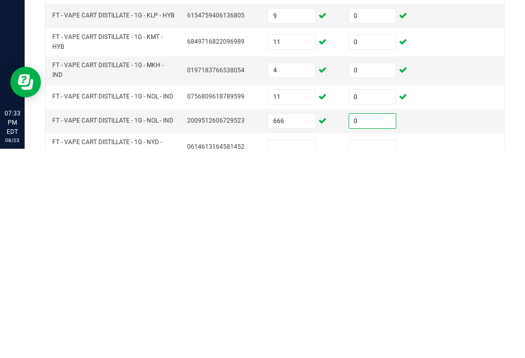
click at [298, 349] on input at bounding box center [291, 356] width 47 height 14
click at [375, 349] on input at bounding box center [372, 356] width 47 height 14
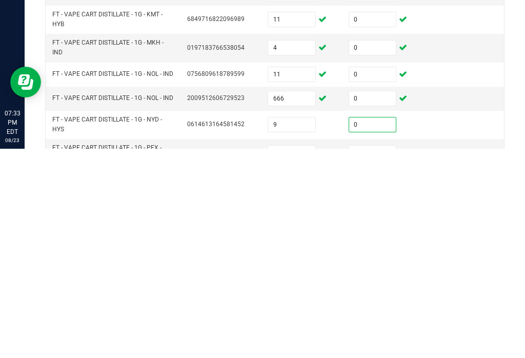
scroll to position [317, 0]
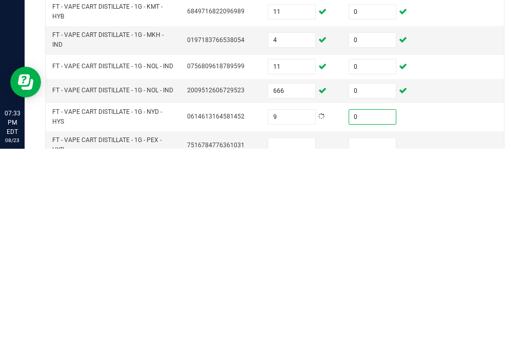
click at [292, 347] on input at bounding box center [291, 354] width 47 height 14
click at [376, 347] on input at bounding box center [372, 354] width 47 height 14
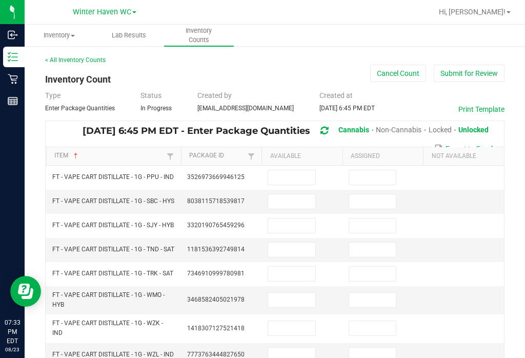
scroll to position [0, 0]
click at [305, 170] on input at bounding box center [291, 177] width 47 height 14
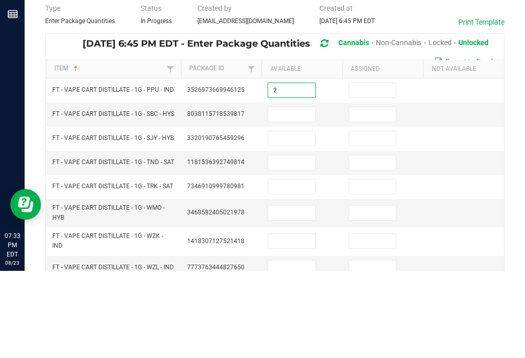
click at [377, 170] on input at bounding box center [372, 177] width 47 height 14
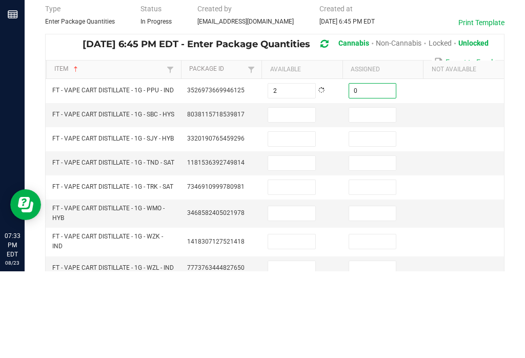
click at [295, 194] on input at bounding box center [291, 201] width 47 height 14
click at [393, 194] on input at bounding box center [372, 201] width 47 height 14
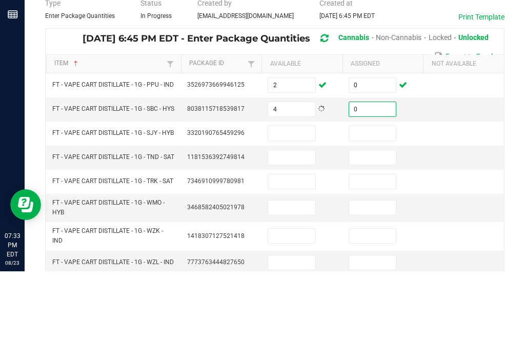
click at [305, 213] on input at bounding box center [291, 220] width 47 height 14
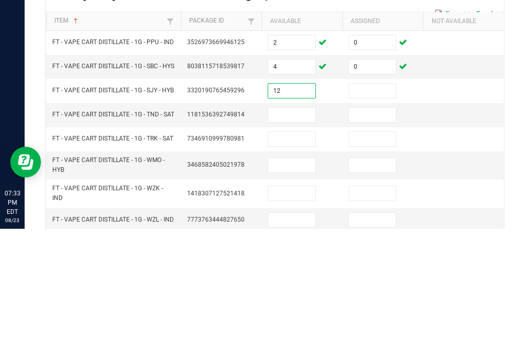
click at [374, 213] on input at bounding box center [372, 220] width 47 height 14
click at [314, 237] on input at bounding box center [291, 244] width 47 height 14
click at [375, 237] on input at bounding box center [372, 244] width 47 height 14
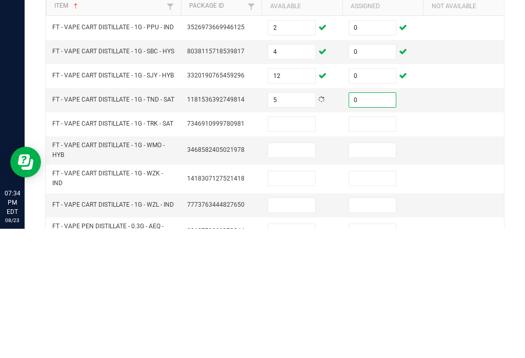
scroll to position [19, 0]
click at [295, 247] on input at bounding box center [291, 254] width 47 height 14
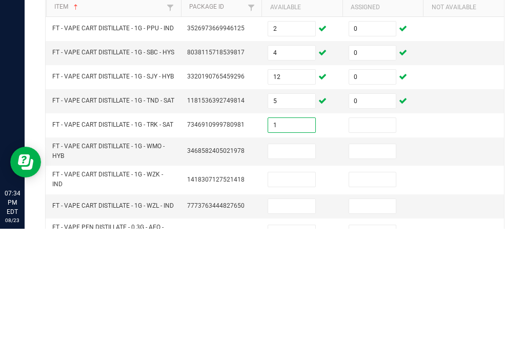
click at [373, 247] on input at bounding box center [372, 254] width 47 height 14
click at [295, 273] on input at bounding box center [291, 280] width 47 height 14
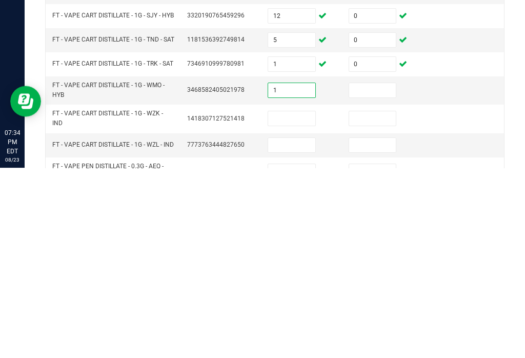
click at [376, 273] on input at bounding box center [372, 280] width 47 height 14
click at [300, 301] on input at bounding box center [291, 308] width 47 height 14
click at [386, 301] on input at bounding box center [372, 308] width 47 height 14
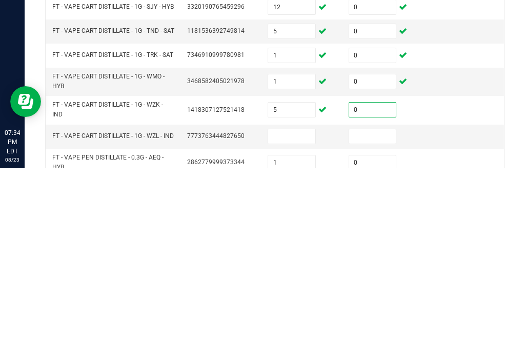
click at [301, 319] on input at bounding box center [291, 326] width 47 height 14
click at [385, 319] on input at bounding box center [372, 326] width 47 height 14
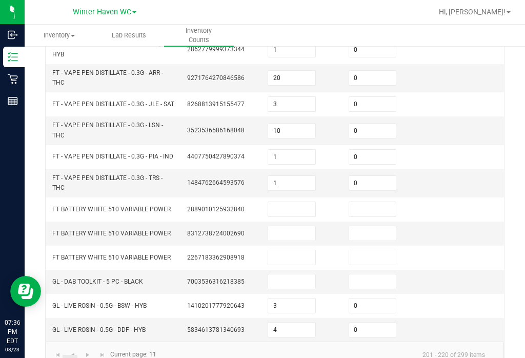
scroll to position [331, 0]
click at [56, 355] on link "..." at bounding box center [54, 362] width 15 height 15
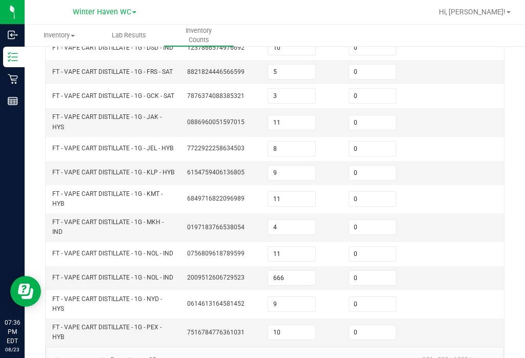
scroll to position [339, 0]
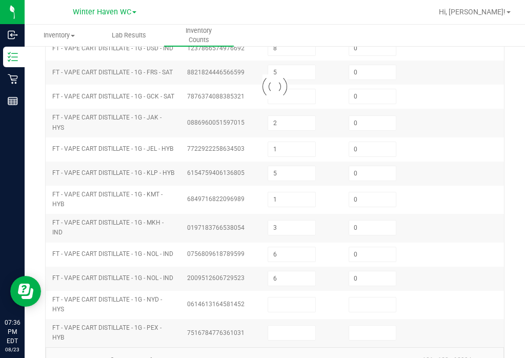
scroll to position [318, 0]
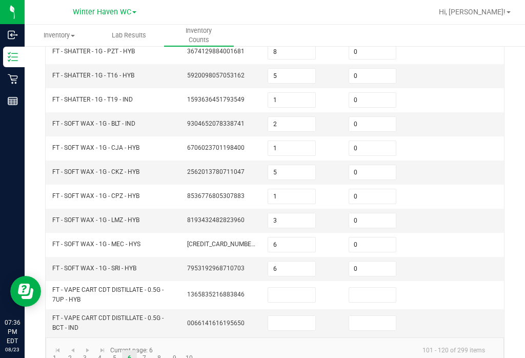
click at [292, 288] on input at bounding box center [291, 295] width 47 height 14
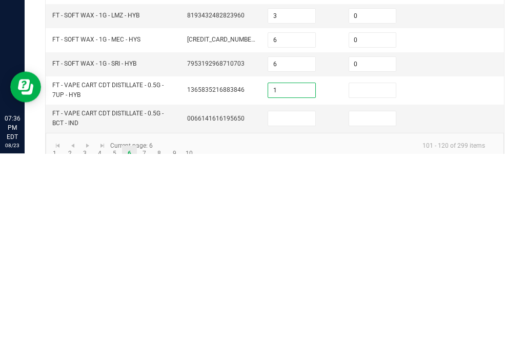
click at [380, 288] on input at bounding box center [372, 295] width 47 height 14
click at [301, 316] on input at bounding box center [291, 323] width 47 height 14
click at [373, 316] on input at bounding box center [372, 323] width 47 height 14
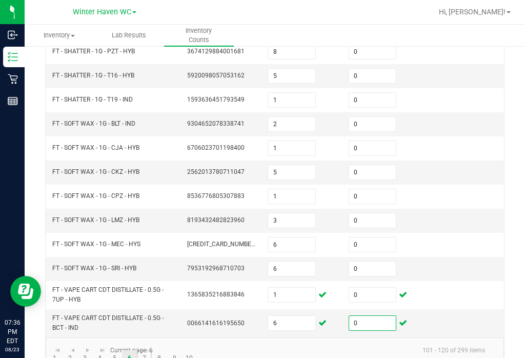
click at [144, 350] on link "7" at bounding box center [144, 357] width 15 height 15
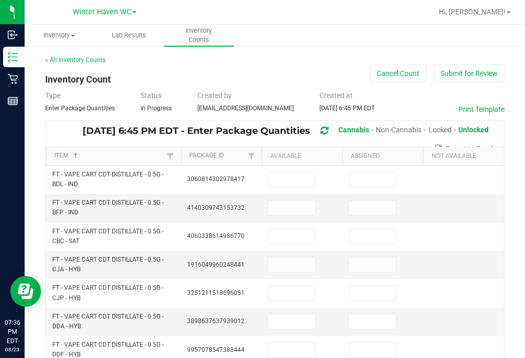
scroll to position [0, 0]
click at [299, 172] on input at bounding box center [291, 179] width 47 height 14
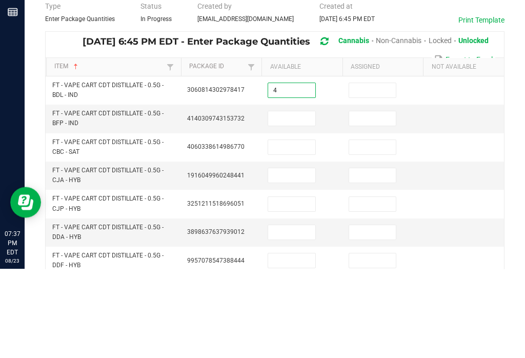
click at [380, 172] on input at bounding box center [372, 179] width 47 height 14
click at [304, 200] on input at bounding box center [291, 207] width 47 height 14
click at [376, 200] on input at bounding box center [372, 207] width 47 height 14
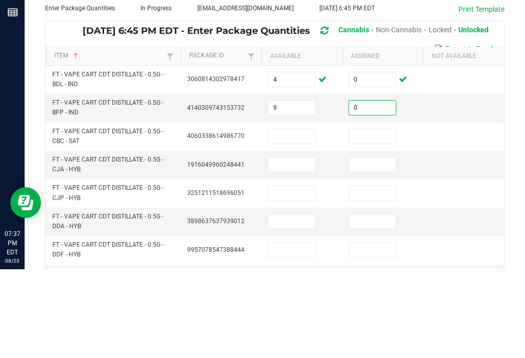
click at [302, 218] on input at bounding box center [291, 225] width 47 height 14
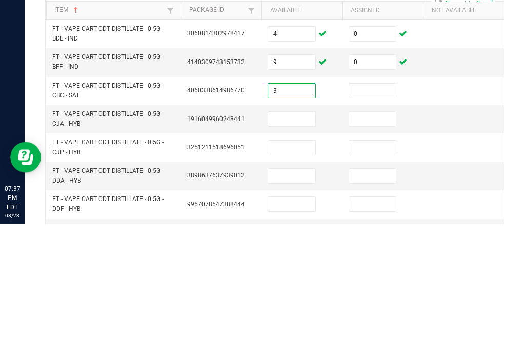
click at [374, 218] on input at bounding box center [372, 225] width 47 height 14
click at [296, 246] on input at bounding box center [291, 253] width 47 height 14
click at [369, 246] on input at bounding box center [372, 253] width 47 height 14
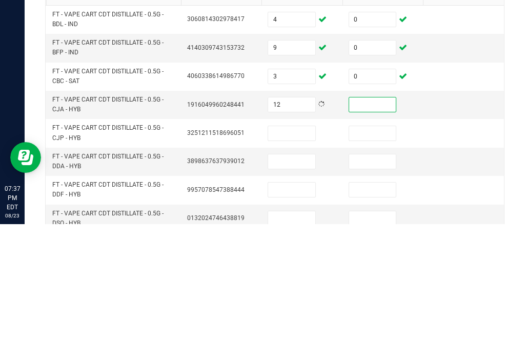
scroll to position [25, 0]
click at [370, 232] on input at bounding box center [372, 239] width 47 height 14
click at [306, 261] on input at bounding box center [291, 268] width 47 height 14
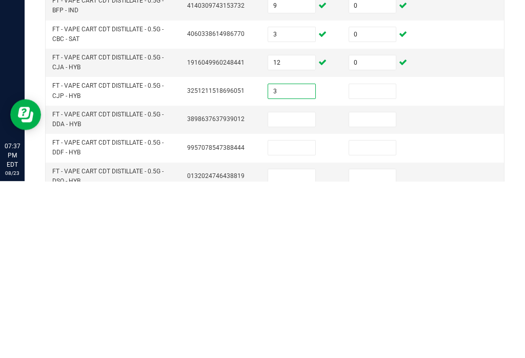
click at [375, 261] on input at bounding box center [372, 268] width 47 height 14
click at [298, 289] on input at bounding box center [291, 296] width 47 height 14
click at [382, 289] on input at bounding box center [372, 296] width 47 height 14
click at [290, 317] on input at bounding box center [291, 324] width 47 height 14
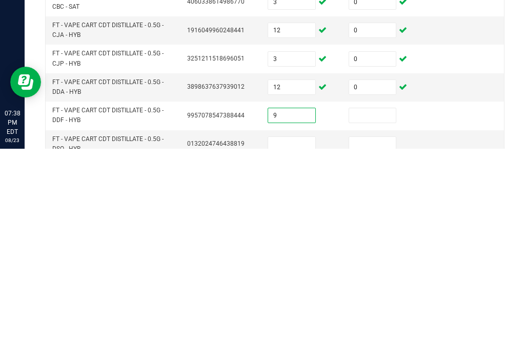
scroll to position [26, 0]
click at [369, 316] on input at bounding box center [372, 323] width 47 height 14
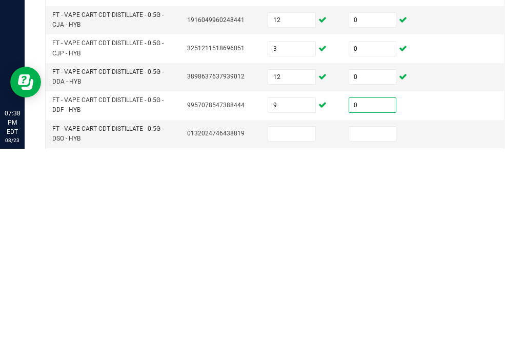
scroll to position [36, 0]
click at [295, 335] on input at bounding box center [291, 342] width 47 height 14
click at [373, 335] on input at bounding box center [372, 342] width 47 height 14
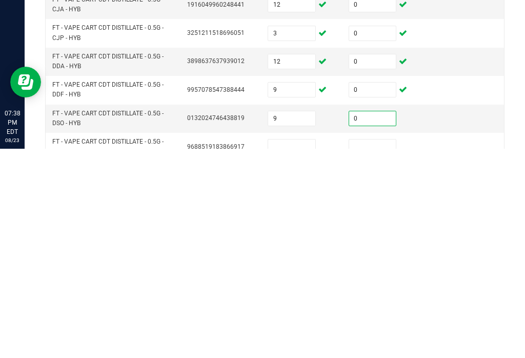
scroll to position [58, 0]
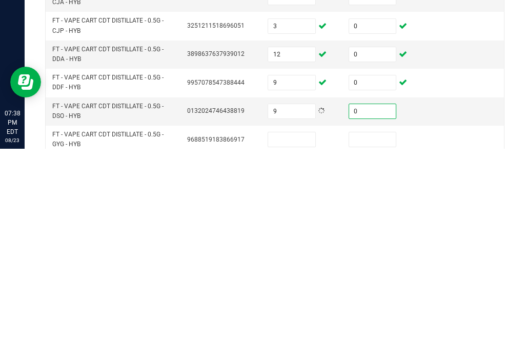
click at [307, 341] on input at bounding box center [291, 348] width 47 height 14
click at [379, 341] on input at bounding box center [372, 348] width 47 height 14
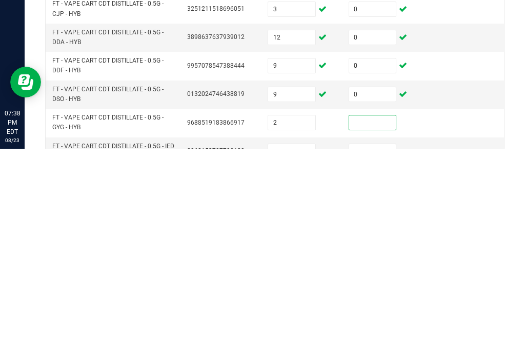
scroll to position [81, 0]
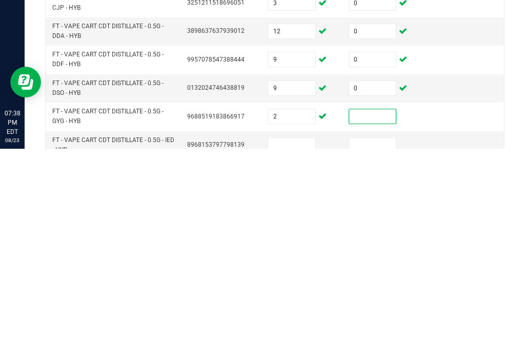
click at [365, 318] on input at bounding box center [372, 325] width 47 height 14
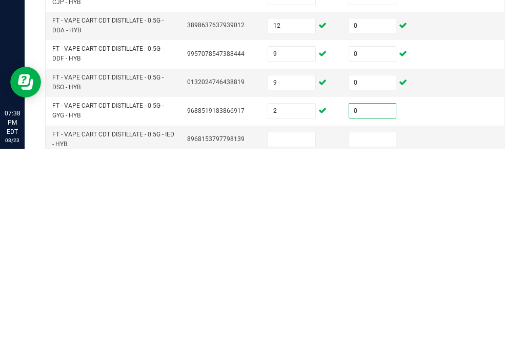
click at [308, 341] on input at bounding box center [291, 348] width 47 height 14
click at [376, 341] on input at bounding box center [372, 348] width 47 height 14
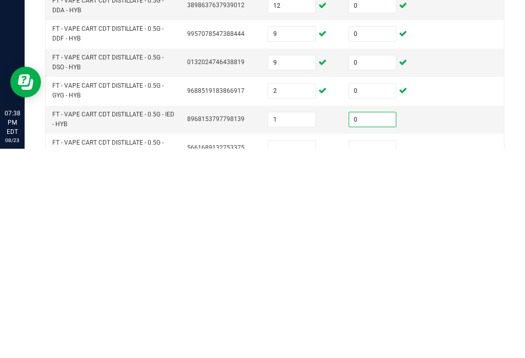
scroll to position [114, 0]
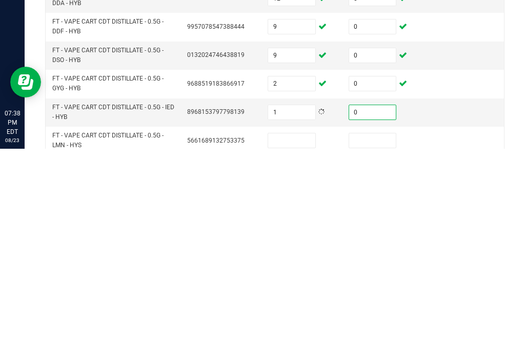
click at [308, 343] on input at bounding box center [291, 350] width 47 height 14
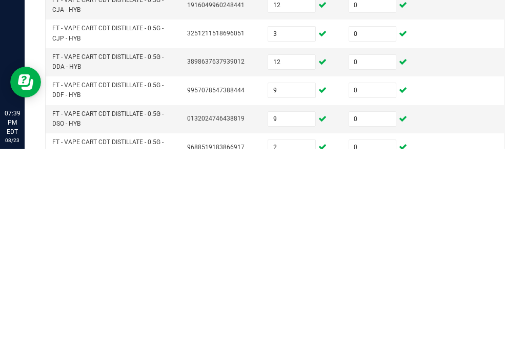
scroll to position [51, 0]
click at [296, 320] on input "9" at bounding box center [291, 327] width 47 height 14
click at [298, 292] on input "9" at bounding box center [291, 299] width 47 height 14
click at [297, 320] on input "2" at bounding box center [291, 327] width 47 height 14
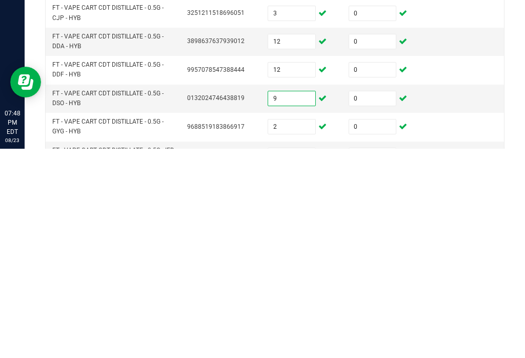
scroll to position [72, 0]
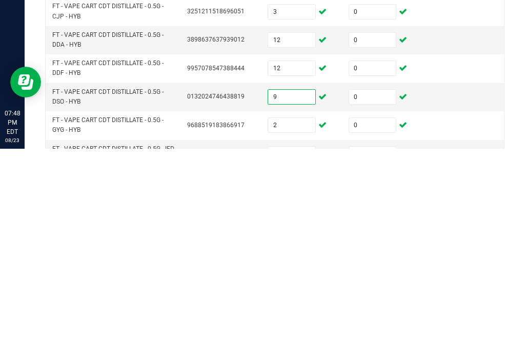
click at [299, 327] on input "2" at bounding box center [291, 334] width 47 height 14
click at [294, 299] on input "9" at bounding box center [291, 306] width 47 height 14
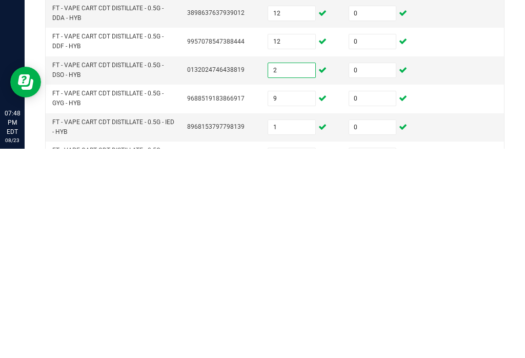
scroll to position [100, 0]
click at [295, 328] on input "1" at bounding box center [291, 335] width 47 height 14
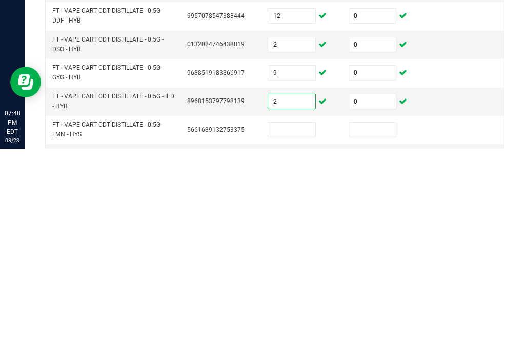
scroll to position [123, 0]
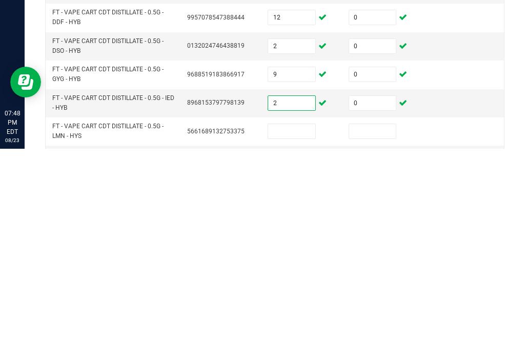
click at [301, 333] on input at bounding box center [291, 340] width 47 height 14
click at [375, 333] on input at bounding box center [372, 340] width 47 height 14
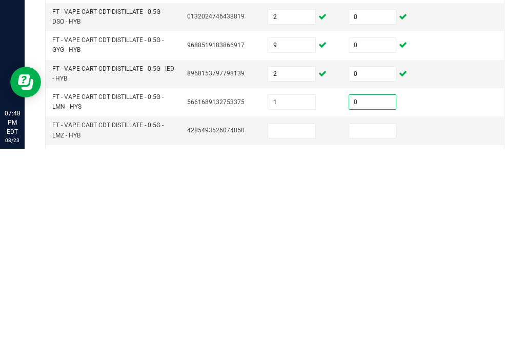
scroll to position [153, 0]
click at [293, 332] on input at bounding box center [291, 339] width 47 height 14
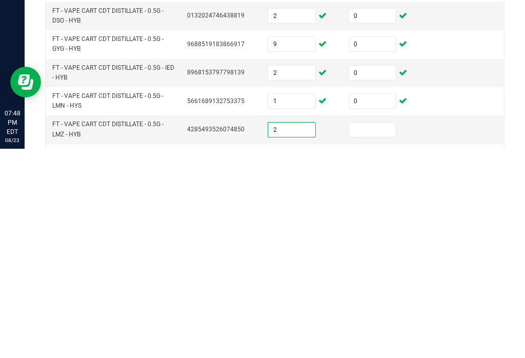
click at [383, 332] on input at bounding box center [372, 339] width 47 height 14
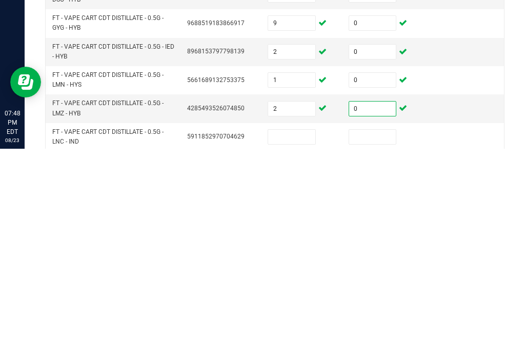
scroll to position [184, 0]
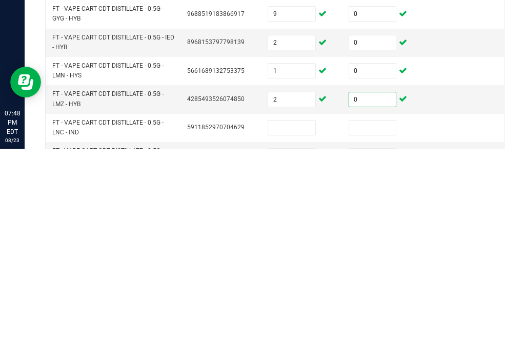
click at [296, 330] on input at bounding box center [291, 337] width 47 height 14
click at [380, 323] on td at bounding box center [383, 337] width 81 height 28
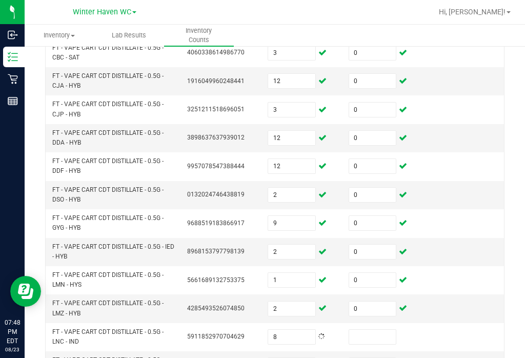
click at [390, 330] on input at bounding box center [372, 337] width 47 height 14
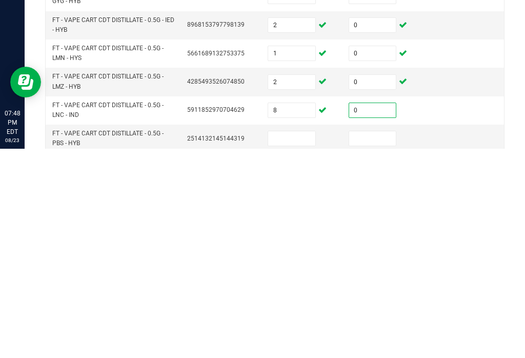
scroll to position [203, 0]
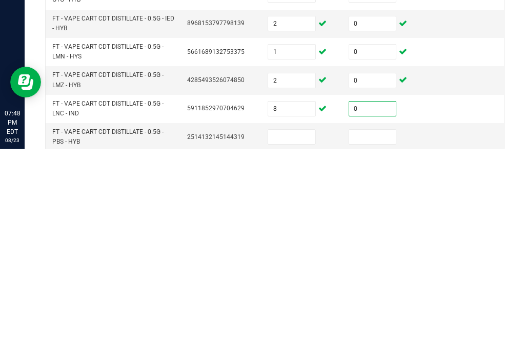
click at [300, 339] on input at bounding box center [291, 346] width 47 height 14
click at [373, 339] on input at bounding box center [372, 346] width 47 height 14
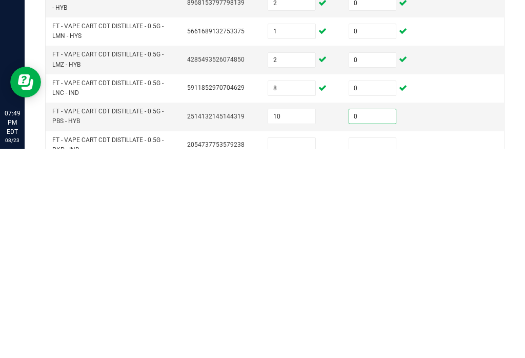
scroll to position [233, 0]
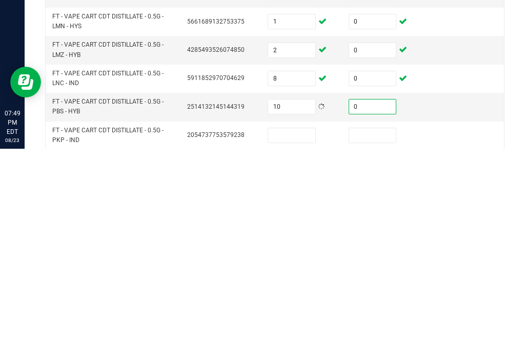
click at [301, 337] on input at bounding box center [291, 344] width 47 height 14
click at [378, 337] on input at bounding box center [372, 344] width 47 height 14
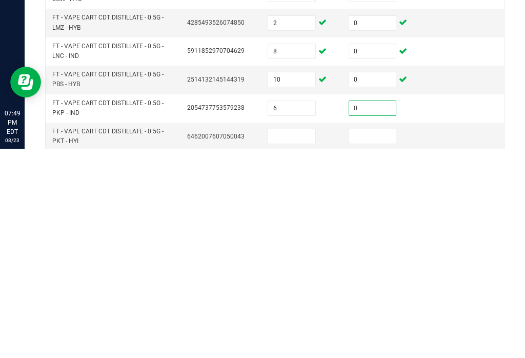
scroll to position [270, 0]
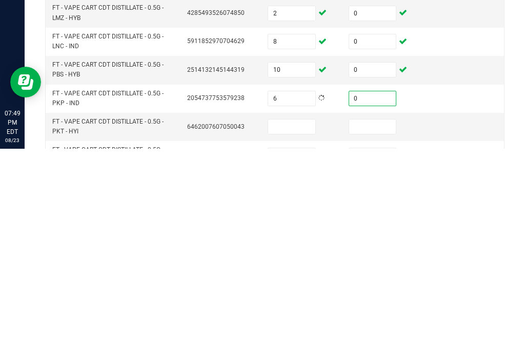
click at [305, 329] on input at bounding box center [291, 336] width 47 height 14
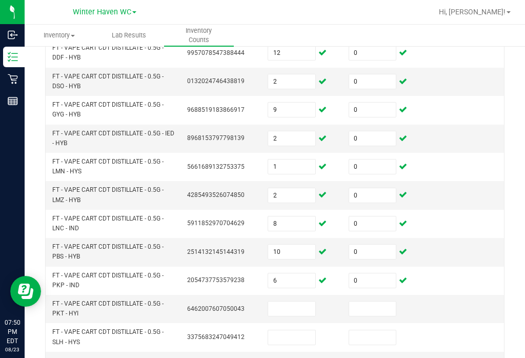
scroll to position [296, 0]
click at [295, 302] on input at bounding box center [291, 309] width 47 height 14
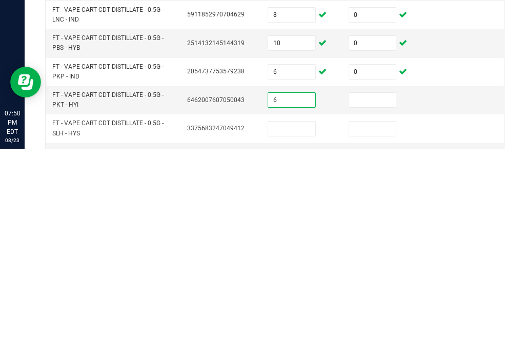
click at [393, 295] on td at bounding box center [383, 309] width 81 height 28
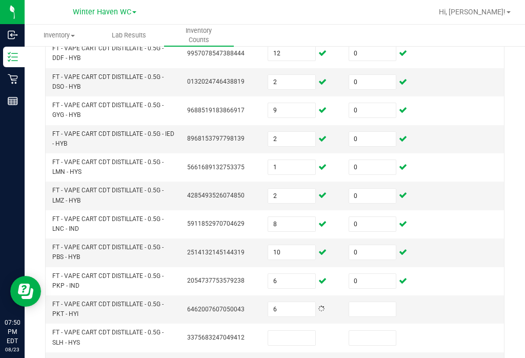
click at [375, 302] on input at bounding box center [372, 309] width 47 height 14
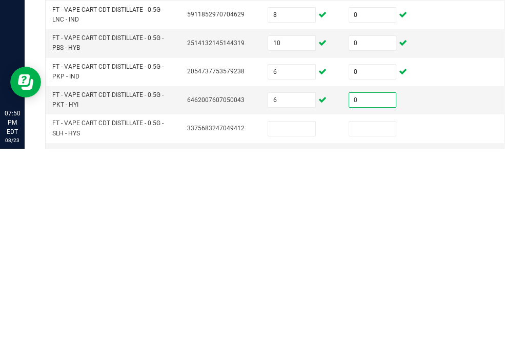
click at [303, 331] on input at bounding box center [291, 338] width 47 height 14
click at [287, 302] on input "6" at bounding box center [291, 309] width 47 height 14
click at [301, 331] on input at bounding box center [291, 338] width 47 height 14
click at [371, 331] on input at bounding box center [372, 338] width 47 height 14
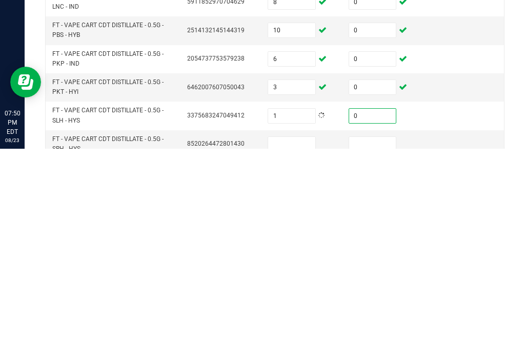
click at [293, 346] on input at bounding box center [291, 353] width 47 height 14
click at [375, 346] on input at bounding box center [372, 353] width 47 height 14
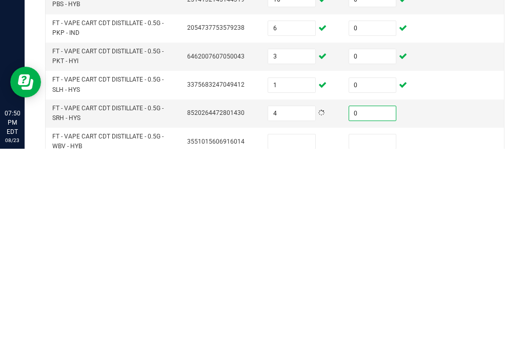
click at [286, 344] on input at bounding box center [291, 351] width 47 height 14
click at [379, 344] on input at bounding box center [372, 351] width 47 height 14
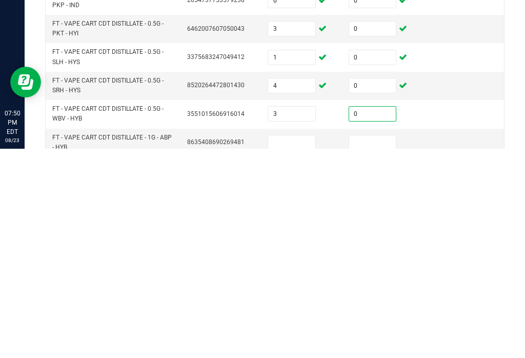
scroll to position [377, 0]
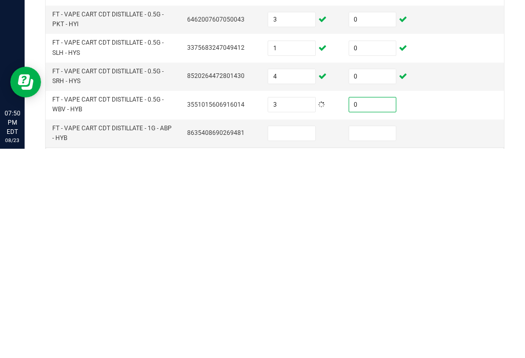
click at [298, 335] on input at bounding box center [291, 342] width 47 height 14
click at [379, 335] on input at bounding box center [372, 342] width 47 height 14
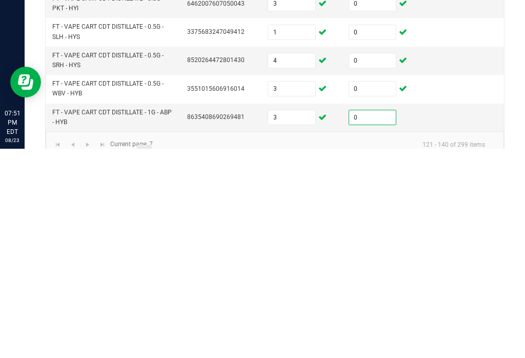
scroll to position [392, 0]
click at [163, 354] on link "8" at bounding box center [159, 361] width 15 height 15
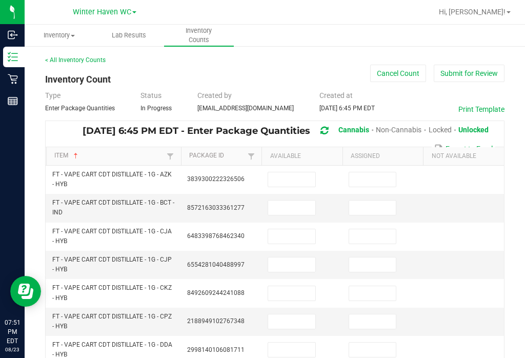
scroll to position [0, 0]
click at [300, 172] on input at bounding box center [291, 179] width 47 height 14
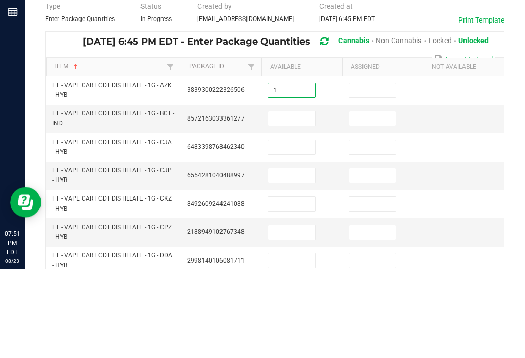
click at [372, 172] on input at bounding box center [372, 179] width 47 height 14
click at [289, 200] on input at bounding box center [291, 207] width 47 height 14
click at [364, 200] on input at bounding box center [372, 207] width 47 height 14
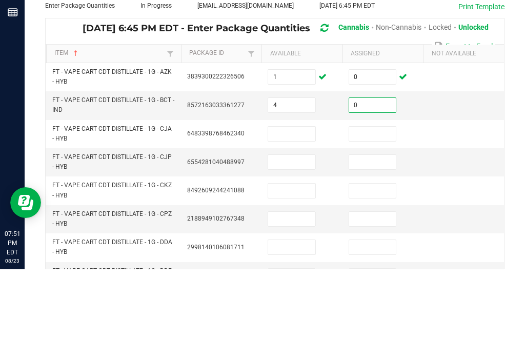
scroll to position [14, 0]
click at [296, 215] on input at bounding box center [291, 222] width 47 height 14
click at [378, 215] on input at bounding box center [372, 222] width 47 height 14
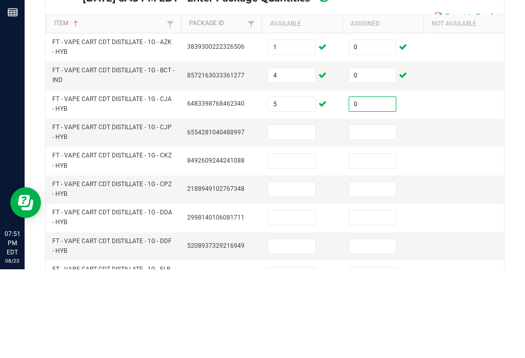
scroll to position [57, 0]
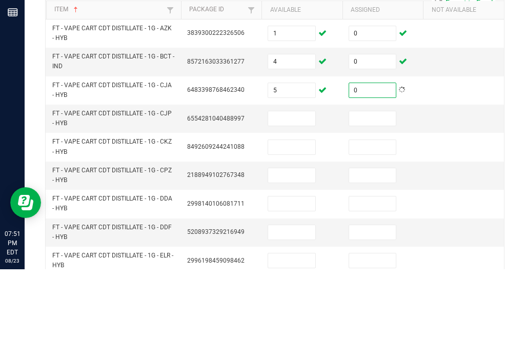
click at [311, 200] on input at bounding box center [291, 207] width 47 height 14
click at [370, 200] on input at bounding box center [372, 207] width 47 height 14
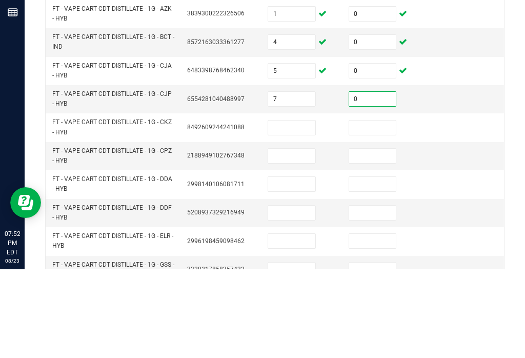
scroll to position [77, 0]
click at [302, 209] on input at bounding box center [291, 216] width 47 height 14
click at [366, 209] on input at bounding box center [372, 216] width 47 height 14
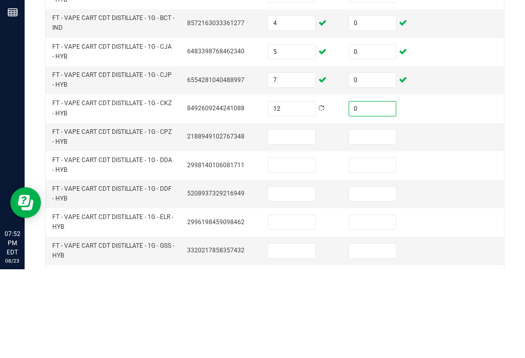
click at [296, 218] on input at bounding box center [291, 225] width 47 height 14
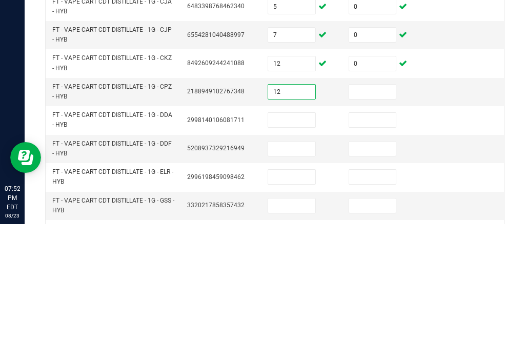
click at [378, 218] on input at bounding box center [372, 225] width 47 height 14
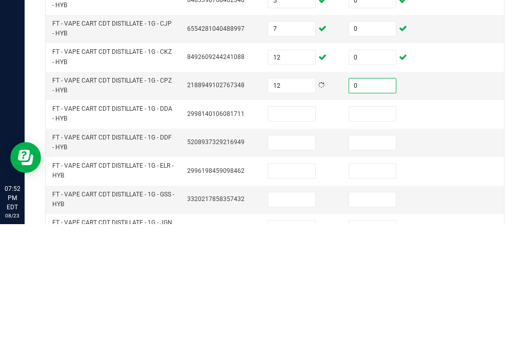
click at [296, 240] on input at bounding box center [291, 247] width 47 height 14
click at [377, 240] on input at bounding box center [372, 247] width 47 height 14
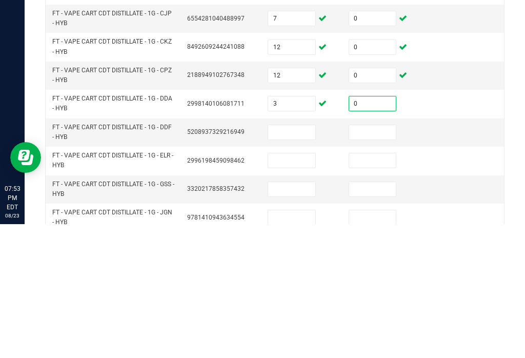
click at [310, 259] on input at bounding box center [291, 266] width 47 height 14
click at [373, 259] on input at bounding box center [372, 266] width 47 height 14
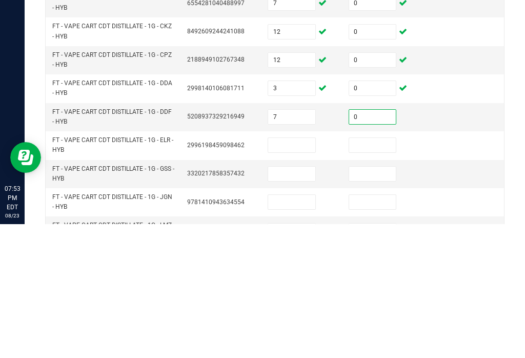
scroll to position [129, 0]
click at [297, 271] on input at bounding box center [291, 278] width 47 height 14
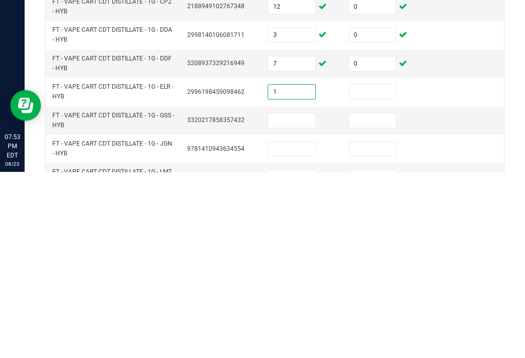
click at [390, 271] on input at bounding box center [372, 278] width 47 height 14
click at [301, 299] on input at bounding box center [291, 306] width 47 height 14
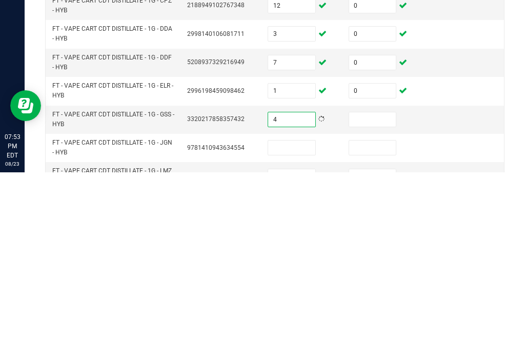
click at [373, 298] on input at bounding box center [372, 305] width 47 height 14
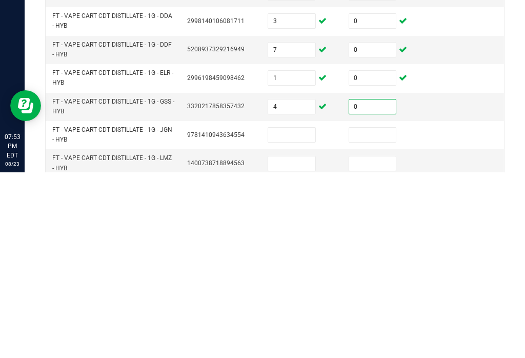
scroll to position [152, 0]
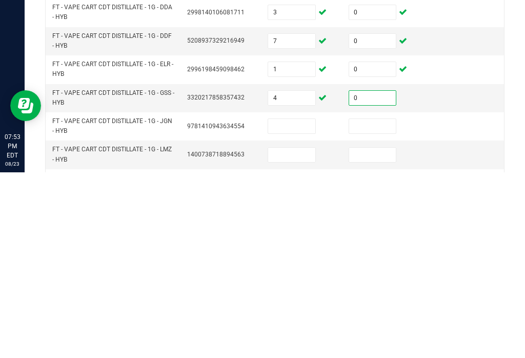
click at [309, 305] on input at bounding box center [291, 312] width 47 height 14
click at [376, 305] on input at bounding box center [372, 312] width 47 height 14
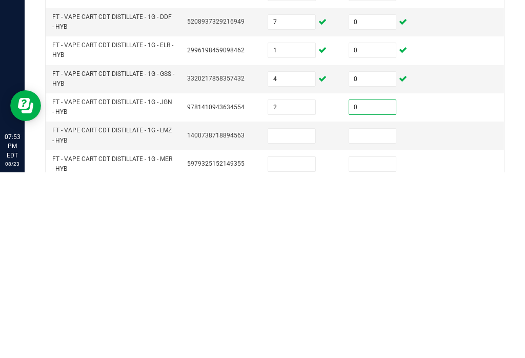
scroll to position [175, 0]
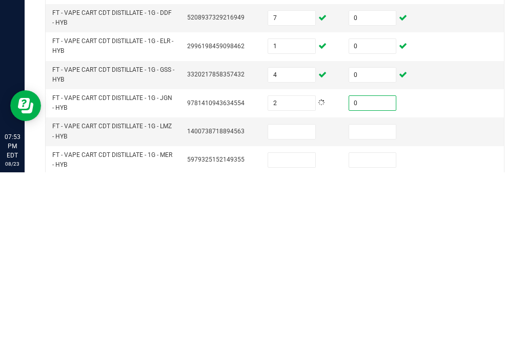
click at [313, 310] on input at bounding box center [291, 317] width 47 height 14
click at [376, 310] on input at bounding box center [372, 317] width 47 height 14
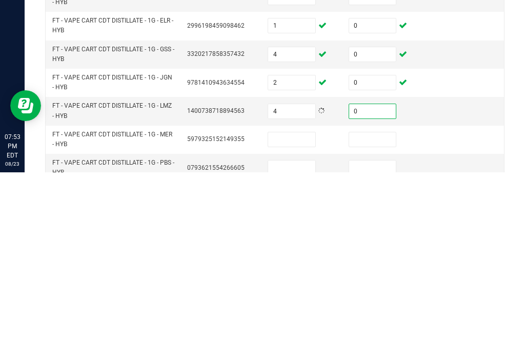
click at [298, 318] on input at bounding box center [291, 325] width 47 height 14
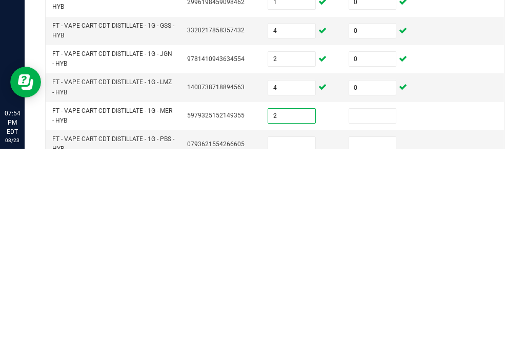
click at [374, 318] on input at bounding box center [372, 325] width 47 height 14
click at [299, 346] on input at bounding box center [291, 353] width 47 height 14
click at [376, 346] on input at bounding box center [372, 353] width 47 height 14
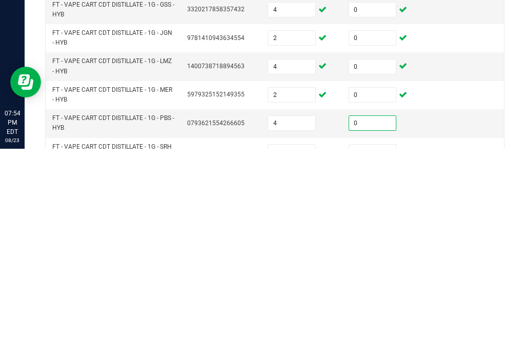
scroll to position [220, 0]
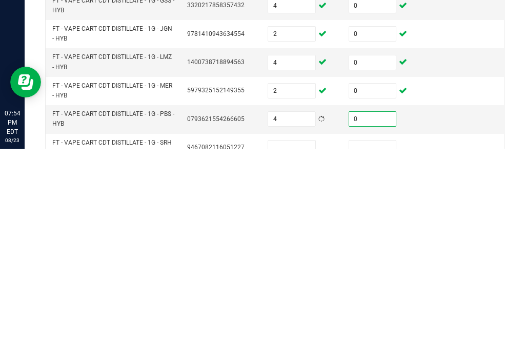
click at [292, 350] on input at bounding box center [291, 357] width 47 height 14
click at [300, 321] on input "4" at bounding box center [291, 328] width 47 height 14
click at [294, 350] on input at bounding box center [291, 357] width 47 height 14
click at [370, 350] on input at bounding box center [372, 357] width 47 height 14
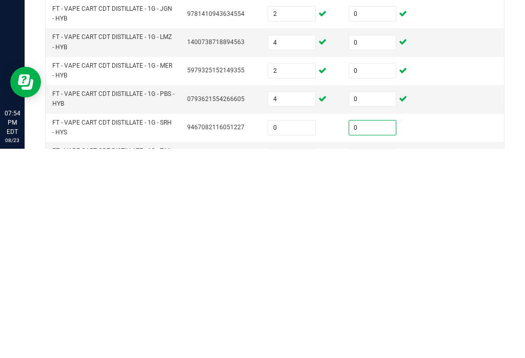
scroll to position [249, 0]
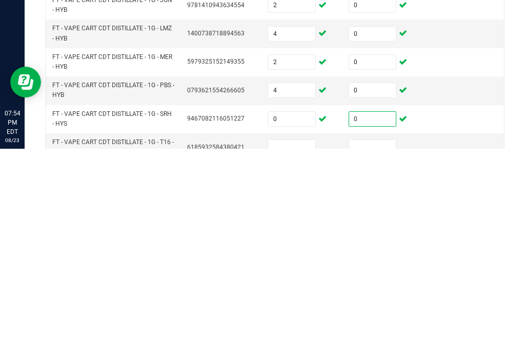
click at [298, 349] on input at bounding box center [291, 356] width 47 height 14
click at [372, 349] on input at bounding box center [372, 356] width 47 height 14
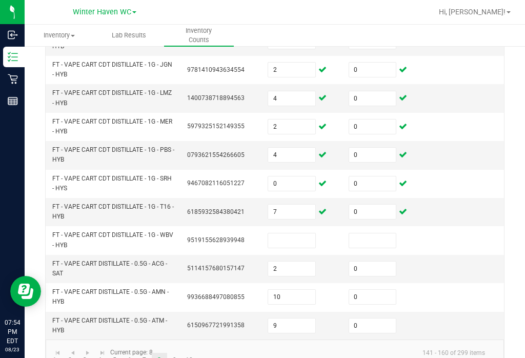
scroll to position [392, 0]
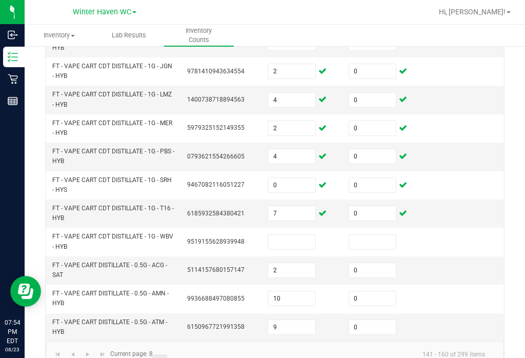
click at [305, 235] on input at bounding box center [291, 242] width 47 height 14
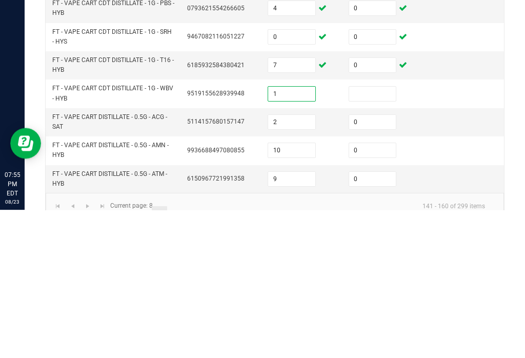
click at [366, 235] on input at bounding box center [372, 242] width 47 height 14
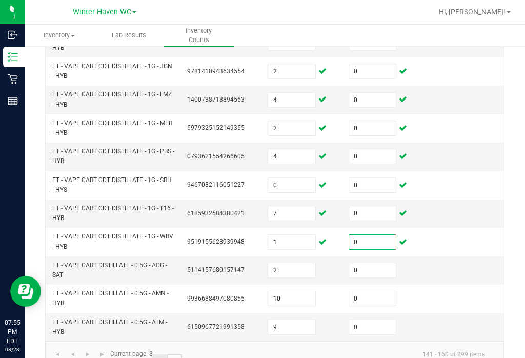
click at [175, 354] on link "9" at bounding box center [174, 361] width 15 height 15
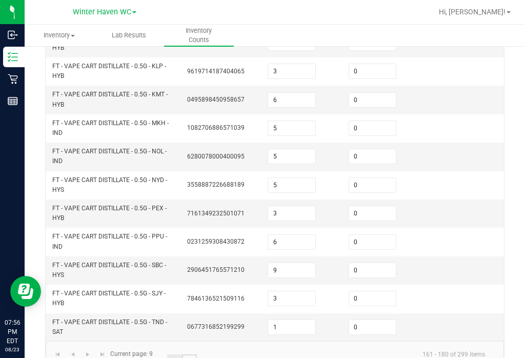
click at [192, 354] on link "10" at bounding box center [189, 361] width 15 height 15
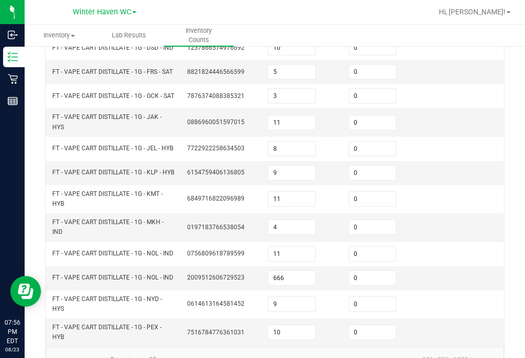
scroll to position [339, 0]
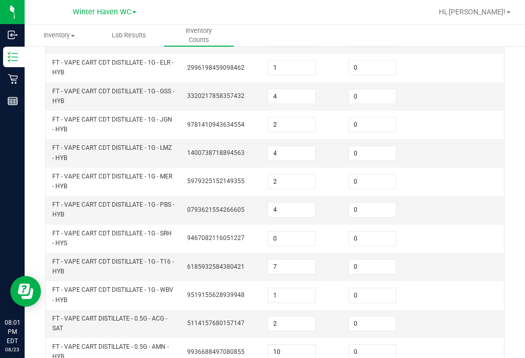
click at [290, 146] on input "4" at bounding box center [291, 153] width 47 height 14
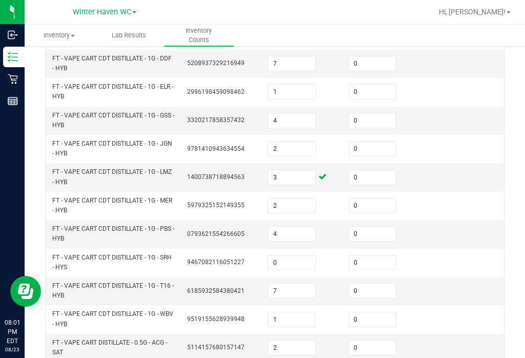
scroll to position [316, 0]
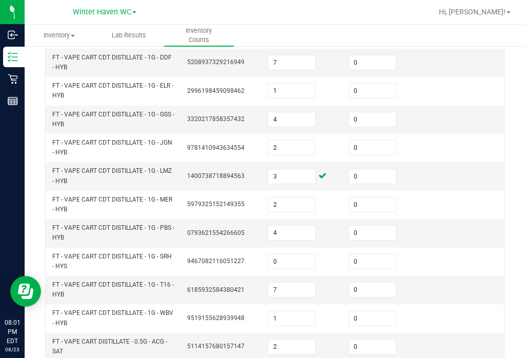
click at [295, 311] on input "1" at bounding box center [291, 318] width 47 height 14
click at [299, 311] on input "2" at bounding box center [291, 318] width 47 height 14
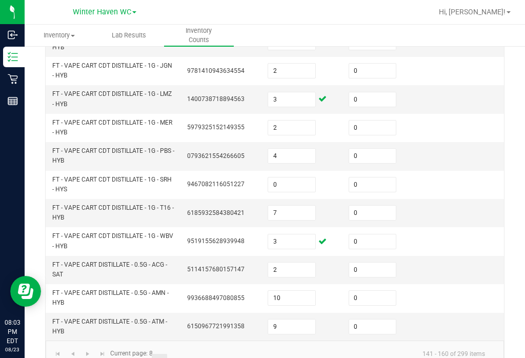
scroll to position [392, 0]
click at [145, 354] on link "7" at bounding box center [144, 361] width 15 height 15
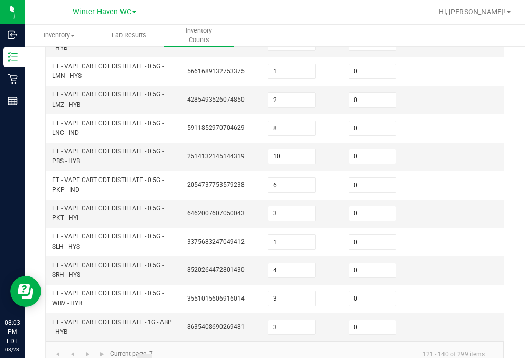
click at [297, 291] on input "3" at bounding box center [291, 298] width 47 height 14
click at [190, 354] on link "10" at bounding box center [189, 361] width 15 height 15
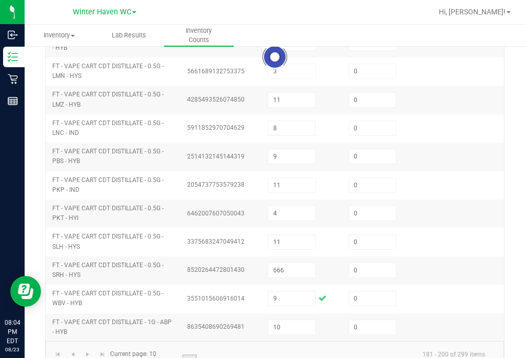
scroll to position [339, 0]
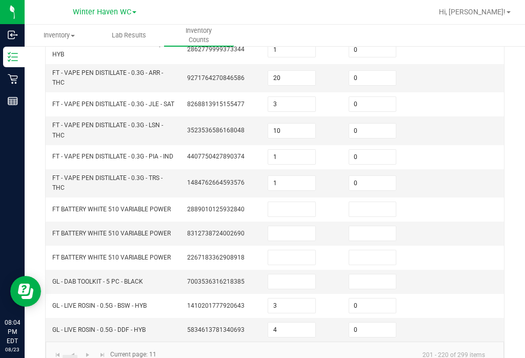
scroll to position [331, 0]
click at [84, 355] on link "12" at bounding box center [84, 362] width 15 height 15
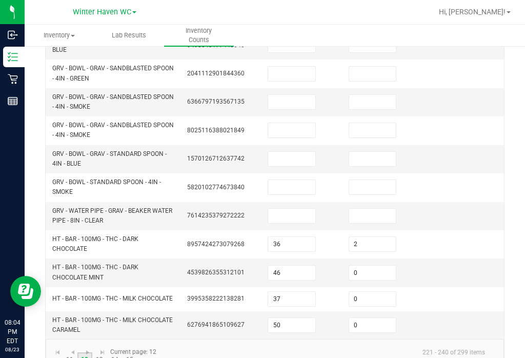
scroll to position [364, 0]
click at [102, 353] on link "13" at bounding box center [99, 360] width 15 height 15
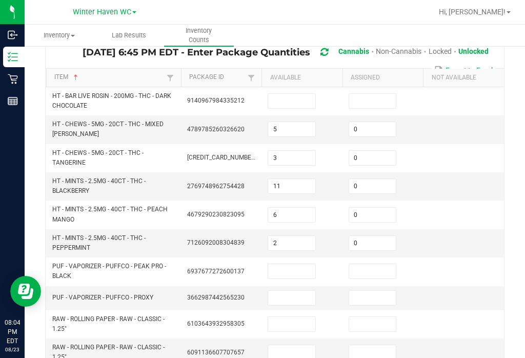
scroll to position [78, 0]
click at [294, 123] on input "5" at bounding box center [291, 130] width 47 height 14
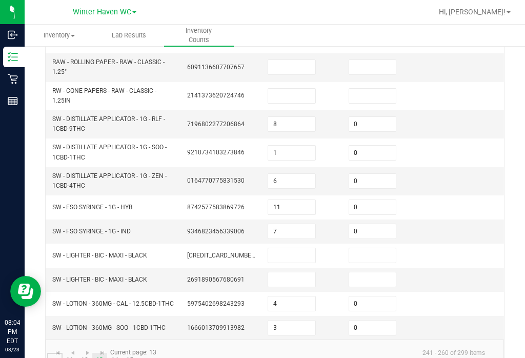
click at [54, 353] on link "..." at bounding box center [54, 360] width 15 height 15
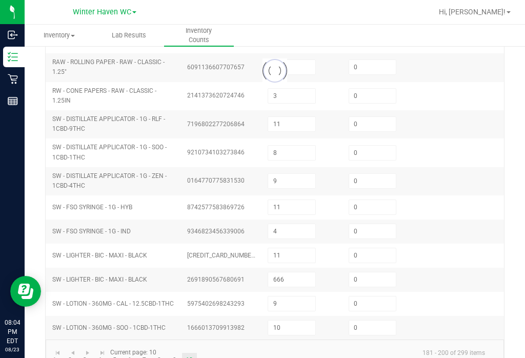
scroll to position [339, 0]
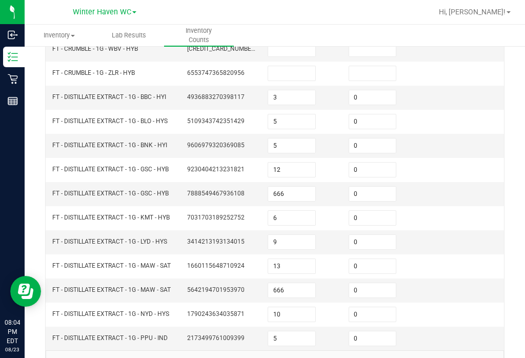
scroll to position [296, 0]
click at [289, 163] on input "12" at bounding box center [291, 170] width 47 height 14
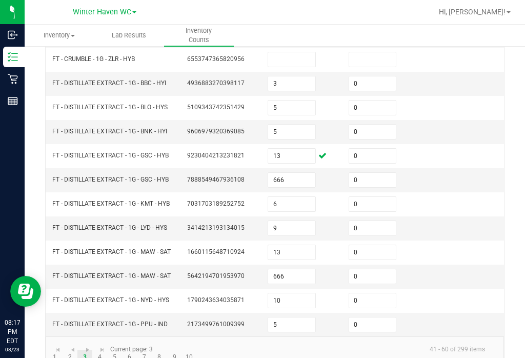
scroll to position [310, 0]
click at [57, 350] on link "1" at bounding box center [54, 357] width 15 height 15
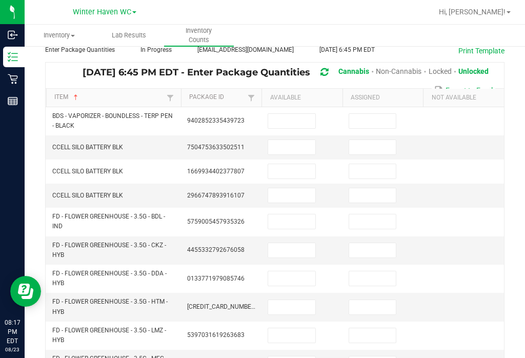
scroll to position [58, 0]
click at [304, 214] on input at bounding box center [291, 221] width 47 height 14
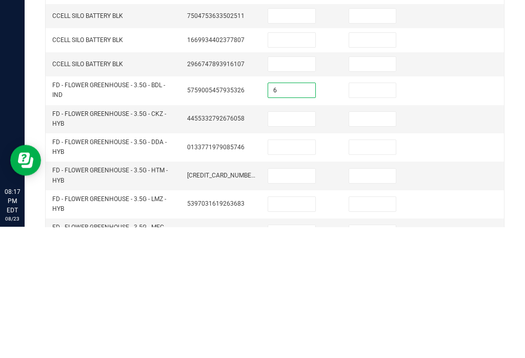
click at [365, 214] on input at bounding box center [372, 221] width 47 height 14
click at [290, 243] on input at bounding box center [291, 250] width 47 height 14
click at [393, 243] on input at bounding box center [372, 250] width 47 height 14
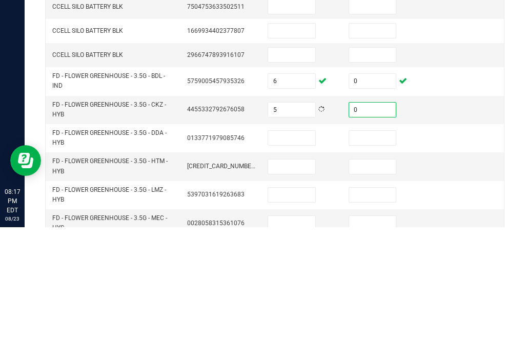
scroll to position [68, 0]
click at [292, 262] on input at bounding box center [291, 269] width 47 height 14
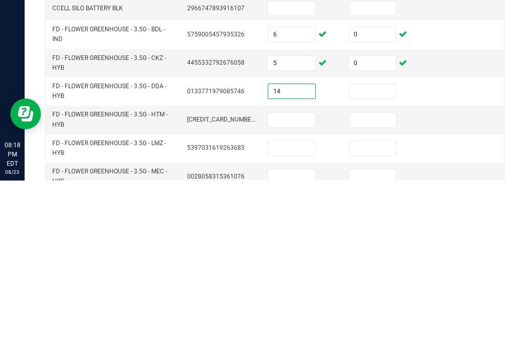
scroll to position [69, 0]
click at [380, 261] on input at bounding box center [372, 268] width 47 height 14
click at [310, 290] on input at bounding box center [291, 297] width 47 height 14
click at [372, 290] on input at bounding box center [372, 297] width 47 height 14
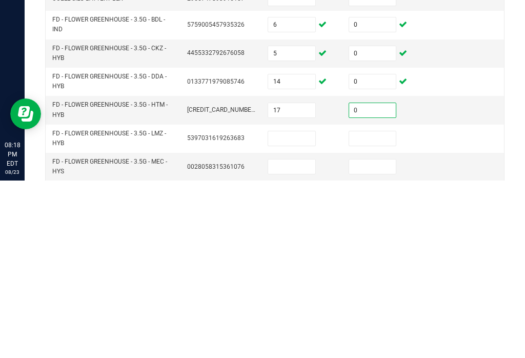
scroll to position [78, 0]
click at [299, 309] on input at bounding box center [291, 316] width 47 height 14
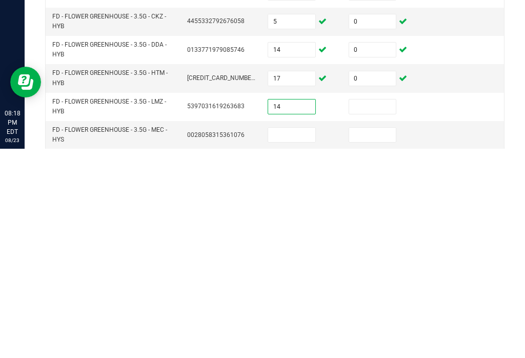
click at [367, 309] on input at bounding box center [372, 316] width 47 height 14
click at [294, 337] on input at bounding box center [291, 344] width 47 height 14
click at [376, 337] on input at bounding box center [372, 344] width 47 height 14
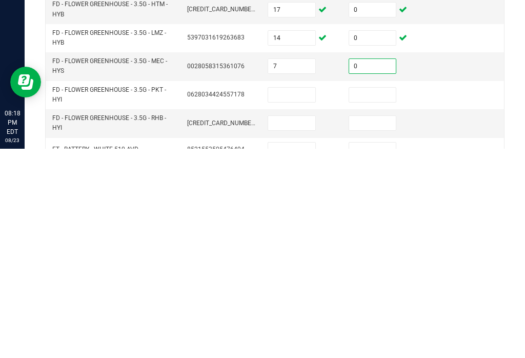
scroll to position [152, 0]
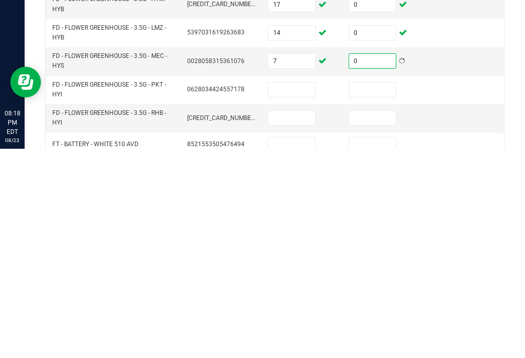
click at [306, 292] on input at bounding box center [291, 299] width 47 height 14
click at [383, 292] on input at bounding box center [372, 299] width 47 height 14
click at [295, 320] on input at bounding box center [291, 327] width 47 height 14
click at [375, 320] on input at bounding box center [372, 327] width 47 height 14
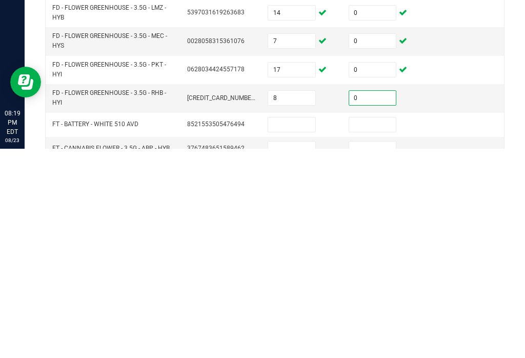
scroll to position [172, 0]
click at [293, 327] on input at bounding box center [291, 334] width 47 height 14
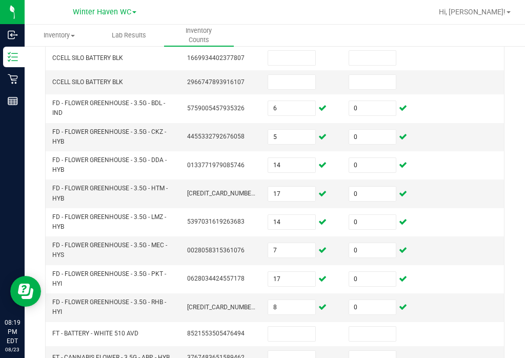
click at [295, 351] on input at bounding box center [291, 358] width 47 height 14
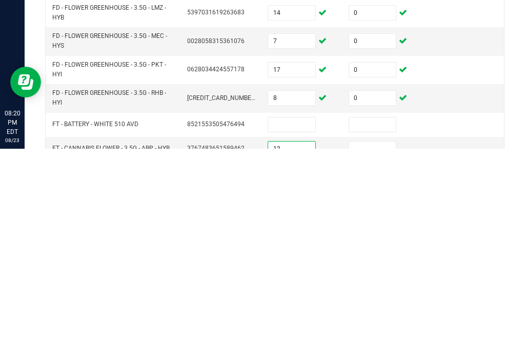
click at [370, 351] on input at bounding box center [372, 358] width 47 height 14
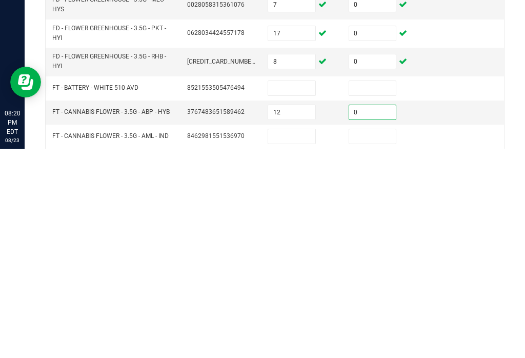
scroll to position [221, 0]
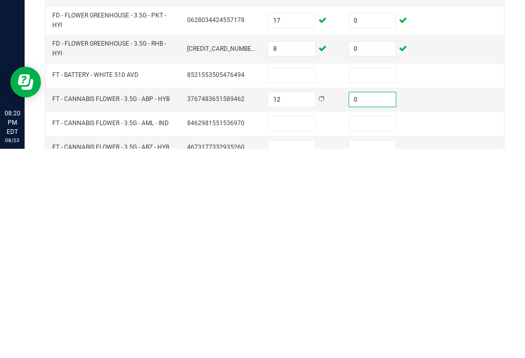
click at [304, 326] on input at bounding box center [291, 333] width 47 height 14
click at [362, 326] on input at bounding box center [372, 333] width 47 height 14
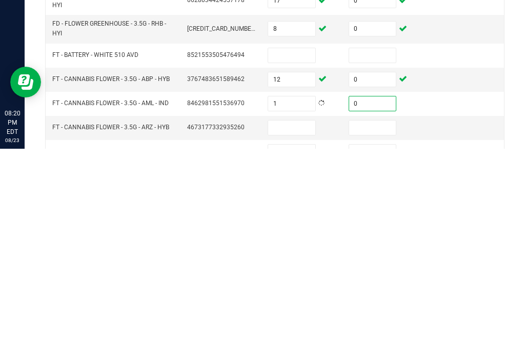
click at [302, 330] on input at bounding box center [291, 337] width 47 height 14
click at [383, 330] on input at bounding box center [372, 337] width 47 height 14
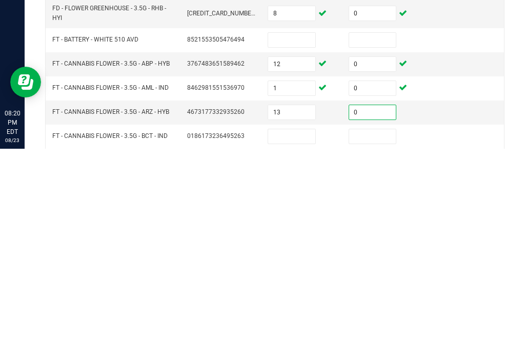
scroll to position [258, 0]
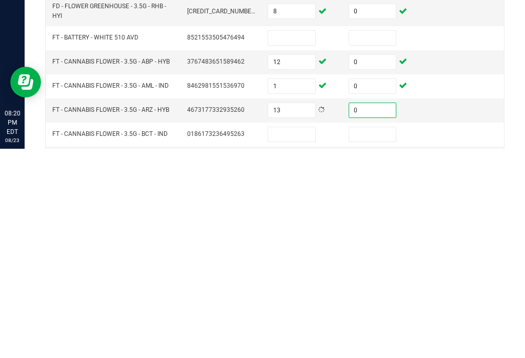
click at [287, 336] on input at bounding box center [291, 343] width 47 height 14
click at [371, 336] on input at bounding box center [372, 343] width 47 height 14
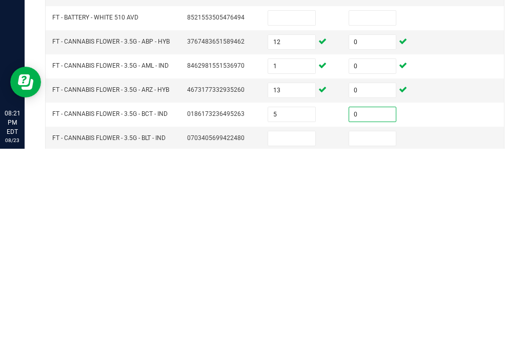
scroll to position [279, 0]
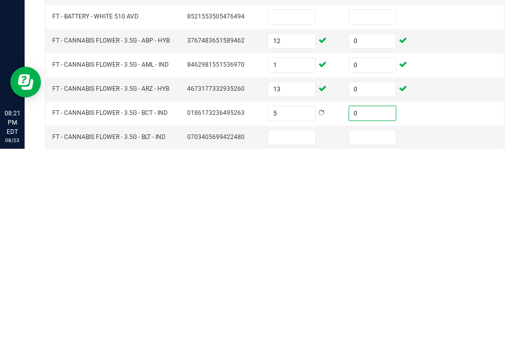
click at [304, 339] on input at bounding box center [291, 346] width 47 height 14
click at [370, 339] on input at bounding box center [372, 346] width 47 height 14
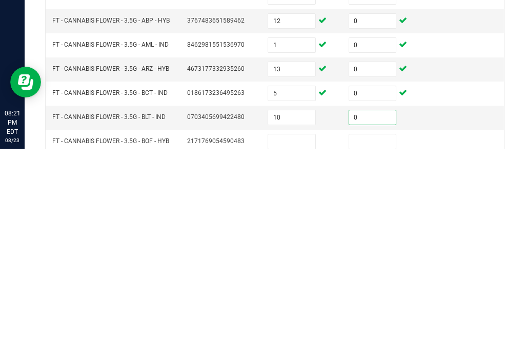
scroll to position [301, 0]
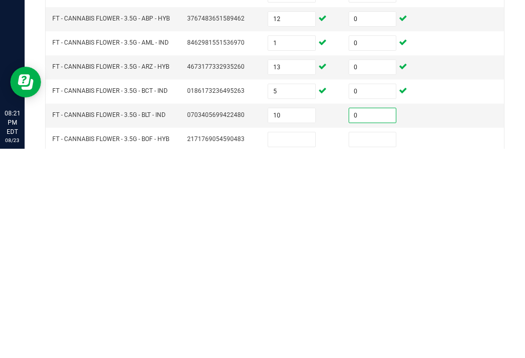
click at [309, 341] on input at bounding box center [291, 348] width 47 height 14
click at [370, 341] on input at bounding box center [372, 348] width 47 height 14
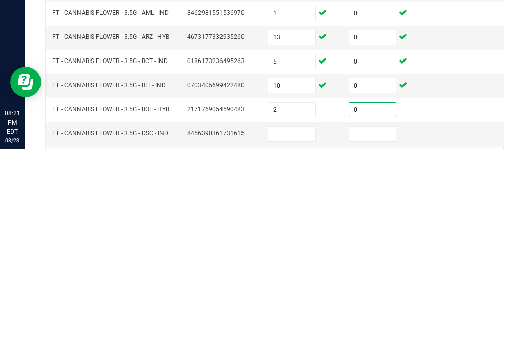
scroll to position [341, 0]
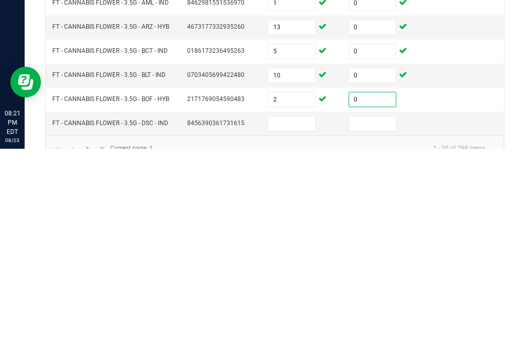
click at [300, 326] on input at bounding box center [291, 333] width 47 height 14
click at [364, 326] on input at bounding box center [372, 333] width 47 height 14
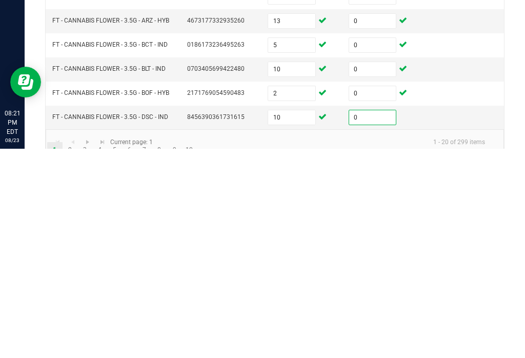
scroll to position [347, 0]
click at [71, 352] on link "2" at bounding box center [70, 359] width 15 height 15
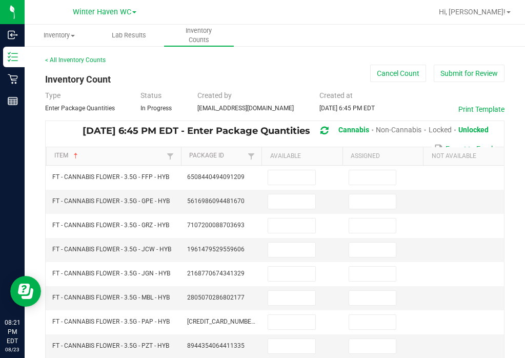
scroll to position [0, 0]
click at [298, 170] on input at bounding box center [291, 177] width 47 height 14
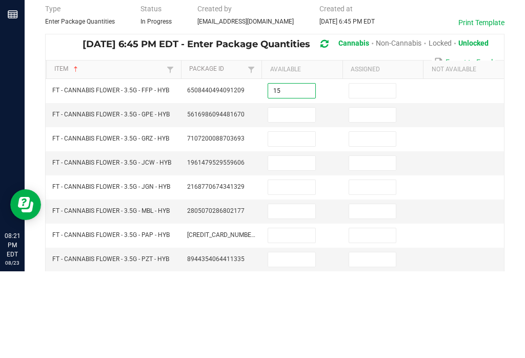
click at [386, 170] on input at bounding box center [372, 177] width 47 height 14
click at [294, 194] on input at bounding box center [291, 201] width 47 height 14
click at [387, 194] on input at bounding box center [372, 201] width 47 height 14
click at [284, 218] on input at bounding box center [291, 225] width 47 height 14
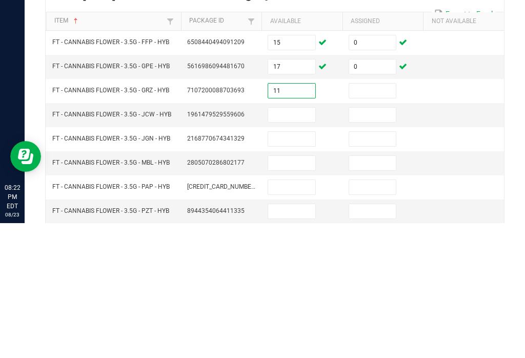
click at [383, 218] on input at bounding box center [372, 225] width 47 height 14
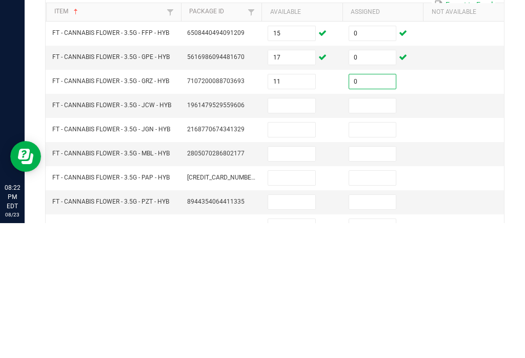
scroll to position [11, 0]
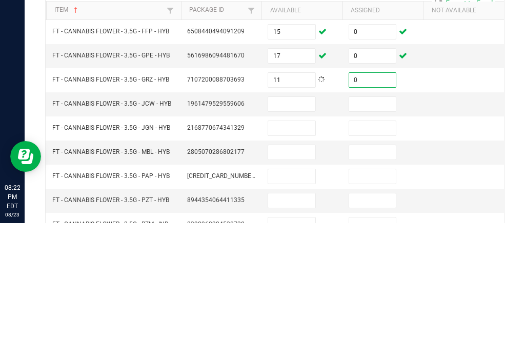
click at [291, 232] on input at bounding box center [291, 239] width 47 height 14
click at [391, 232] on input at bounding box center [372, 239] width 47 height 14
click at [305, 256] on input at bounding box center [291, 263] width 47 height 14
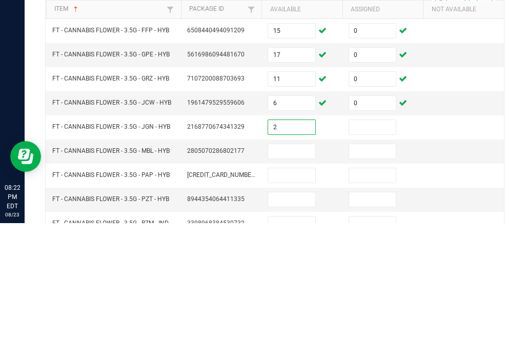
click at [367, 255] on input at bounding box center [372, 262] width 47 height 14
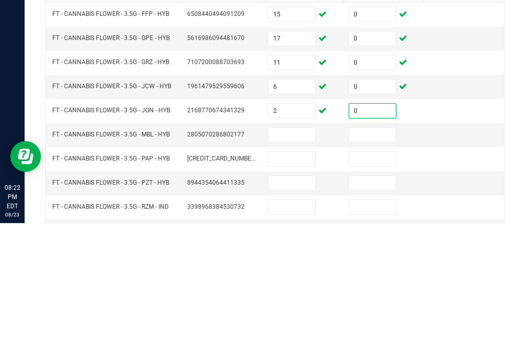
click at [305, 263] on input at bounding box center [291, 270] width 47 height 14
click at [387, 263] on input at bounding box center [372, 270] width 47 height 14
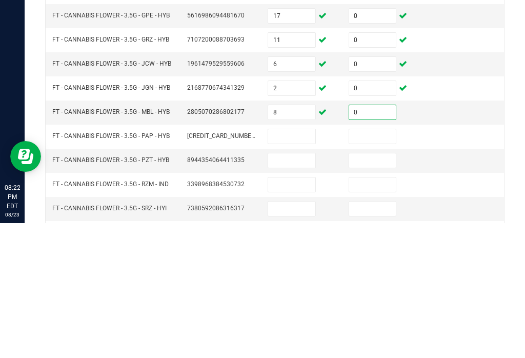
click at [295, 264] on input at bounding box center [291, 271] width 47 height 14
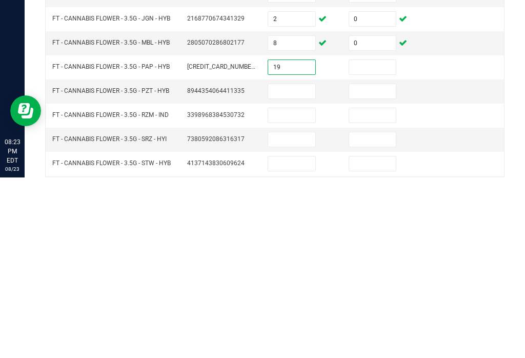
scroll to position [74, 0]
click at [372, 240] on input at bounding box center [372, 247] width 47 height 14
click at [314, 265] on input at bounding box center [291, 272] width 47 height 14
click at [385, 265] on input at bounding box center [372, 272] width 47 height 14
click at [307, 289] on input at bounding box center [291, 296] width 47 height 14
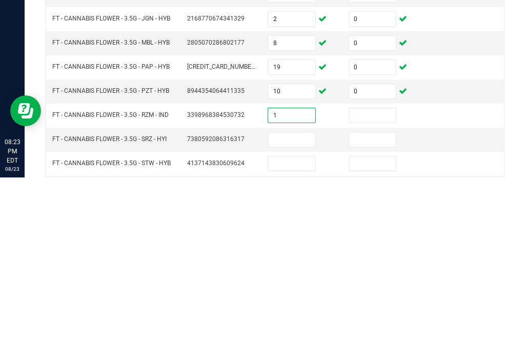
click at [384, 289] on input at bounding box center [372, 296] width 47 height 14
click at [294, 313] on input at bounding box center [291, 320] width 47 height 14
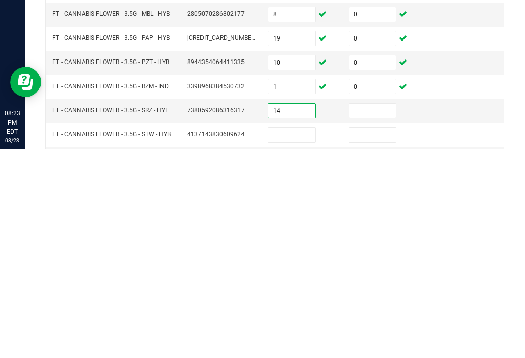
click at [376, 313] on input at bounding box center [372, 320] width 47 height 14
click at [287, 337] on input at bounding box center [291, 344] width 47 height 14
click at [379, 337] on input at bounding box center [372, 344] width 47 height 14
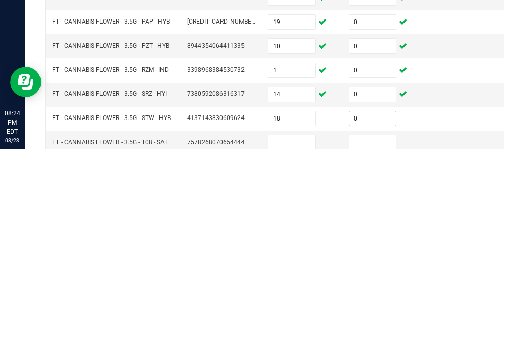
scroll to position [95, 0]
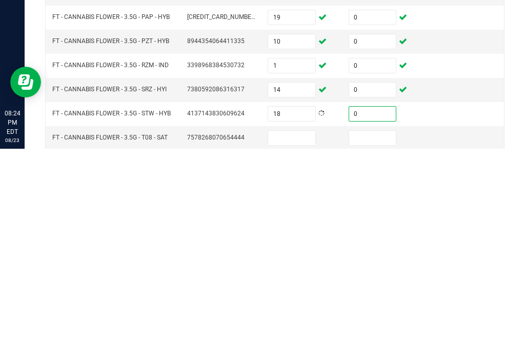
click at [298, 340] on input at bounding box center [291, 347] width 47 height 14
click at [359, 340] on input at bounding box center [372, 347] width 47 height 14
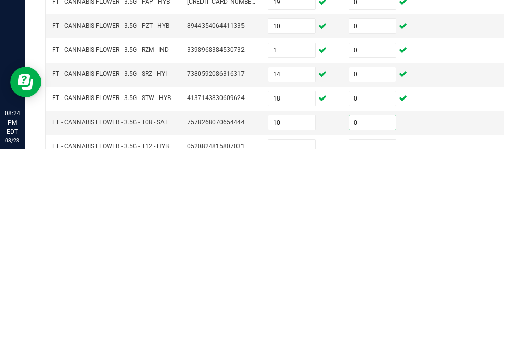
scroll to position [115, 0]
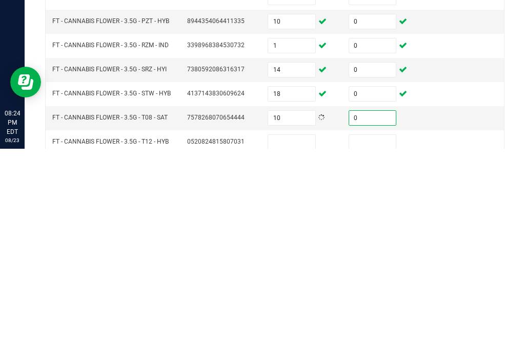
click at [304, 344] on input at bounding box center [291, 351] width 47 height 14
click at [380, 344] on input at bounding box center [372, 351] width 47 height 14
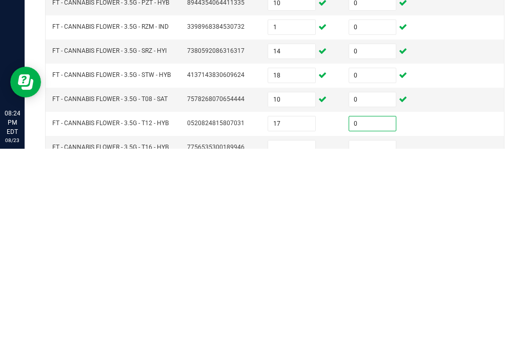
scroll to position [143, 0]
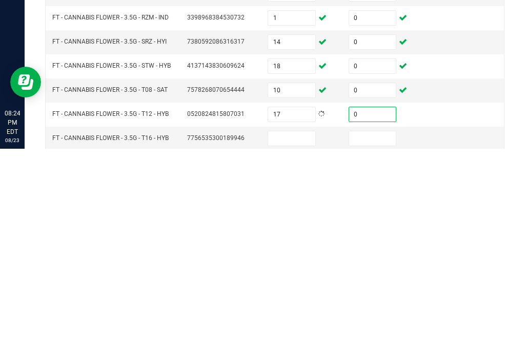
click at [303, 340] on input at bounding box center [291, 347] width 47 height 14
click at [375, 340] on input at bounding box center [372, 347] width 47 height 14
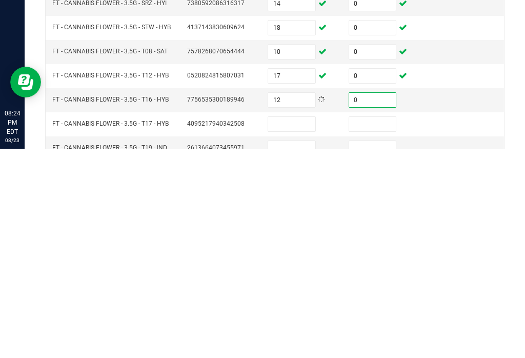
scroll to position [180, 0]
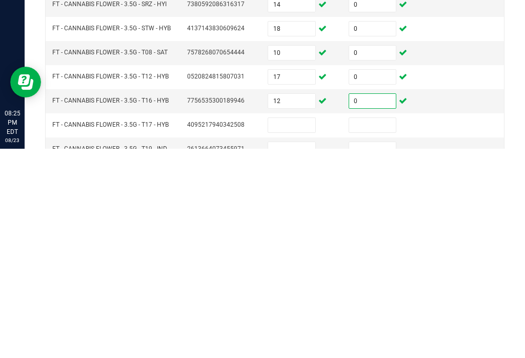
click at [295, 323] on td at bounding box center [302, 335] width 81 height 24
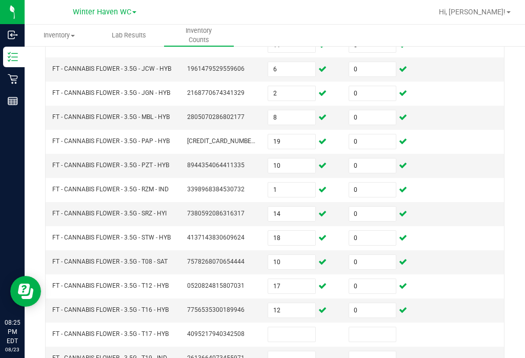
click at [298, 327] on input at bounding box center [291, 334] width 47 height 14
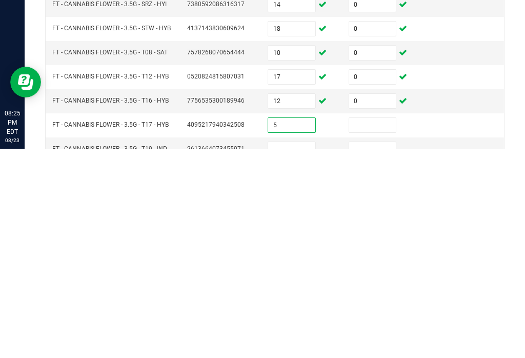
click at [388, 327] on input at bounding box center [372, 334] width 47 height 14
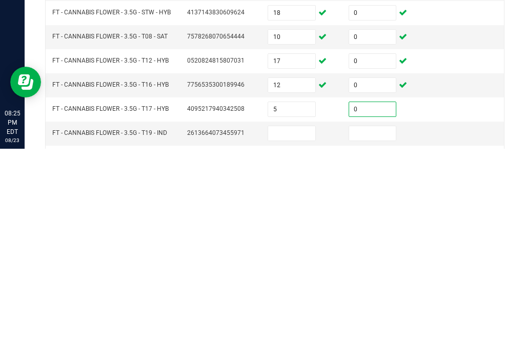
scroll to position [202, 0]
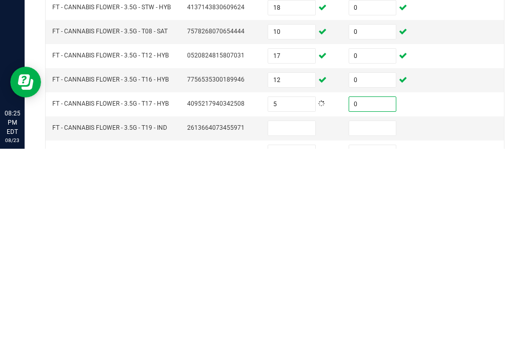
click at [301, 330] on input at bounding box center [291, 337] width 47 height 14
click at [383, 330] on input at bounding box center [372, 337] width 47 height 14
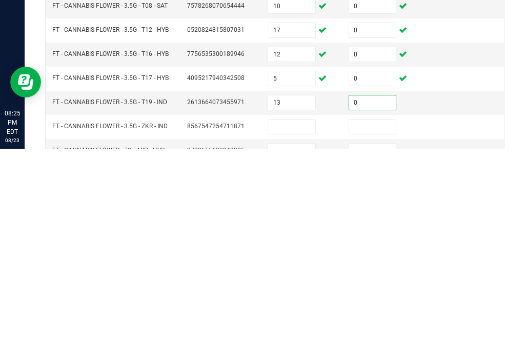
click at [294, 329] on input at bounding box center [291, 336] width 47 height 14
click at [373, 329] on input at bounding box center [372, 336] width 47 height 14
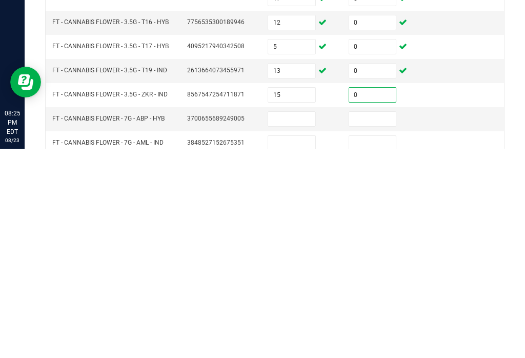
scroll to position [259, 0]
click at [292, 320] on input at bounding box center [291, 327] width 47 height 14
click at [368, 320] on input at bounding box center [372, 327] width 47 height 14
click at [289, 345] on input at bounding box center [291, 352] width 47 height 14
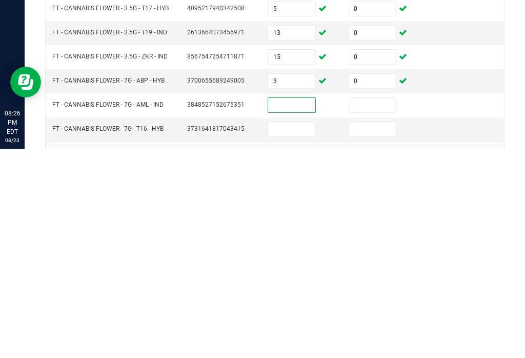
scroll to position [299, 0]
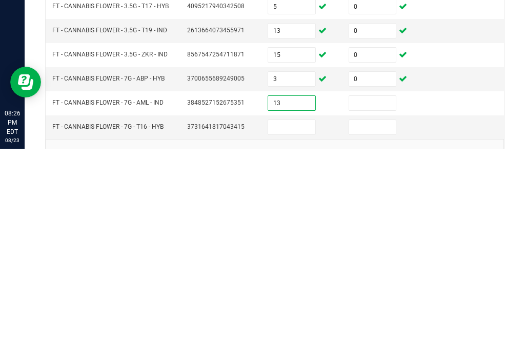
click at [374, 305] on input at bounding box center [372, 312] width 47 height 14
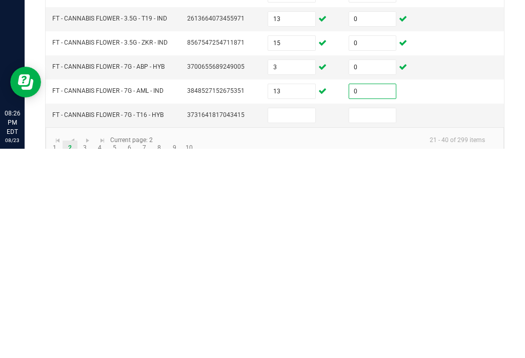
scroll to position [310, 0]
click at [292, 318] on input at bounding box center [291, 325] width 47 height 14
click at [374, 318] on input at bounding box center [372, 325] width 47 height 14
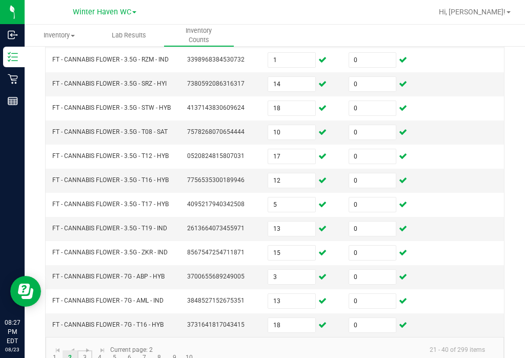
click at [87, 350] on link "3" at bounding box center [84, 357] width 15 height 15
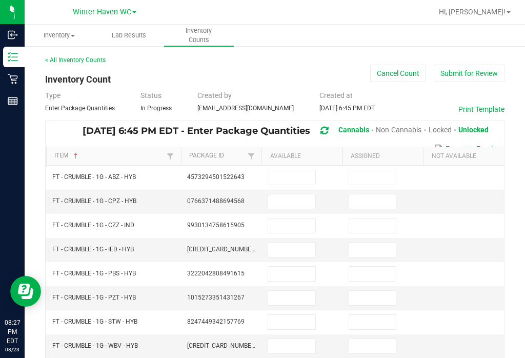
scroll to position [0, 0]
click at [296, 170] on input at bounding box center [291, 177] width 47 height 14
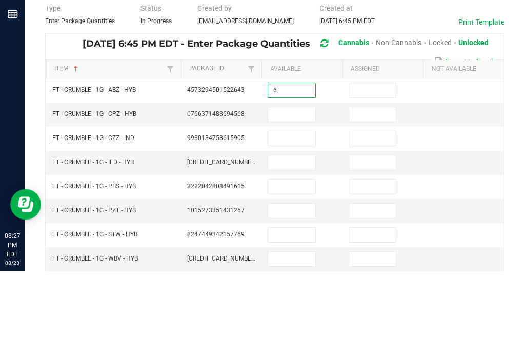
click at [373, 170] on input at bounding box center [372, 177] width 47 height 14
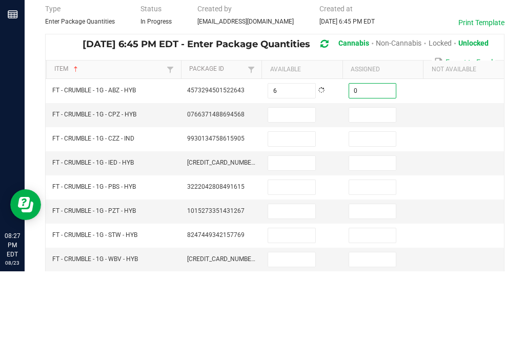
click at [290, 194] on input at bounding box center [291, 201] width 47 height 14
click at [388, 194] on input at bounding box center [372, 201] width 47 height 14
click at [293, 218] on input at bounding box center [291, 225] width 47 height 14
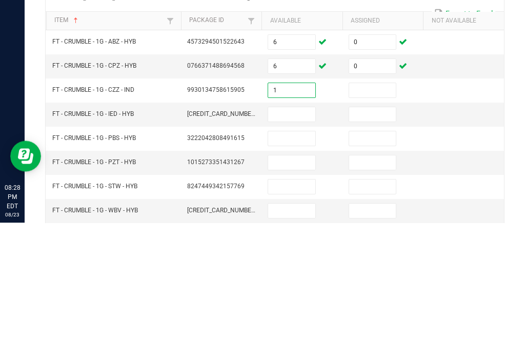
click at [375, 218] on input at bounding box center [372, 225] width 47 height 14
click at [291, 243] on input at bounding box center [291, 250] width 47 height 14
click at [375, 243] on input at bounding box center [372, 250] width 47 height 14
click at [296, 267] on input at bounding box center [291, 274] width 47 height 14
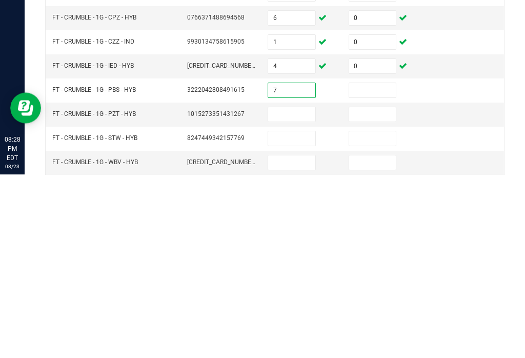
click at [378, 267] on input at bounding box center [372, 274] width 47 height 14
click at [294, 291] on input at bounding box center [291, 298] width 47 height 14
click at [375, 291] on input at bounding box center [372, 298] width 47 height 14
click at [289, 315] on input at bounding box center [291, 322] width 47 height 14
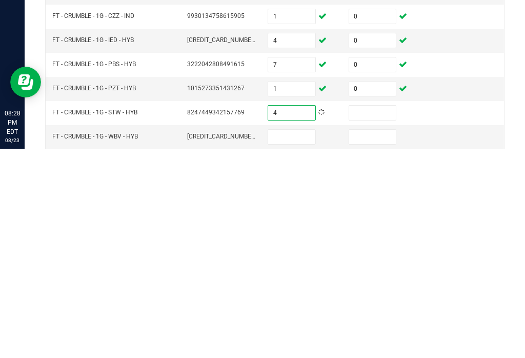
click at [384, 315] on input at bounding box center [372, 322] width 47 height 14
click at [301, 339] on input at bounding box center [291, 346] width 47 height 14
click at [378, 339] on input at bounding box center [372, 346] width 47 height 14
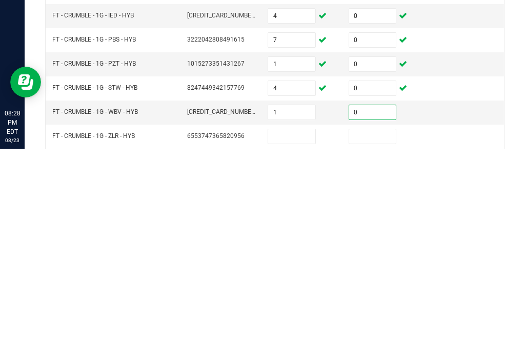
scroll to position [30, 0]
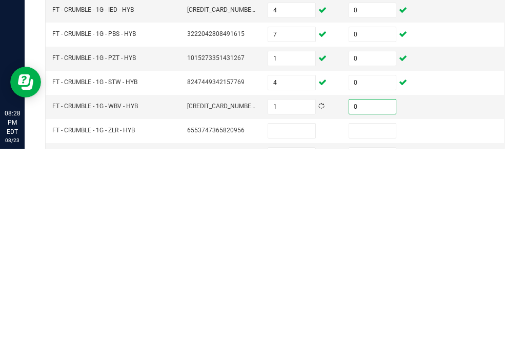
click at [298, 333] on input at bounding box center [291, 340] width 47 height 14
click at [375, 333] on input at bounding box center [372, 340] width 47 height 14
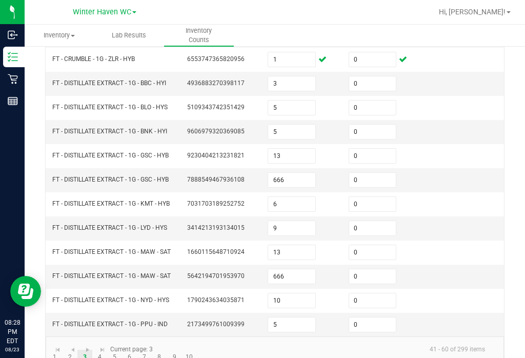
scroll to position [310, 0]
click at [100, 350] on link "4" at bounding box center [99, 357] width 15 height 15
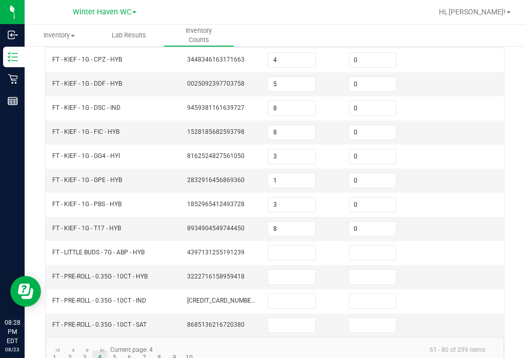
click at [304, 246] on input at bounding box center [291, 253] width 47 height 14
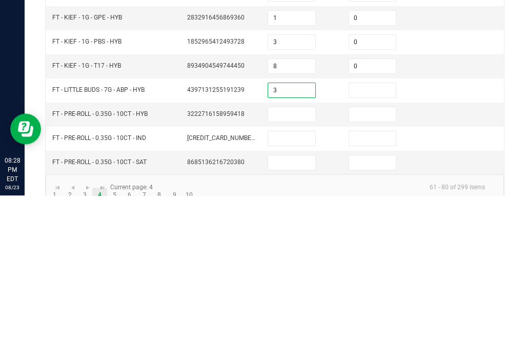
click at [377, 246] on input at bounding box center [372, 253] width 47 height 14
click at [300, 270] on input at bounding box center [291, 277] width 47 height 14
click at [374, 270] on input at bounding box center [372, 277] width 47 height 14
click at [298, 294] on input at bounding box center [291, 301] width 47 height 14
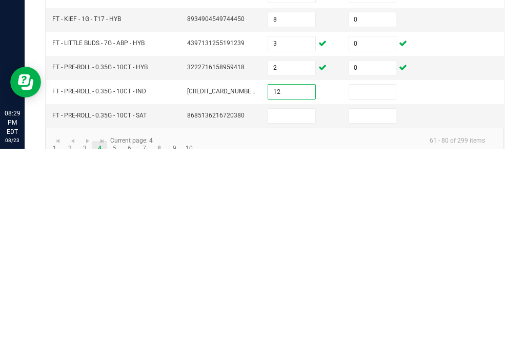
click at [363, 294] on input at bounding box center [372, 301] width 47 height 14
click at [296, 318] on input at bounding box center [291, 325] width 47 height 14
click at [375, 318] on input at bounding box center [372, 325] width 47 height 14
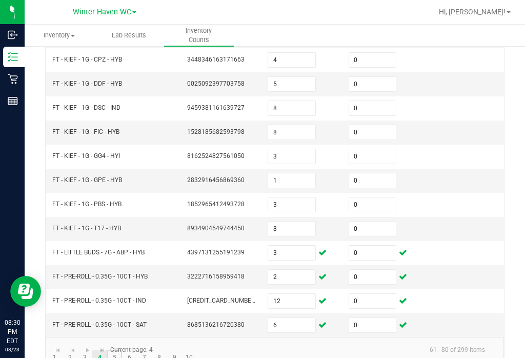
click at [117, 350] on link "5" at bounding box center [114, 357] width 15 height 15
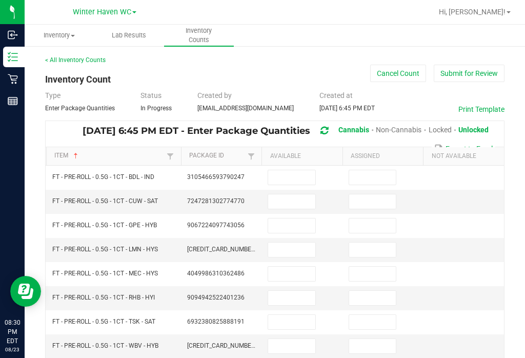
scroll to position [0, 0]
click at [288, 170] on input at bounding box center [291, 177] width 47 height 14
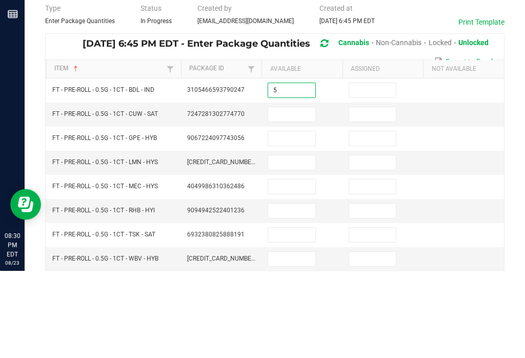
click at [378, 170] on input at bounding box center [372, 177] width 47 height 14
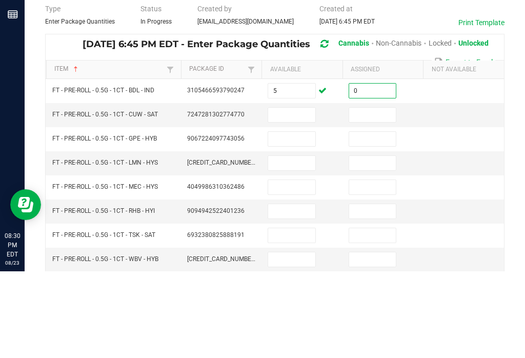
click at [290, 194] on input at bounding box center [291, 201] width 47 height 14
click at [376, 194] on input at bounding box center [372, 201] width 47 height 14
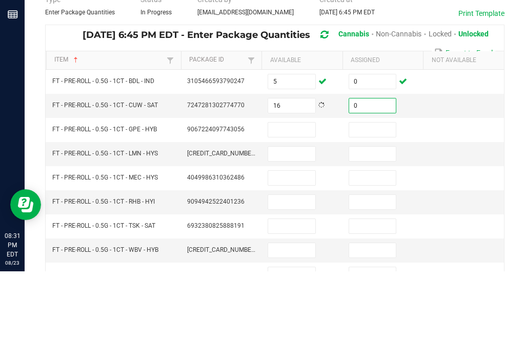
click at [296, 209] on input at bounding box center [291, 216] width 47 height 14
click at [376, 209] on input at bounding box center [372, 216] width 47 height 14
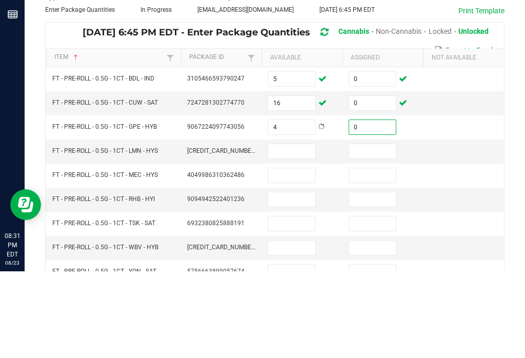
scroll to position [8, 0]
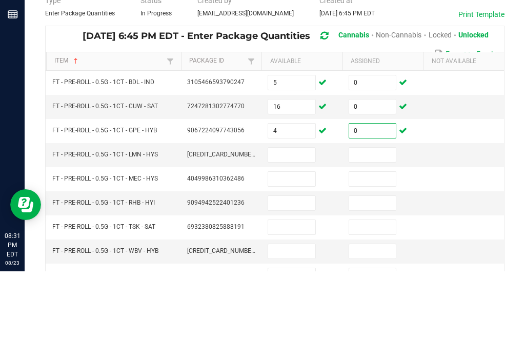
click at [299, 234] on input at bounding box center [291, 241] width 47 height 14
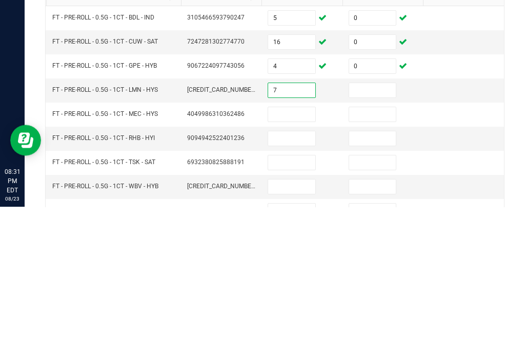
click at [390, 234] on input at bounding box center [372, 241] width 47 height 14
click at [293, 258] on input at bounding box center [291, 265] width 47 height 14
click at [386, 258] on input at bounding box center [372, 265] width 47 height 14
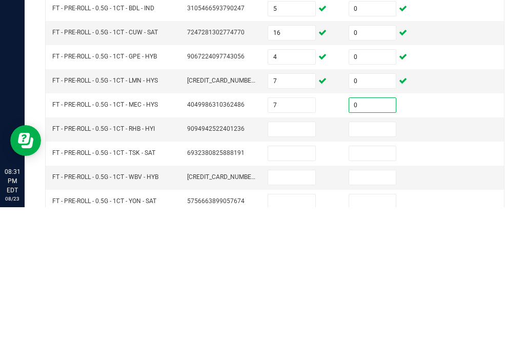
click at [298, 273] on input at bounding box center [291, 280] width 47 height 14
click at [381, 273] on input at bounding box center [372, 280] width 47 height 14
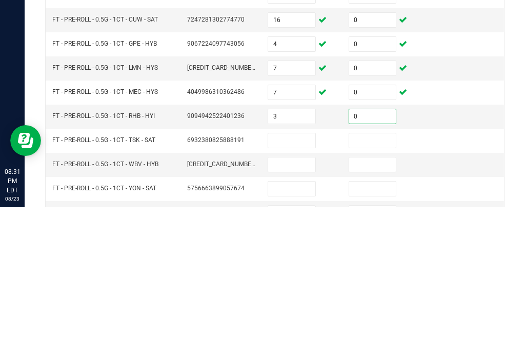
click at [303, 284] on input at bounding box center [291, 291] width 47 height 14
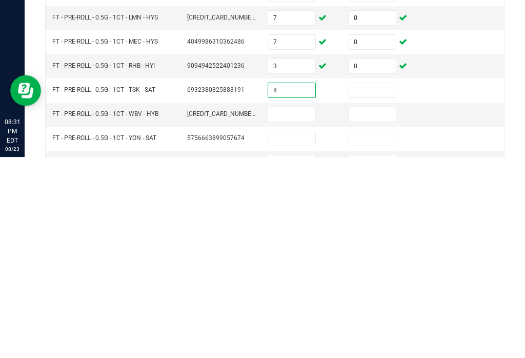
click at [377, 284] on input at bounding box center [372, 291] width 47 height 14
click at [297, 308] on input at bounding box center [291, 315] width 47 height 14
click at [376, 308] on input at bounding box center [372, 315] width 47 height 14
click at [292, 332] on input at bounding box center [291, 339] width 47 height 14
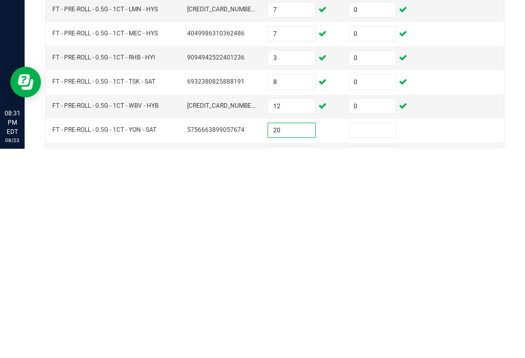
click at [365, 332] on input at bounding box center [372, 339] width 47 height 14
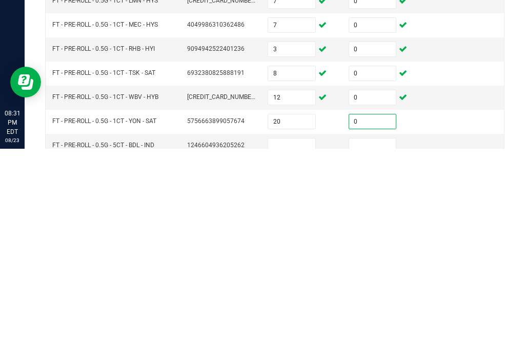
scroll to position [40, 0]
click at [298, 347] on input at bounding box center [291, 354] width 47 height 14
click at [354, 347] on input at bounding box center [372, 354] width 47 height 14
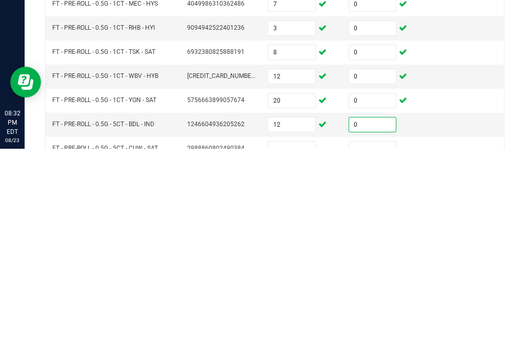
scroll to position [68, 0]
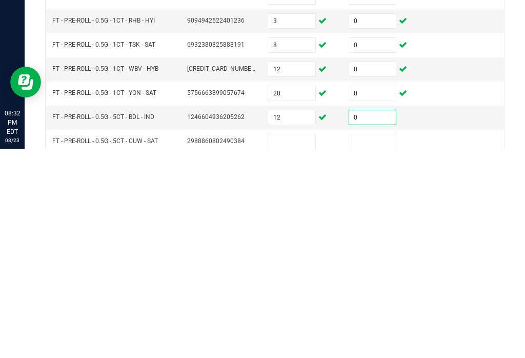
click at [294, 344] on input at bounding box center [291, 351] width 47 height 14
click at [372, 344] on input at bounding box center [372, 351] width 47 height 14
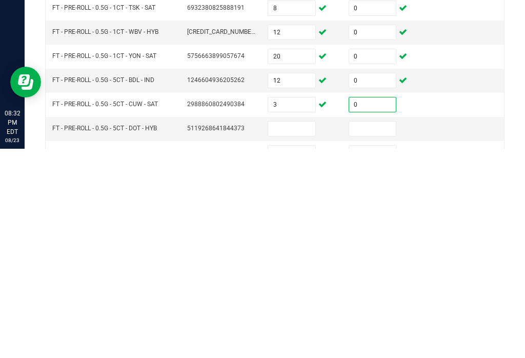
scroll to position [105, 0]
click at [303, 330] on input at bounding box center [291, 337] width 47 height 14
click at [367, 330] on input at bounding box center [372, 337] width 47 height 14
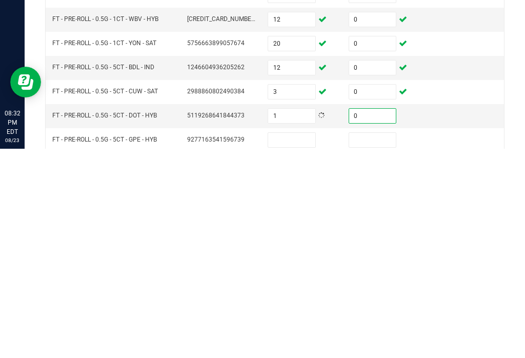
click at [303, 342] on input at bounding box center [291, 349] width 47 height 14
click at [366, 342] on input at bounding box center [372, 349] width 47 height 14
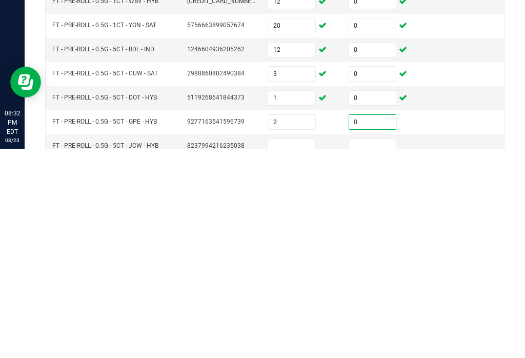
scroll to position [140, 0]
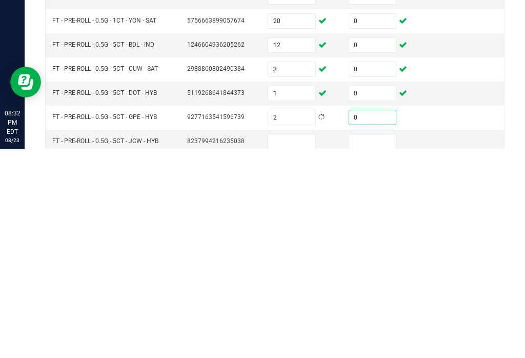
click at [302, 344] on input at bounding box center [291, 351] width 47 height 14
click at [376, 344] on input at bounding box center [372, 351] width 47 height 14
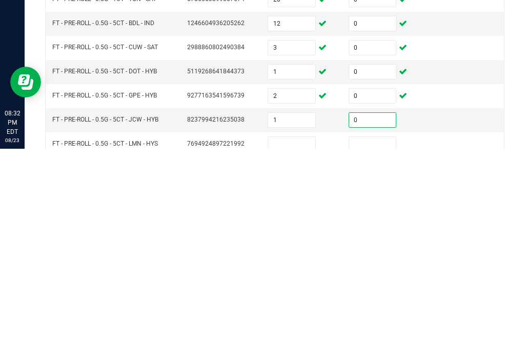
scroll to position [169, 0]
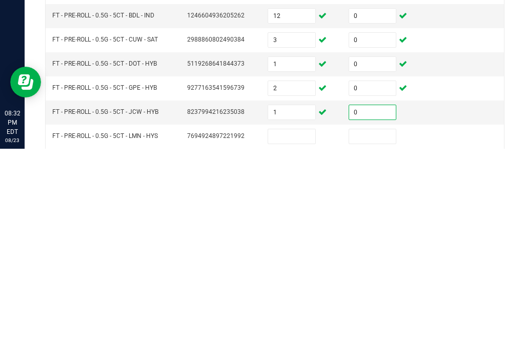
click at [294, 338] on input at bounding box center [291, 345] width 47 height 14
click at [383, 338] on input at bounding box center [372, 345] width 47 height 14
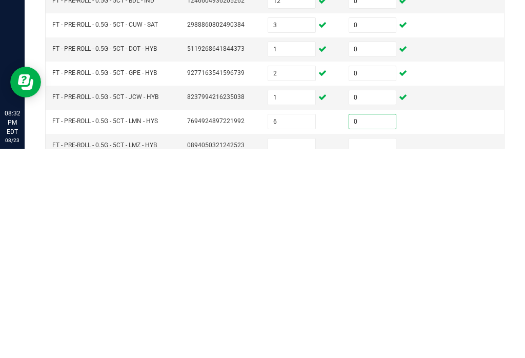
scroll to position [191, 0]
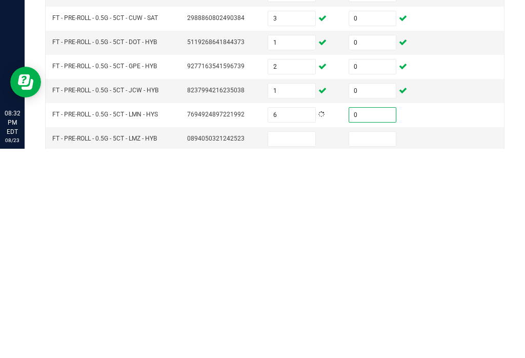
click at [298, 341] on input at bounding box center [291, 348] width 47 height 14
click at [384, 341] on input at bounding box center [372, 348] width 47 height 14
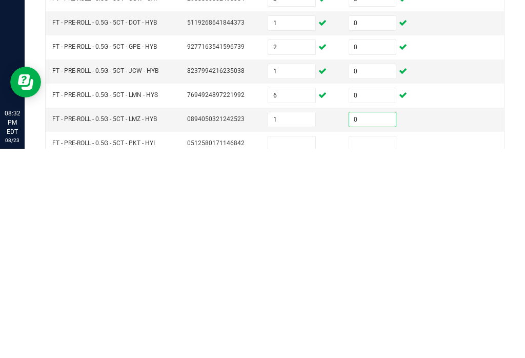
scroll to position [213, 0]
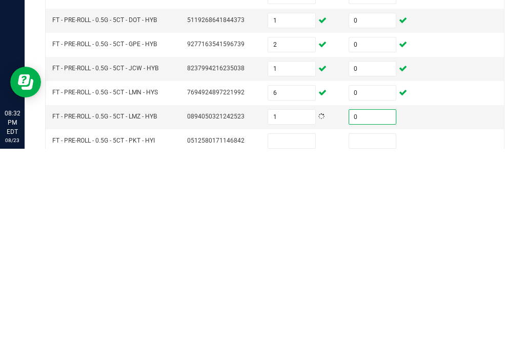
click at [302, 343] on input at bounding box center [291, 350] width 47 height 14
click at [393, 343] on input at bounding box center [372, 350] width 47 height 14
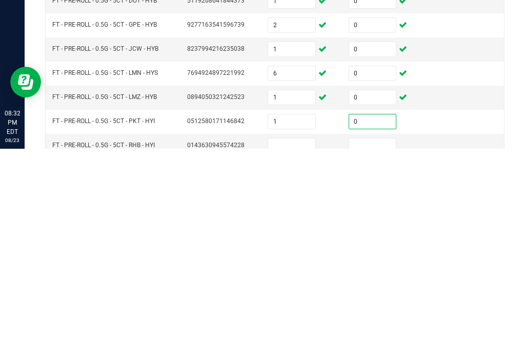
scroll to position [237, 0]
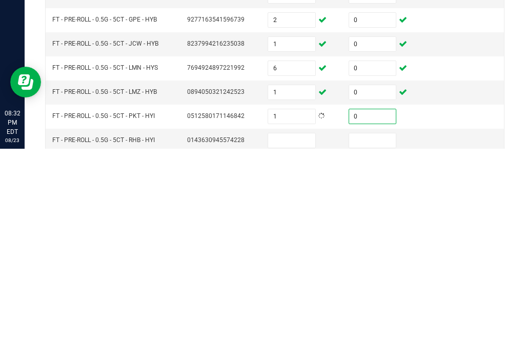
click at [310, 343] on input at bounding box center [291, 350] width 47 height 14
click at [380, 343] on input at bounding box center [372, 350] width 47 height 14
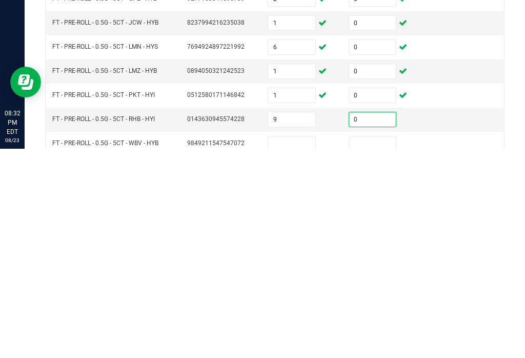
scroll to position [265, 0]
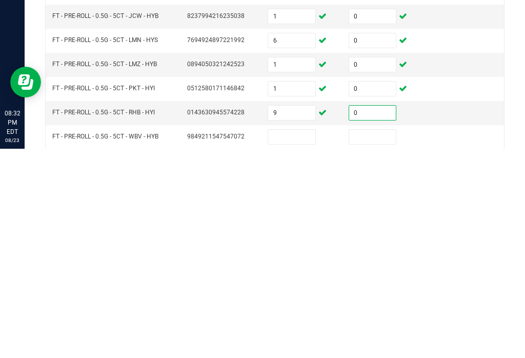
click at [294, 339] on input at bounding box center [291, 346] width 47 height 14
click at [375, 339] on input at bounding box center [372, 346] width 47 height 14
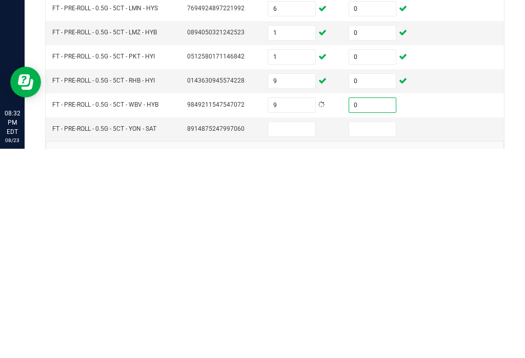
scroll to position [297, 0]
click at [297, 331] on input at bounding box center [291, 338] width 47 height 14
click at [371, 331] on input at bounding box center [372, 338] width 47 height 14
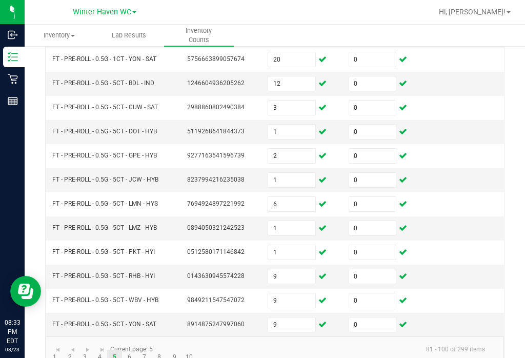
scroll to position [310, 0]
click at [131, 350] on link "6" at bounding box center [129, 357] width 15 height 15
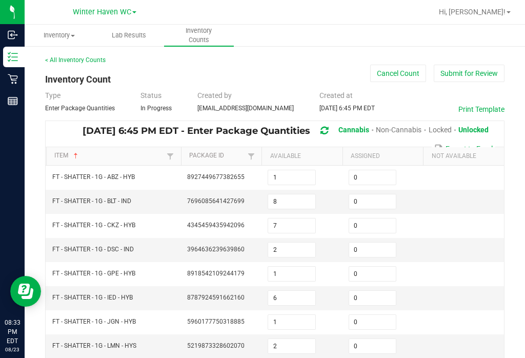
scroll to position [0, 0]
click at [393, 65] on button "Submit for Review" at bounding box center [469, 73] width 71 height 17
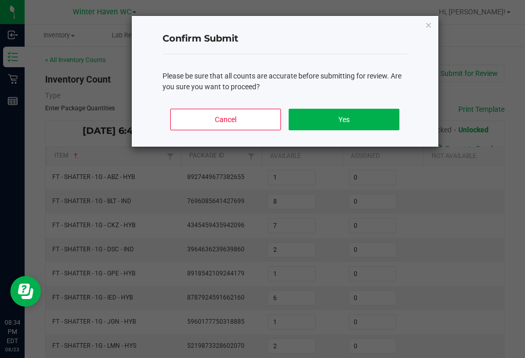
click at [373, 112] on button "Yes" at bounding box center [344, 120] width 110 height 22
